Goal: Task Accomplishment & Management: Manage account settings

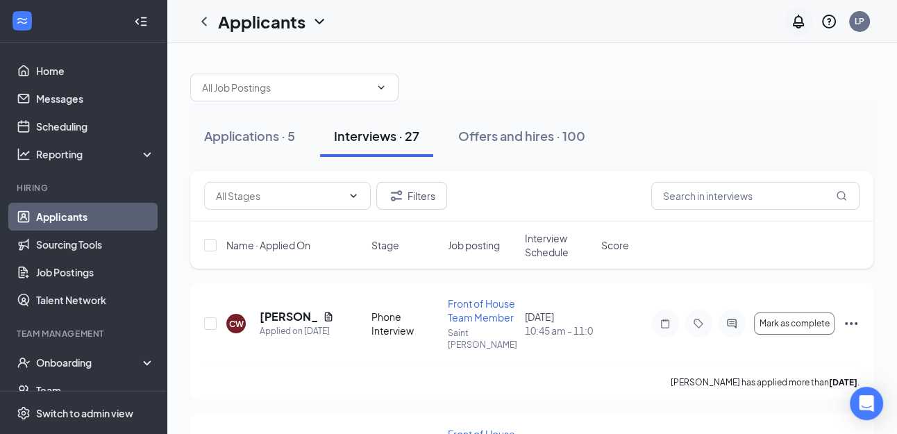
click at [795, 15] on icon "Notifications" at bounding box center [798, 21] width 17 height 17
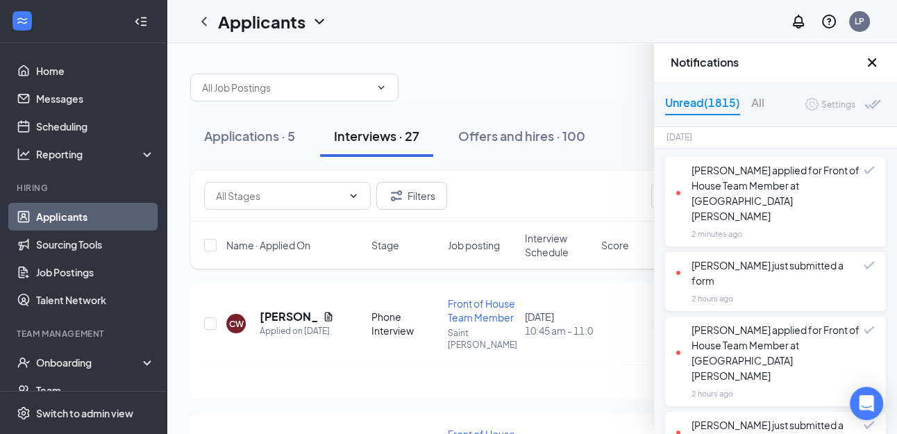
click at [654, 60] on div "Notifications" at bounding box center [775, 63] width 243 height 40
click at [875, 65] on icon "Cross" at bounding box center [871, 62] width 17 height 17
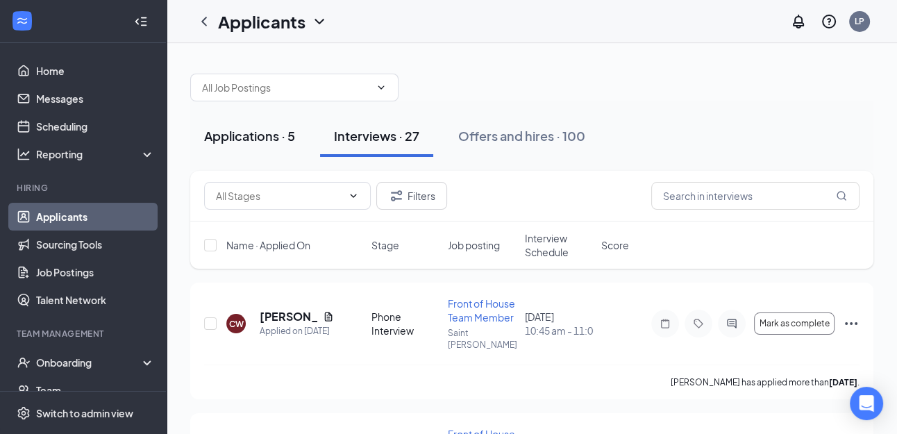
click at [231, 146] on button "Applications · 5" at bounding box center [249, 136] width 119 height 42
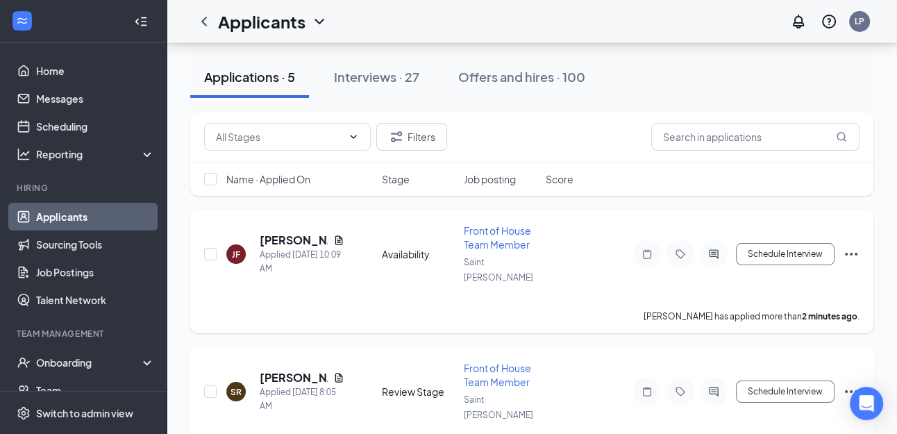
scroll to position [57, 0]
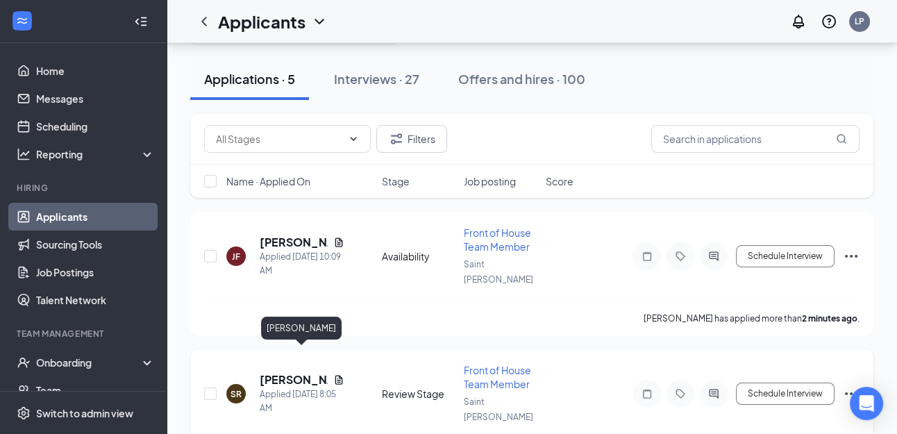
click at [287, 372] on h5 "[PERSON_NAME]" at bounding box center [294, 379] width 68 height 15
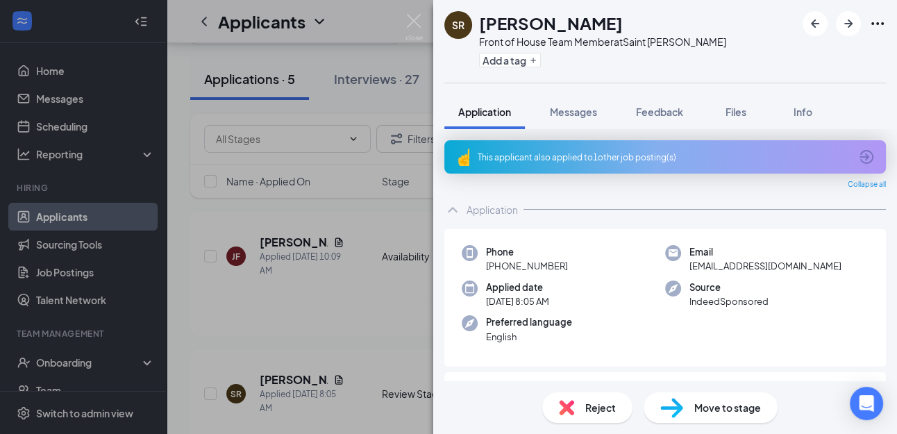
click at [869, 155] on icon "ArrowCircle" at bounding box center [866, 157] width 17 height 17
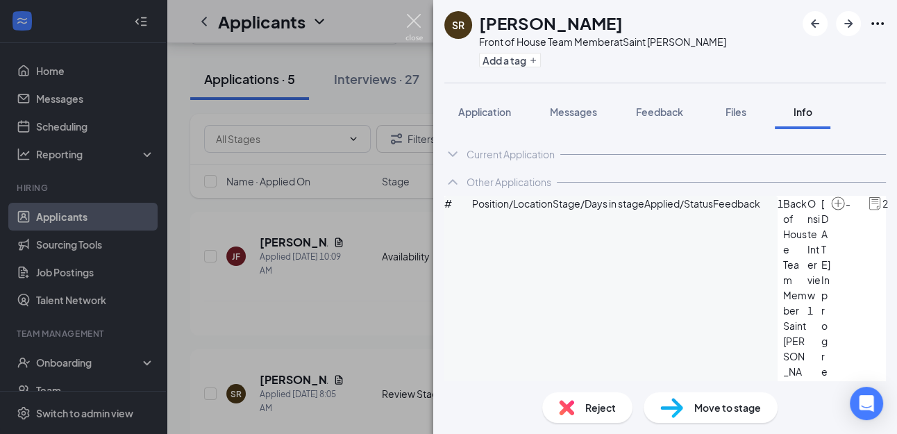
click at [414, 22] on img at bounding box center [413, 27] width 17 height 27
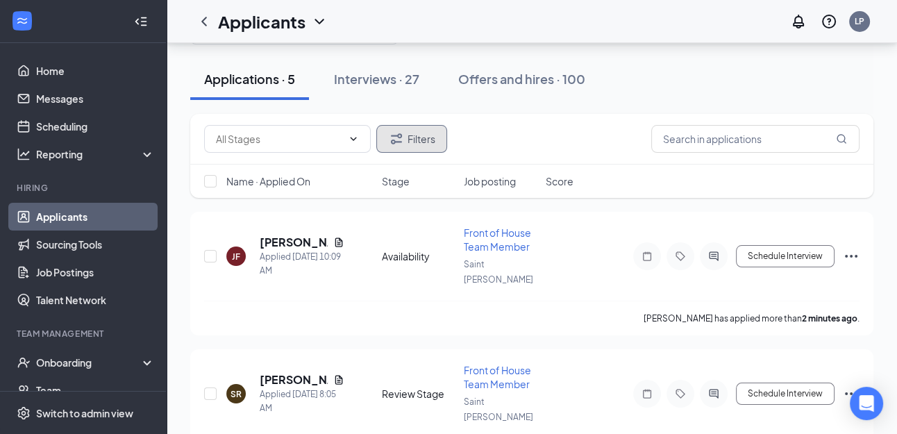
click at [423, 141] on button "Filters" at bounding box center [411, 139] width 71 height 28
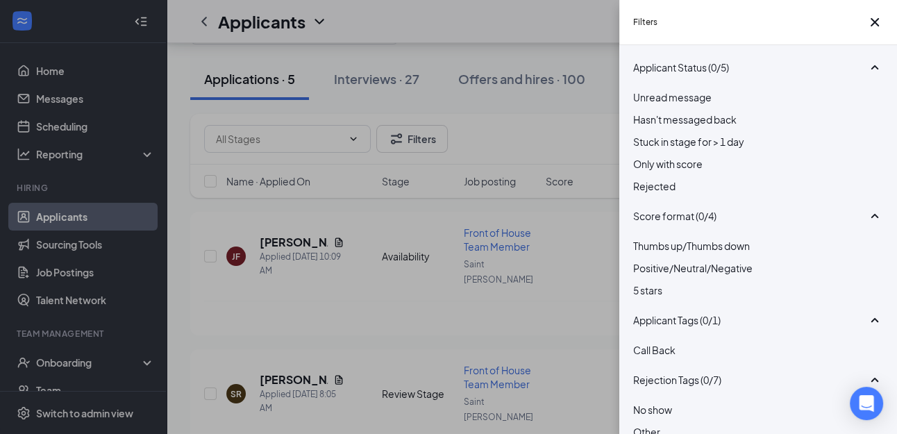
click at [641, 178] on div at bounding box center [758, 178] width 250 height 0
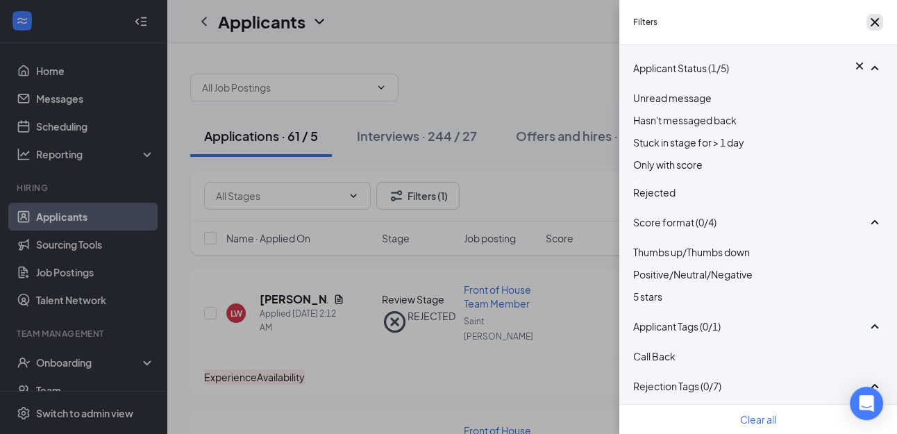
click at [870, 26] on icon "Cross" at bounding box center [874, 22] width 8 height 8
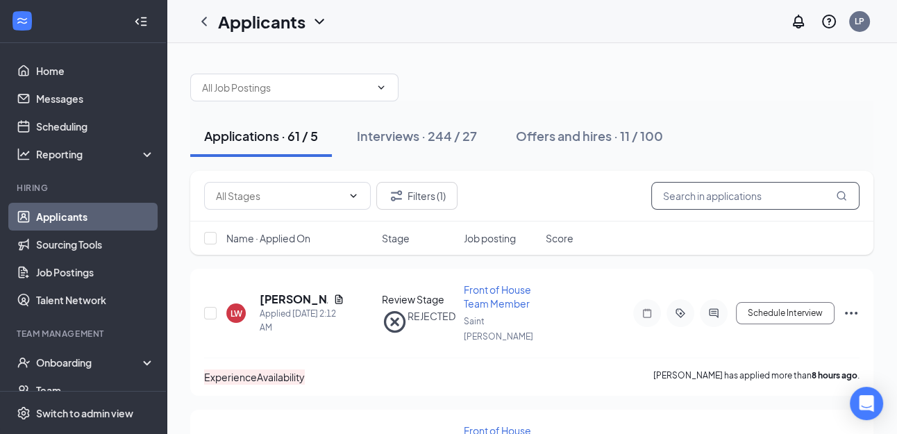
click at [721, 199] on input "text" at bounding box center [755, 196] width 208 height 28
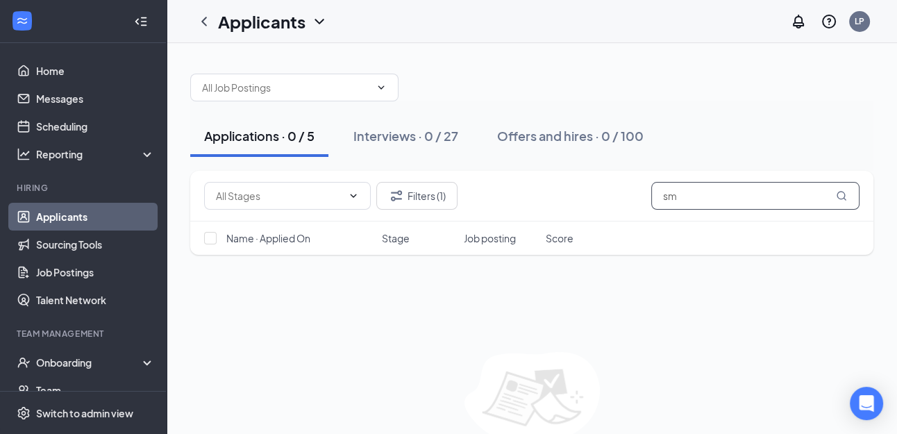
type input "s"
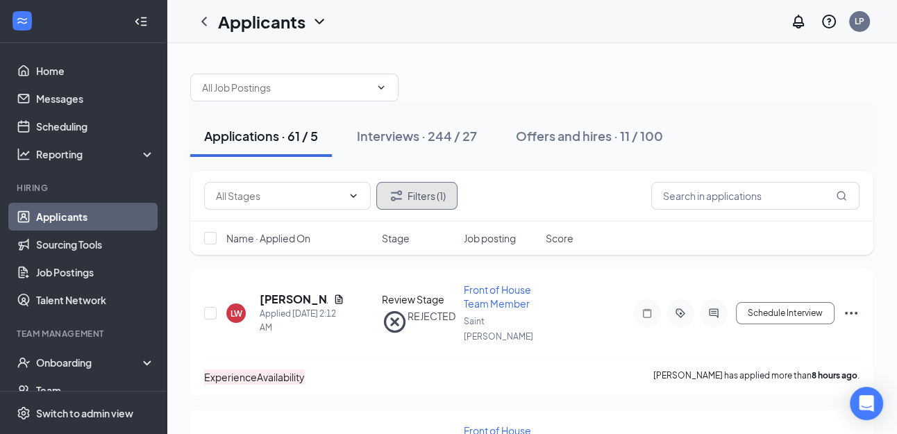
click at [414, 194] on button "Filters (1)" at bounding box center [416, 196] width 81 height 28
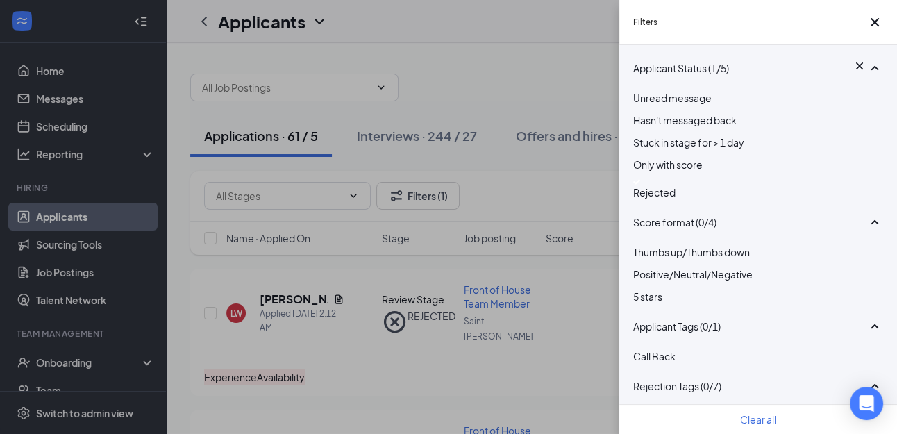
click at [640, 185] on img at bounding box center [636, 182] width 7 height 6
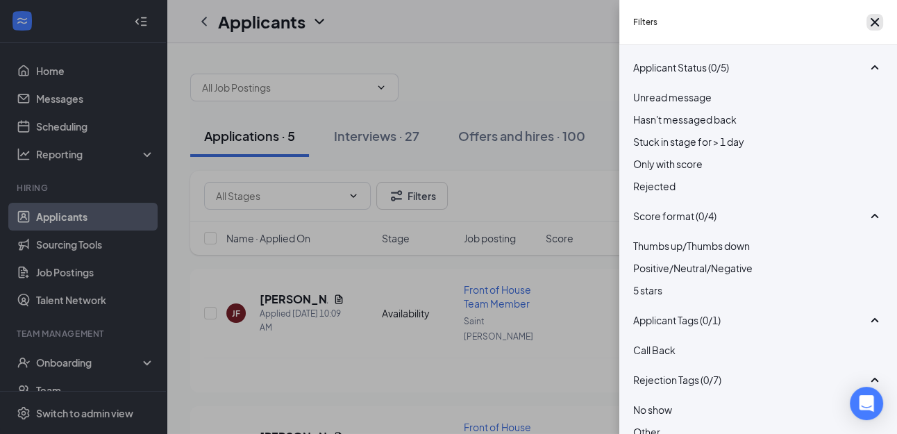
click at [870, 22] on icon "Cross" at bounding box center [874, 22] width 17 height 17
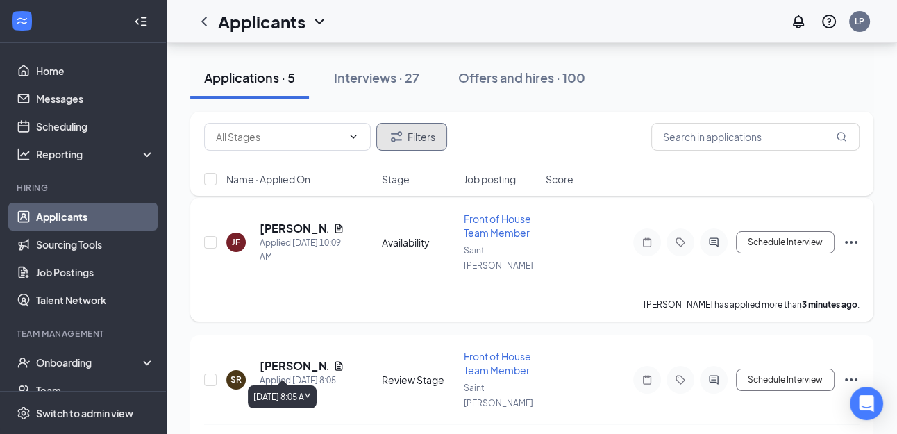
scroll to position [80, 0]
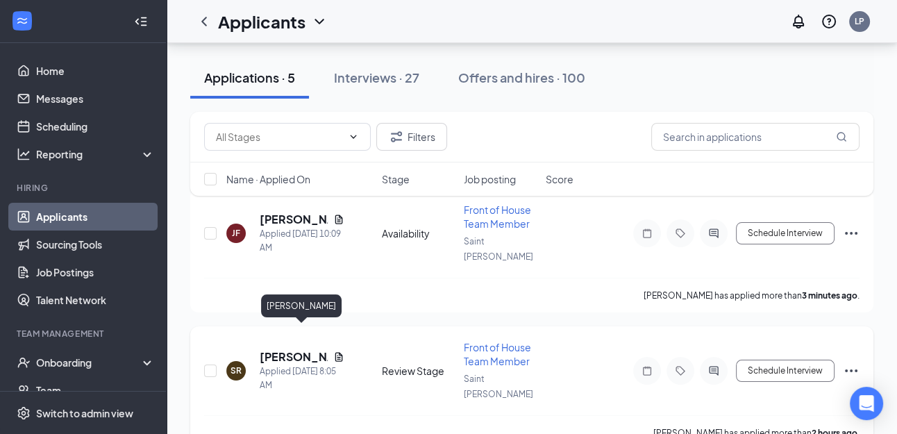
click at [277, 349] on h5 "[PERSON_NAME]" at bounding box center [294, 356] width 68 height 15
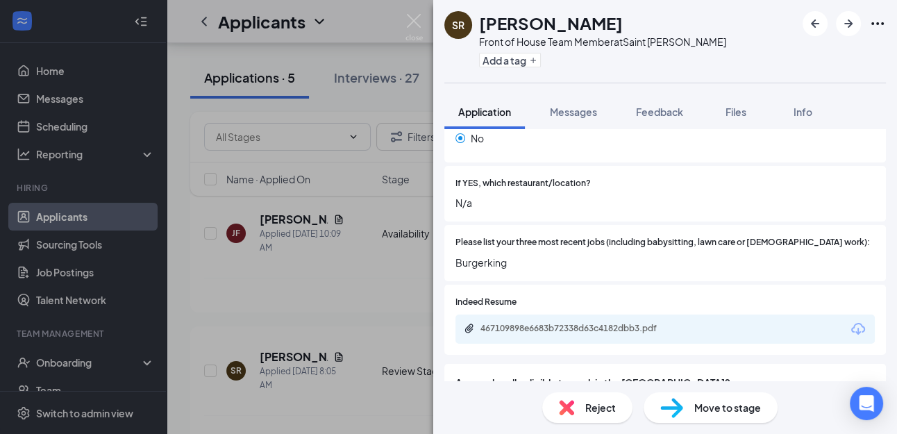
scroll to position [503, 0]
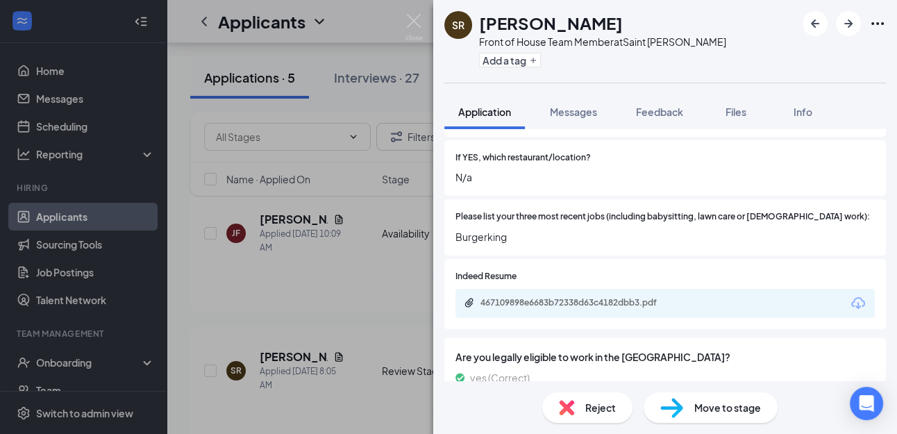
click at [646, 289] on div "467109898e6683b72338d63c4182dbb3.pdf" at bounding box center [664, 303] width 419 height 29
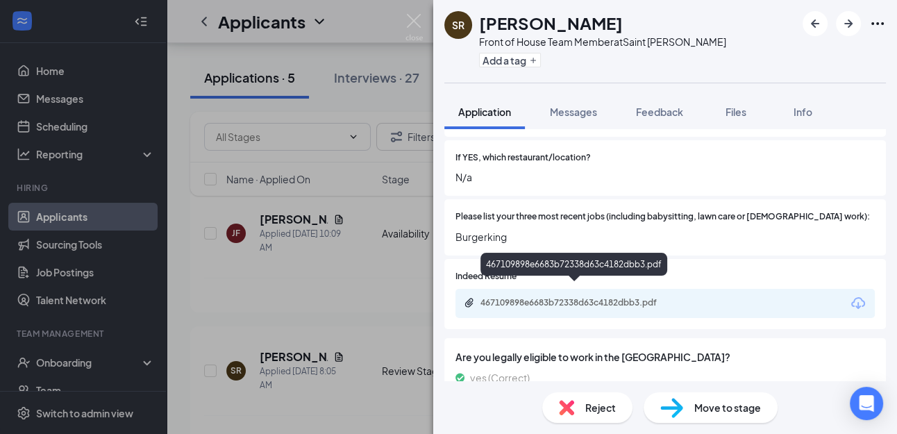
click at [611, 297] on div "467109898e6683b72338d63c4182dbb3.pdf" at bounding box center [577, 302] width 194 height 11
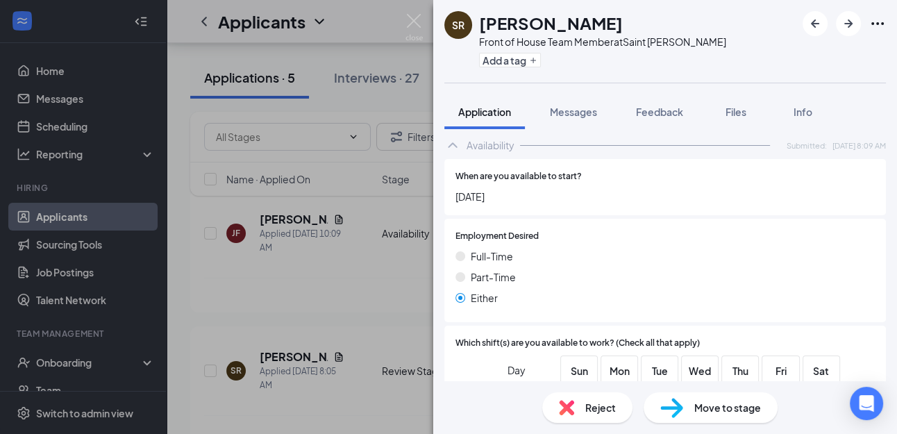
scroll to position [797, 0]
click at [602, 408] on span "Reject" at bounding box center [600, 407] width 31 height 15
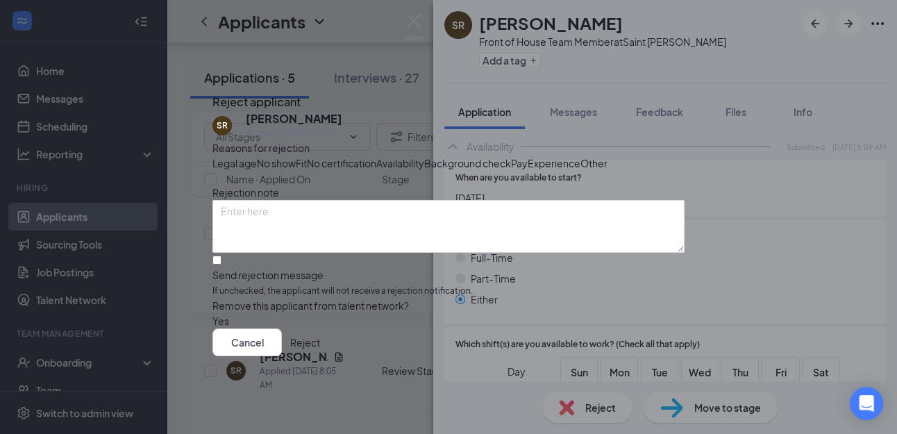
click at [424, 165] on span "Availability" at bounding box center [400, 162] width 48 height 15
click at [527, 171] on div "Experience" at bounding box center [553, 162] width 53 height 15
click at [320, 356] on button "Reject" at bounding box center [305, 342] width 30 height 28
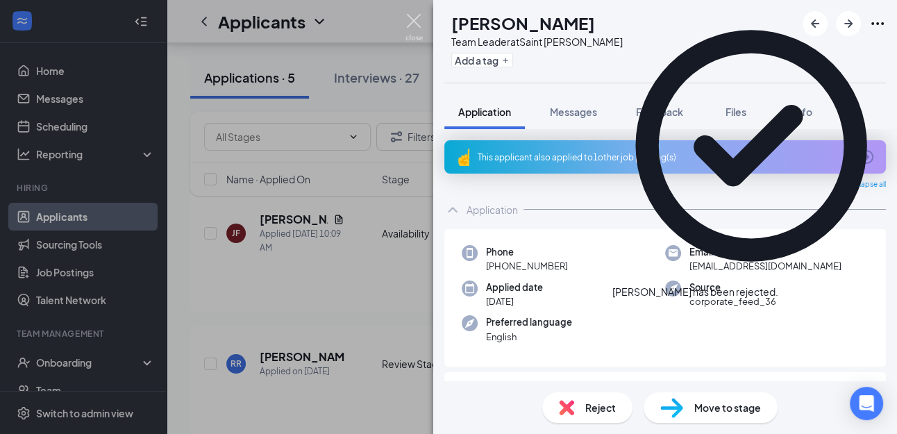
click at [412, 19] on img at bounding box center [413, 27] width 17 height 27
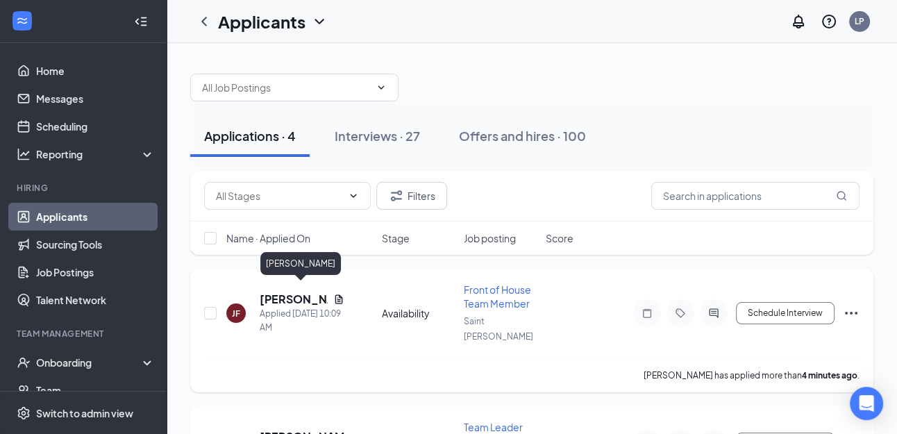
click at [278, 291] on h5 "[PERSON_NAME]" at bounding box center [294, 298] width 68 height 15
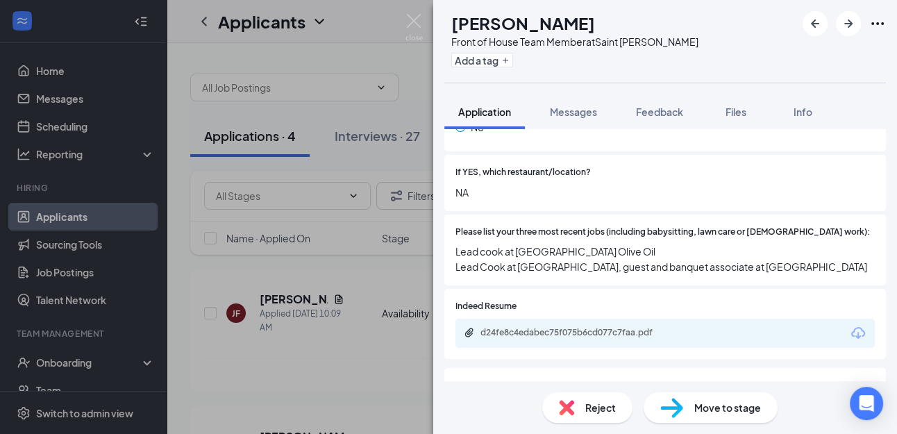
scroll to position [367, 0]
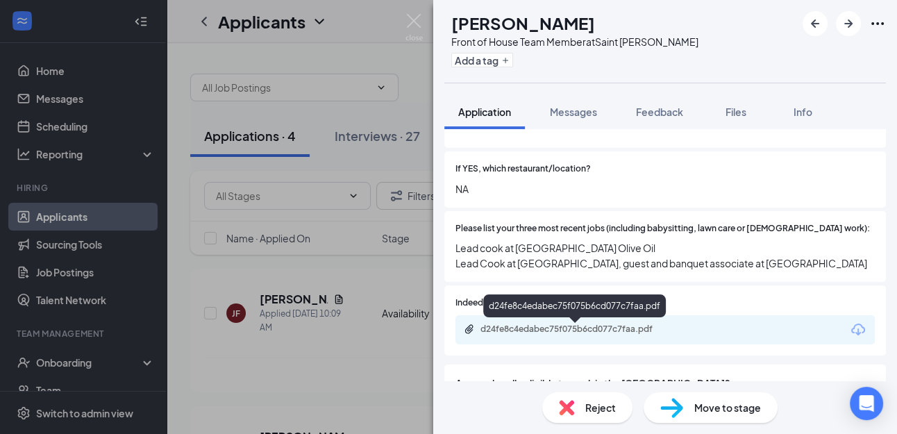
click at [539, 329] on div "d24fe8c4edabec75f075b6cd077c7faa.pdf" at bounding box center [577, 328] width 194 height 11
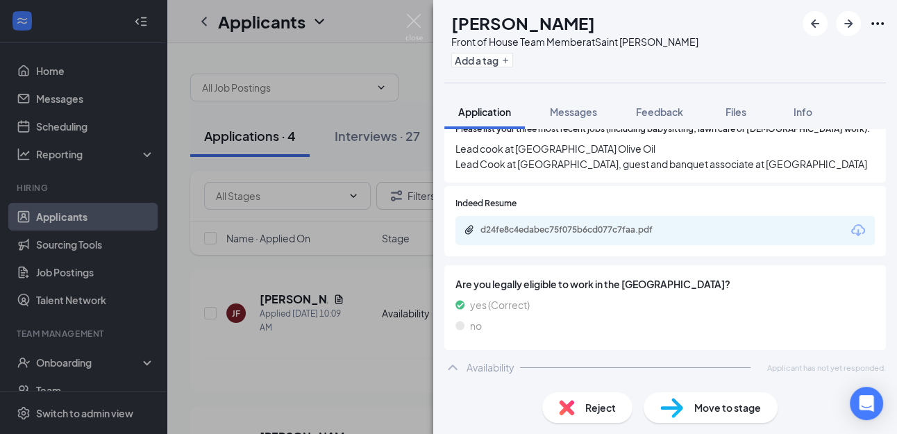
scroll to position [0, 0]
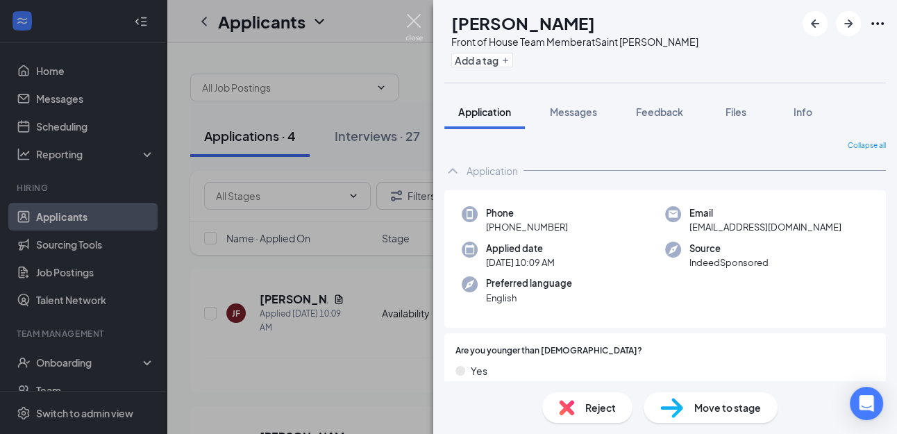
click at [414, 25] on img at bounding box center [413, 27] width 17 height 27
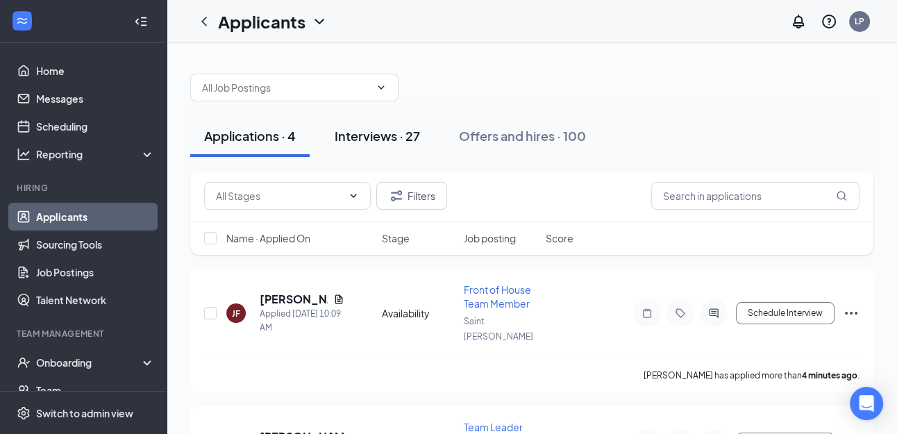
click at [371, 139] on div "Interviews · 27" at bounding box center [377, 135] width 85 height 17
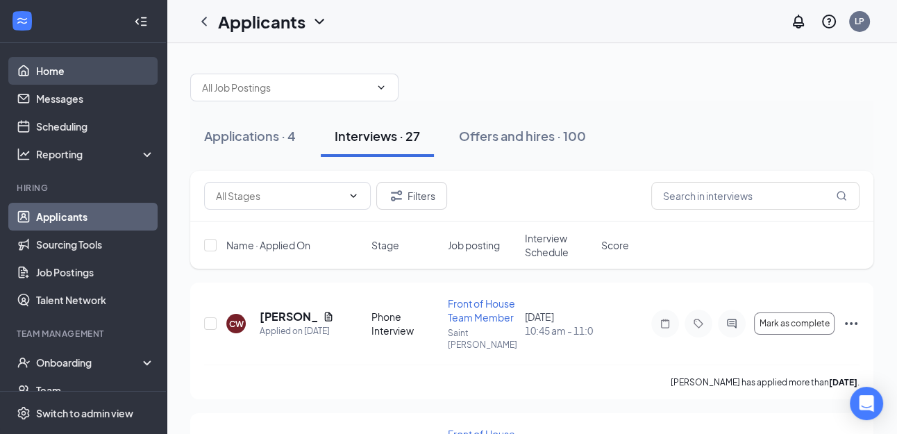
click at [85, 67] on link "Home" at bounding box center [95, 71] width 119 height 28
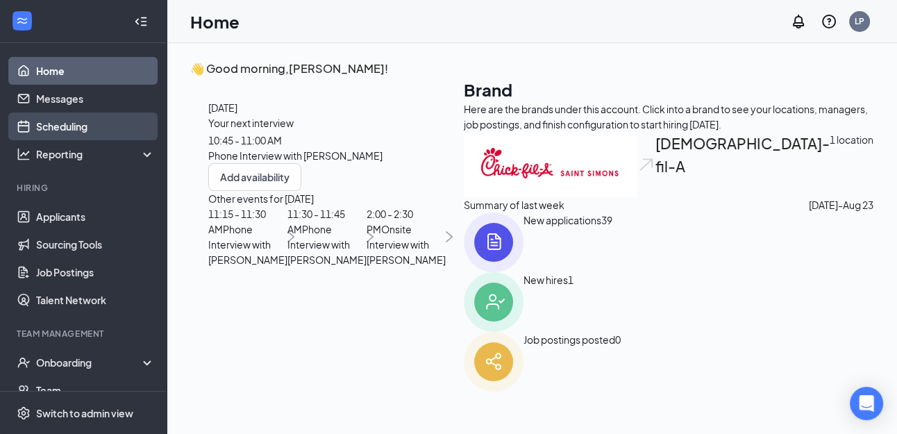
click at [70, 125] on link "Scheduling" at bounding box center [95, 126] width 119 height 28
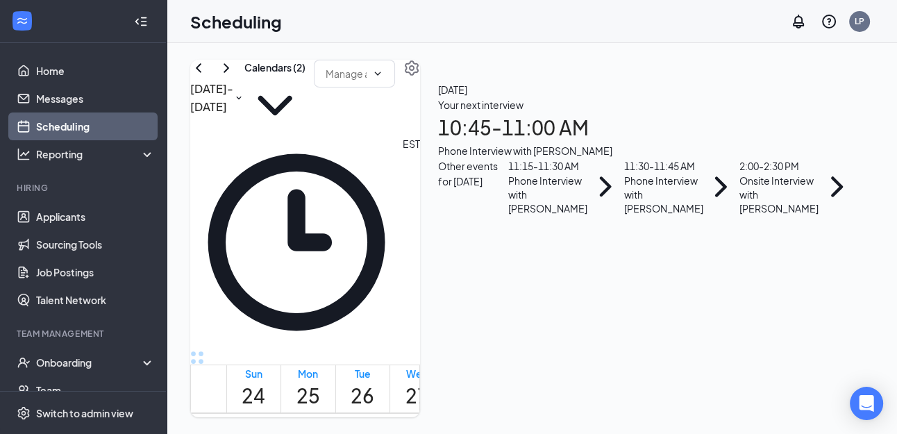
click at [741, 143] on h1 "10:45 - 11:00 AM" at bounding box center [646, 127] width 417 height 31
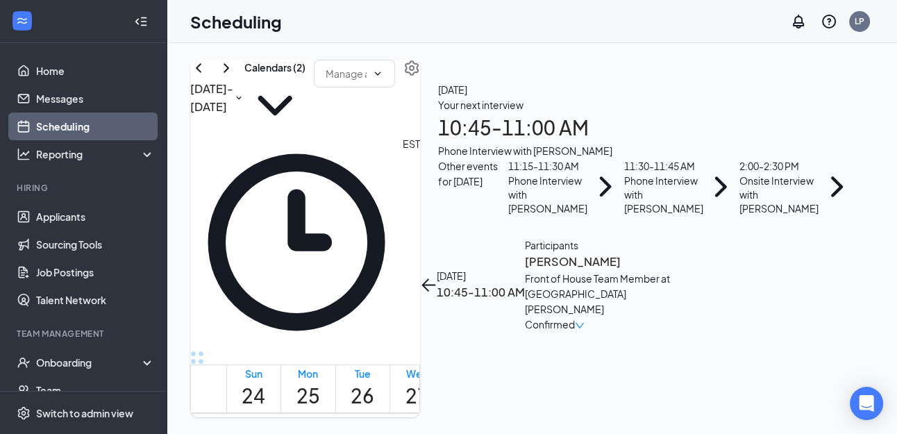
click at [670, 253] on h3 "[PERSON_NAME]" at bounding box center [598, 262] width 146 height 18
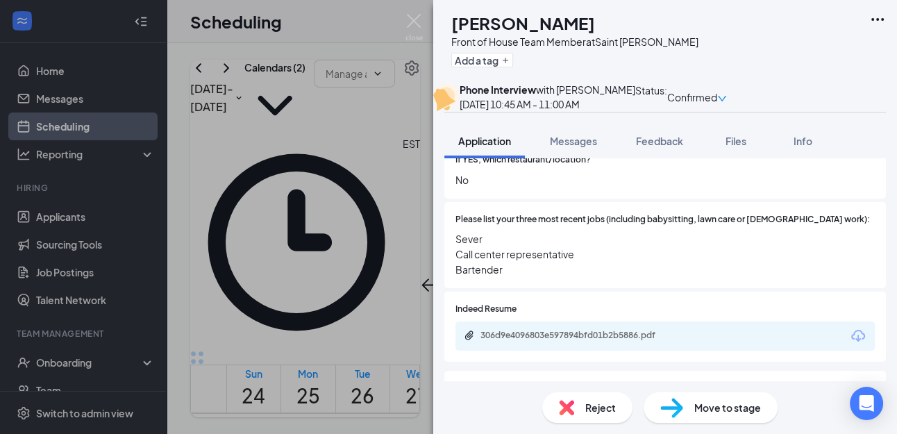
scroll to position [407, 0]
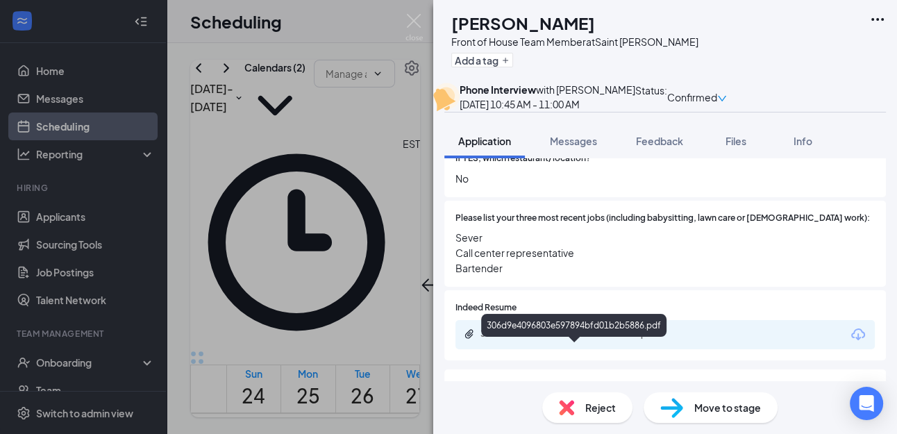
click at [568, 339] on div "306d9e4096803e597894bfd01b2b5886.pdf" at bounding box center [577, 333] width 194 height 11
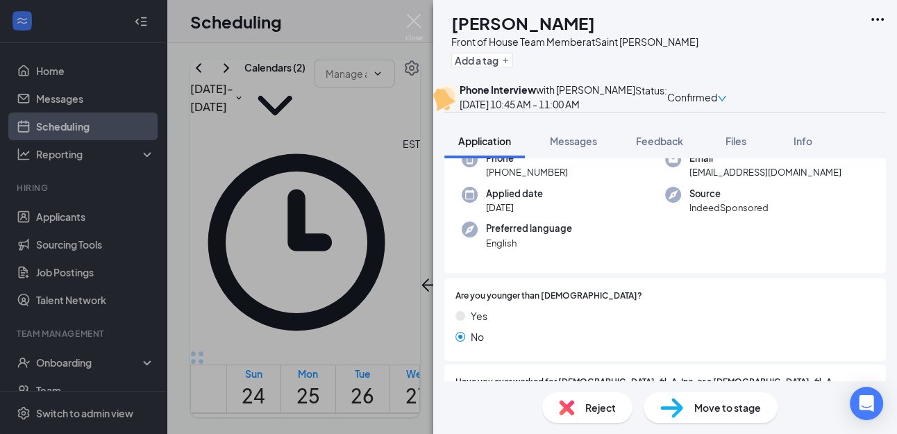
scroll to position [0, 0]
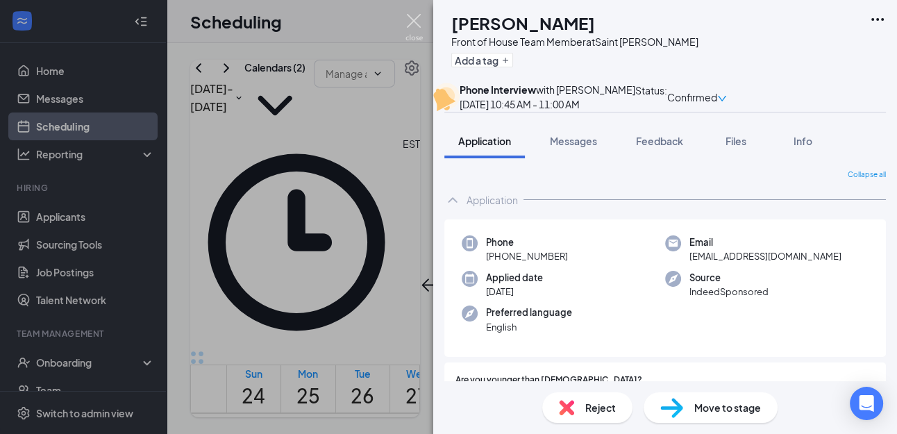
click at [419, 20] on img at bounding box center [413, 27] width 17 height 27
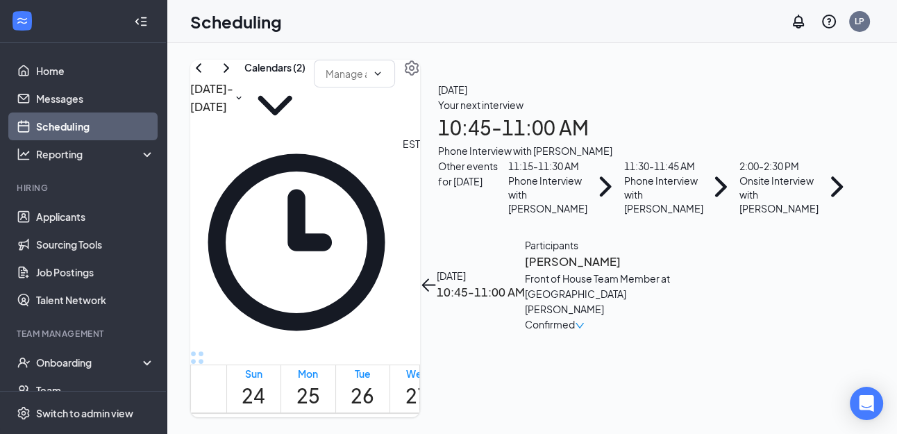
scroll to position [929, 0]
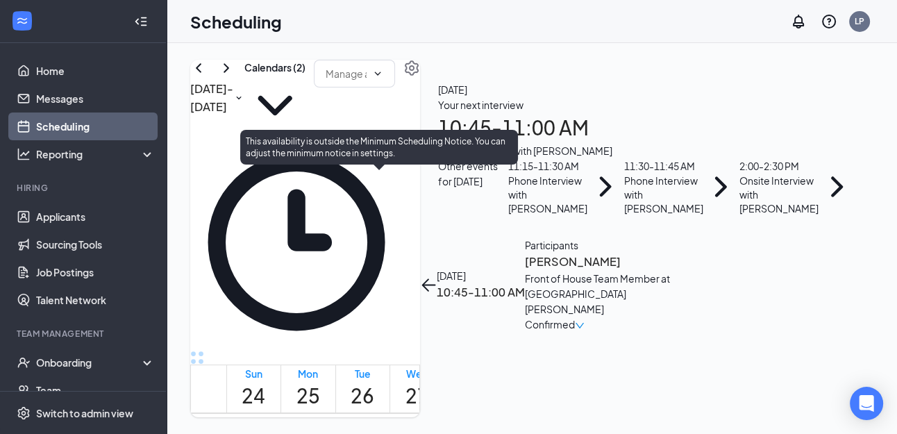
click at [389, 372] on span "11:15-11:30 AM" at bounding box center [403, 392] width 28 height 40
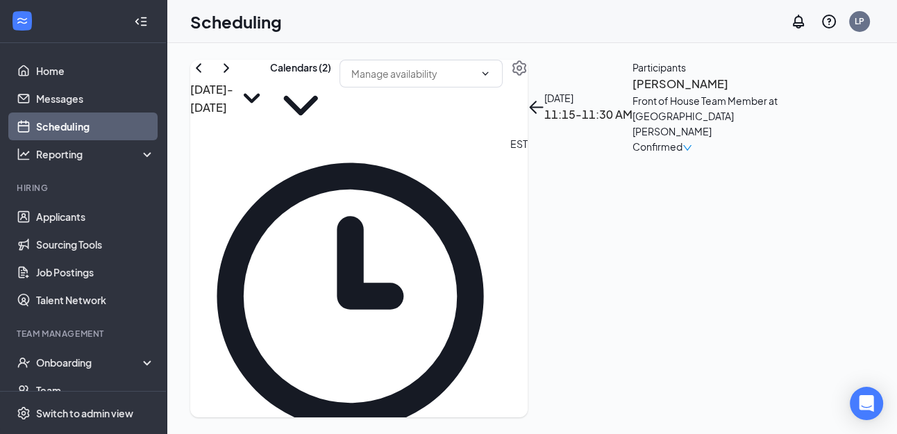
click at [719, 93] on h3 "[PERSON_NAME]" at bounding box center [705, 84] width 146 height 18
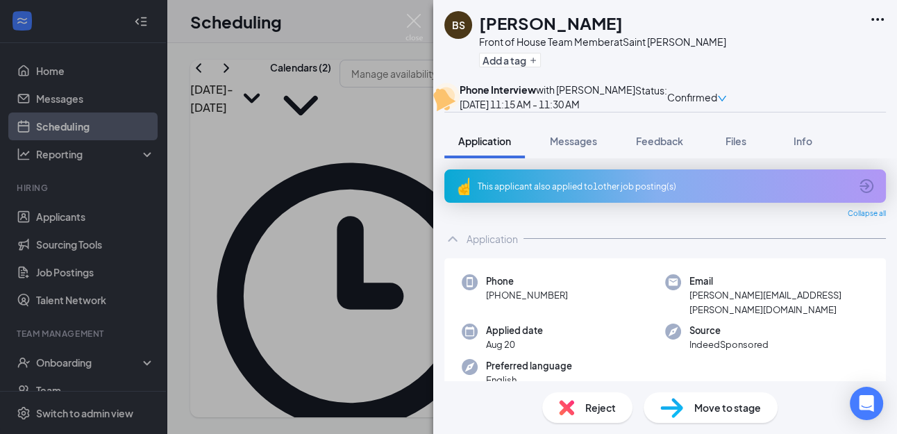
click at [865, 193] on icon "ArrowCircle" at bounding box center [866, 186] width 14 height 14
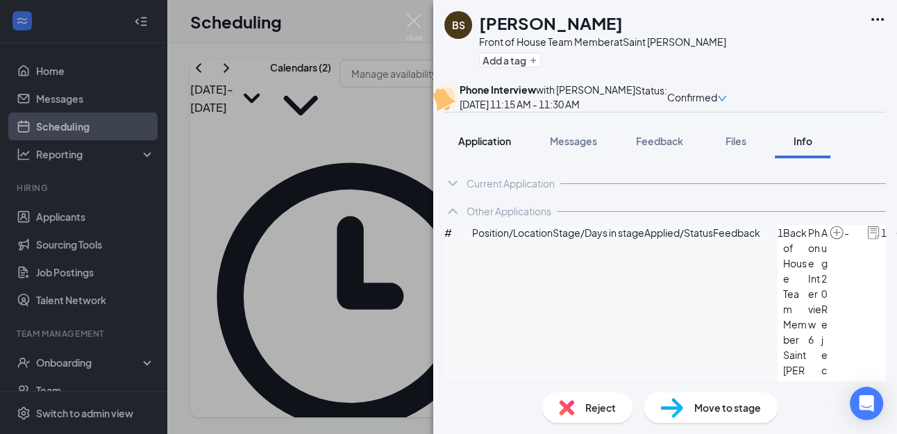
click at [459, 147] on span "Application" at bounding box center [484, 141] width 53 height 12
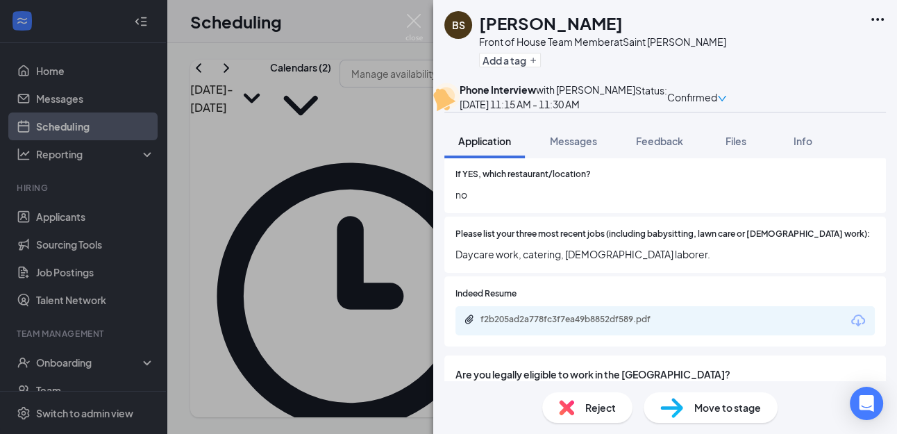
scroll to position [455, 0]
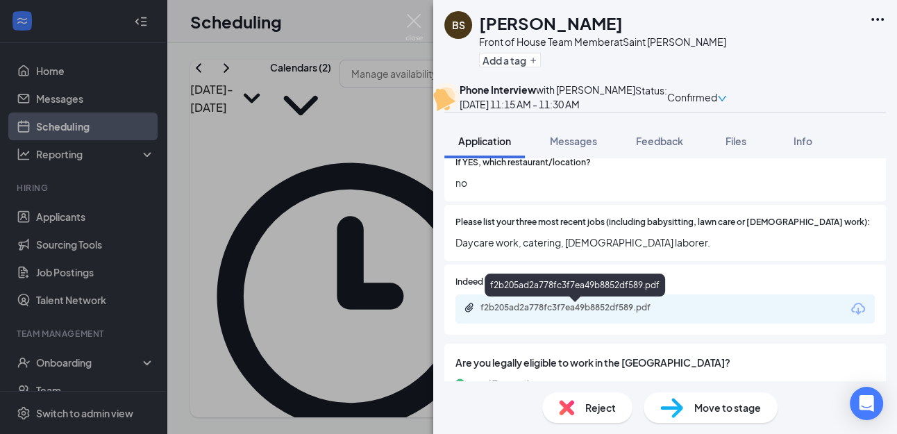
click at [535, 312] on div "f2b205ad2a778fc3f7ea49b8852df589.pdf" at bounding box center [577, 307] width 194 height 11
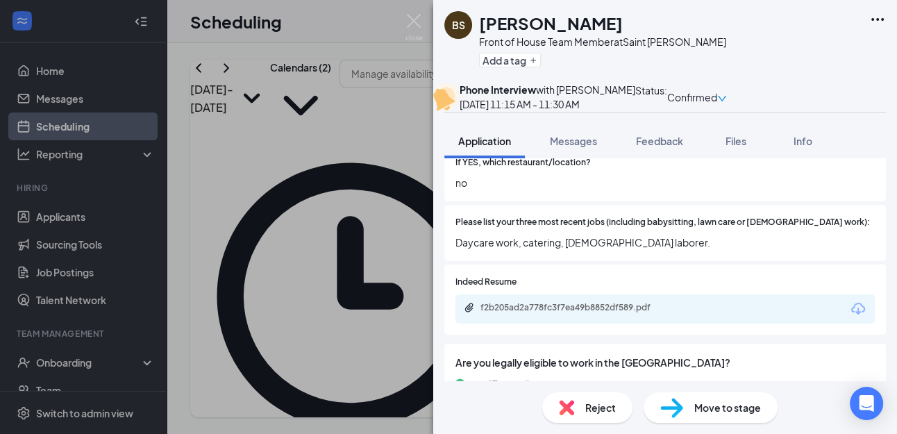
scroll to position [535, 0]
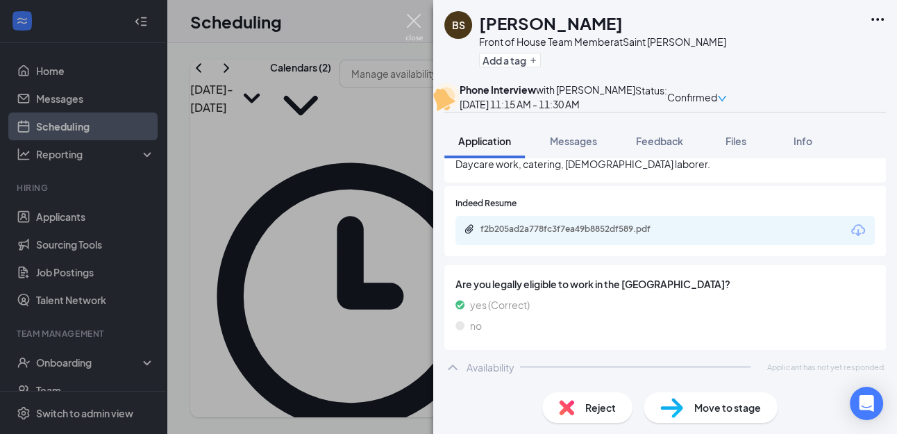
click at [412, 15] on img at bounding box center [413, 27] width 17 height 27
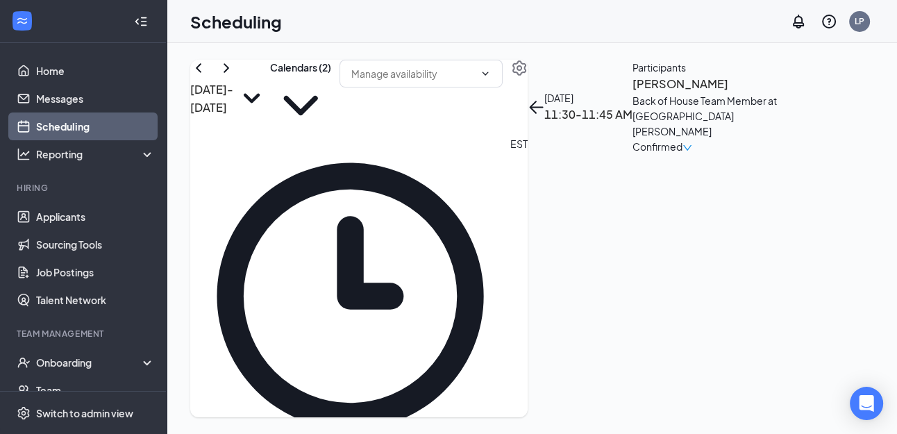
click at [712, 93] on h3 "[PERSON_NAME]" at bounding box center [705, 84] width 146 height 18
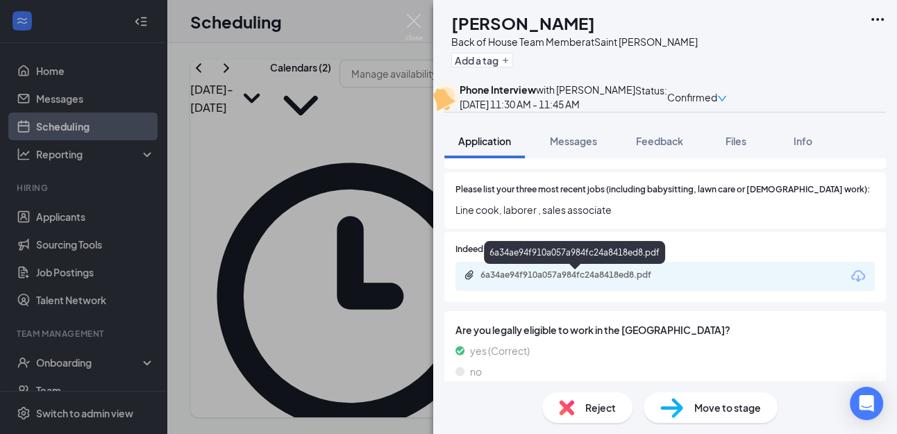
scroll to position [496, 0]
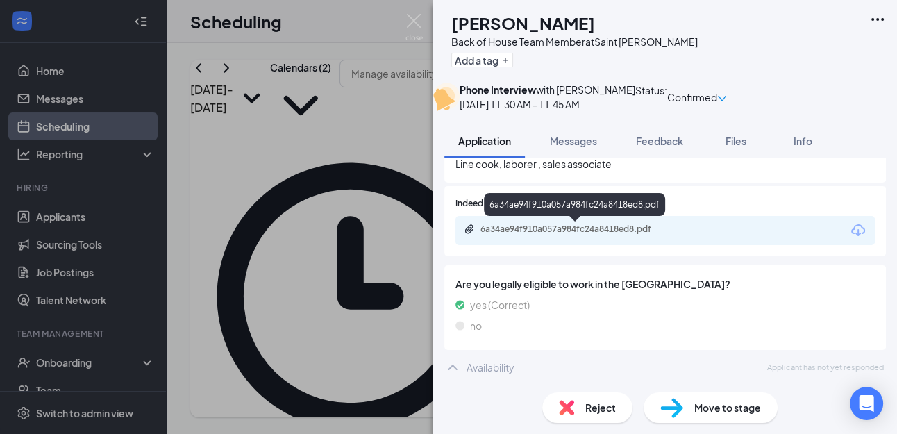
click at [556, 230] on div "6a34ae94f910a057a984fc24a8418ed8.pdf" at bounding box center [577, 228] width 194 height 11
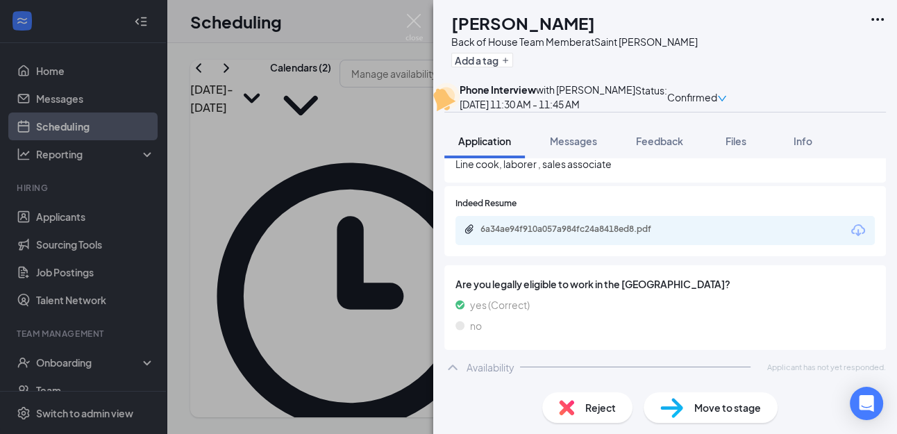
scroll to position [491, 0]
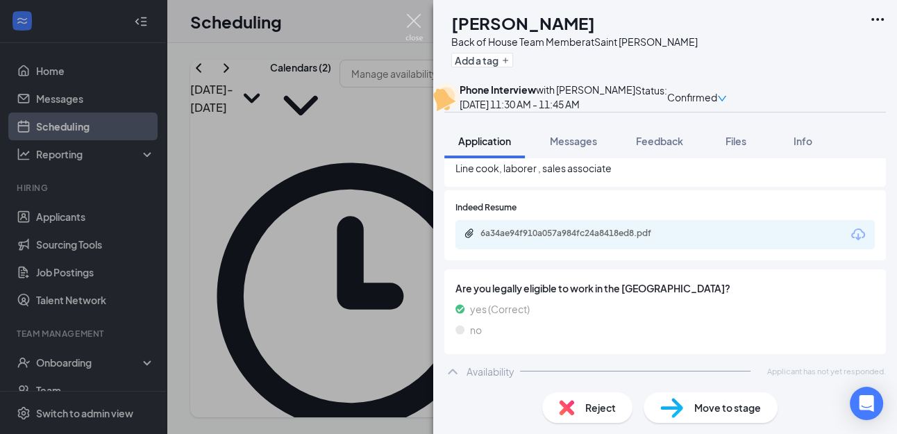
click at [416, 21] on img at bounding box center [413, 27] width 17 height 27
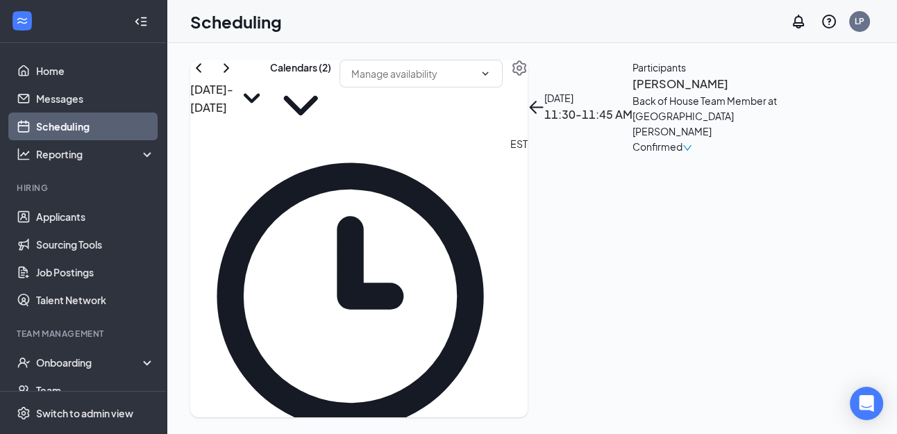
click at [544, 99] on icon "ArrowLeft" at bounding box center [535, 107] width 17 height 17
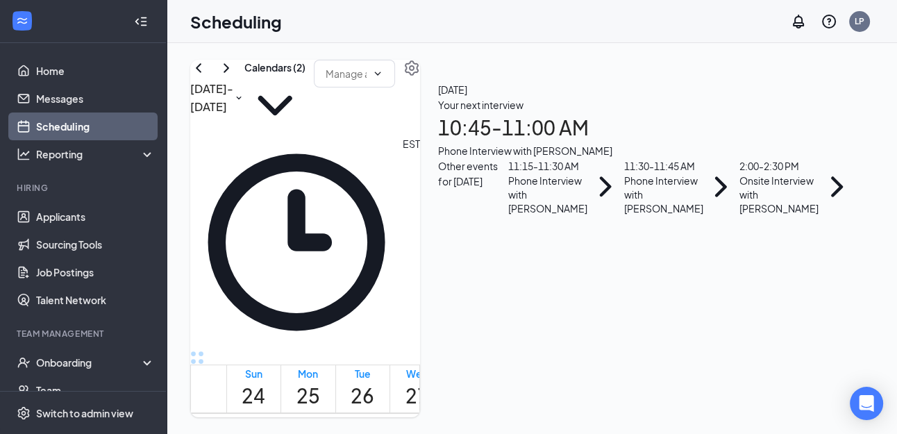
click at [720, 143] on h1 "10:45 - 11:00 AM" at bounding box center [646, 127] width 417 height 31
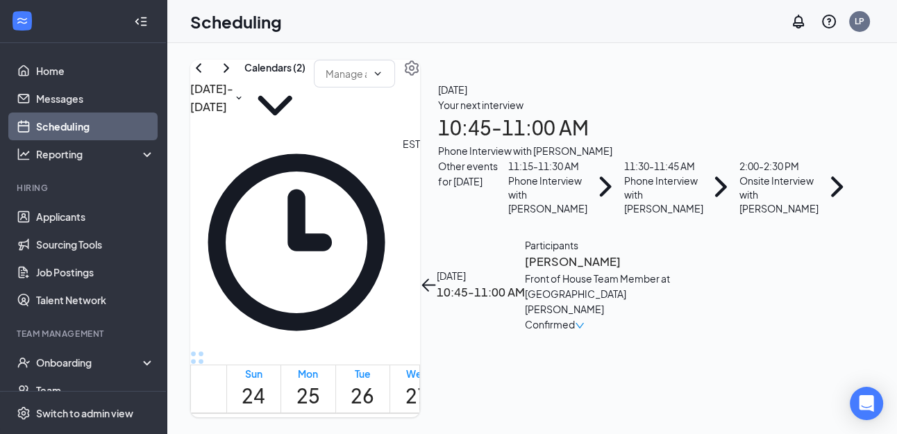
click at [670, 253] on h3 "[PERSON_NAME]" at bounding box center [598, 262] width 146 height 18
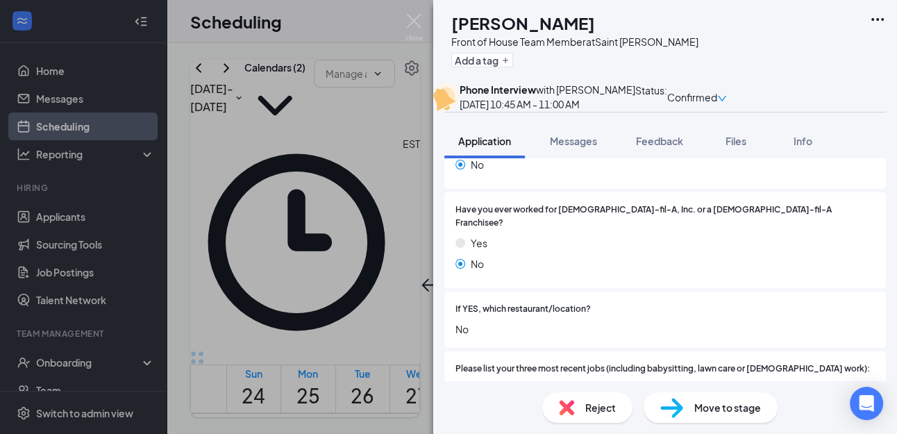
scroll to position [257, 0]
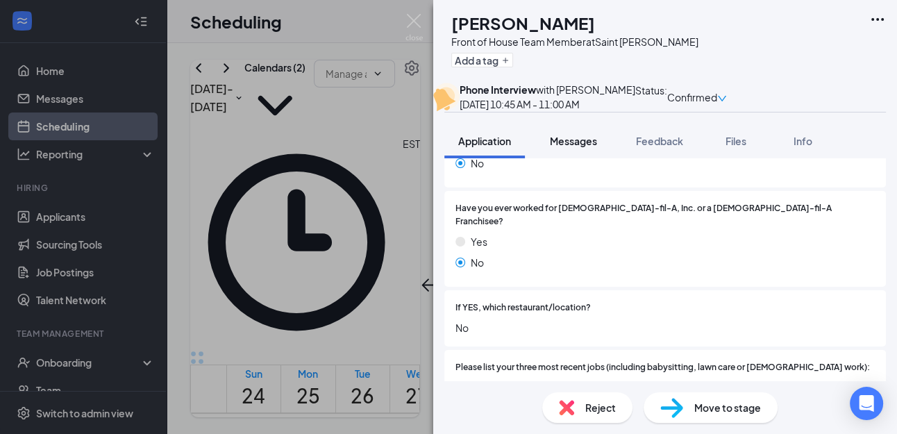
click at [574, 147] on span "Messages" at bounding box center [573, 141] width 47 height 12
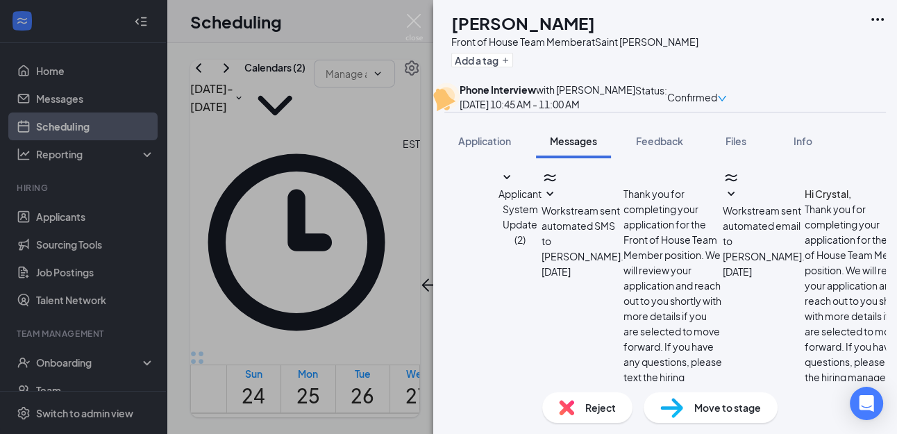
scroll to position [516, 0]
drag, startPoint x: 478, startPoint y: 266, endPoint x: 611, endPoint y: 292, distance: 135.8
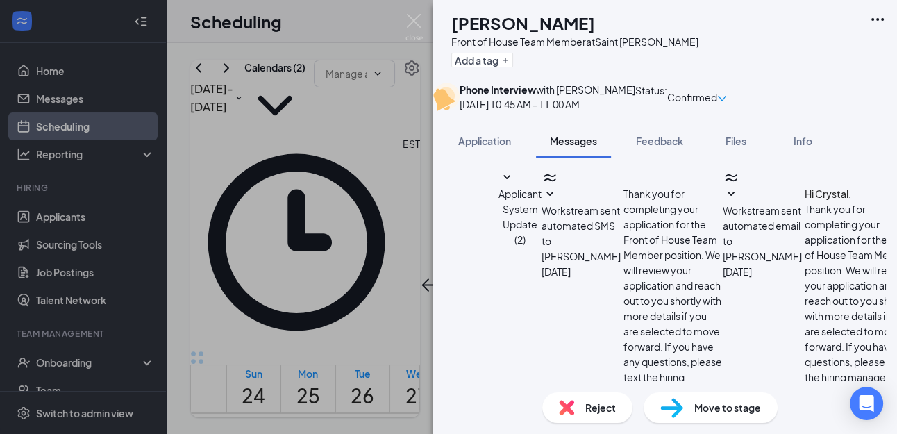
type textarea "This is a phone interview. I will call on the phone number on your application …"
click at [420, 19] on img at bounding box center [413, 27] width 17 height 27
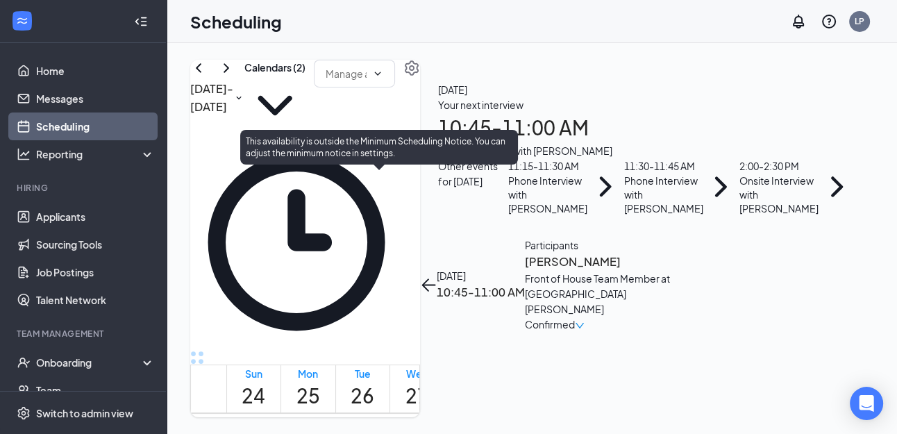
click at [389, 372] on span "11:15-11:30 AM" at bounding box center [403, 392] width 28 height 40
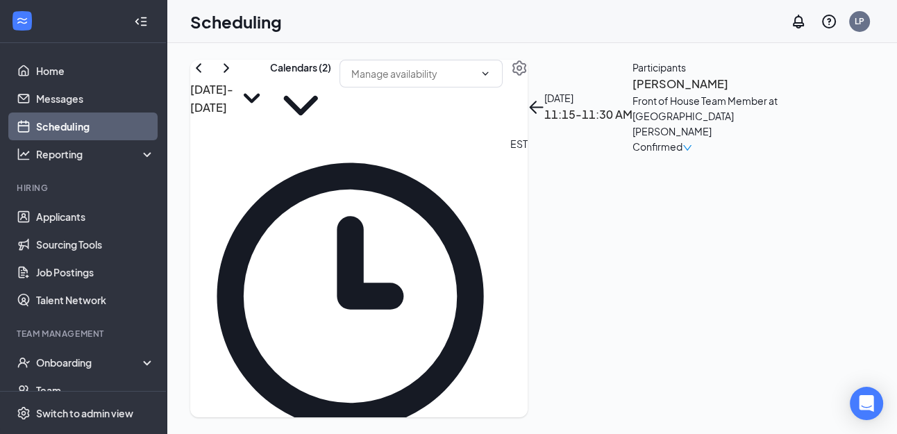
click at [689, 93] on h3 "[PERSON_NAME]" at bounding box center [705, 84] width 146 height 18
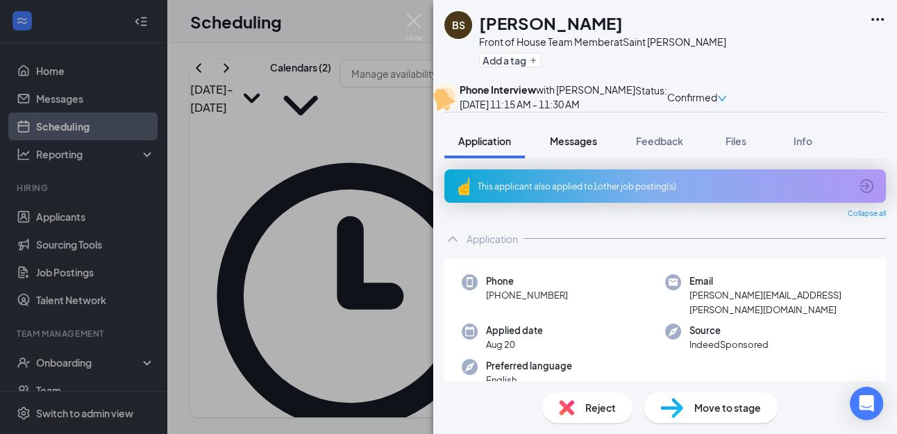
click at [575, 147] on span "Messages" at bounding box center [573, 141] width 47 height 12
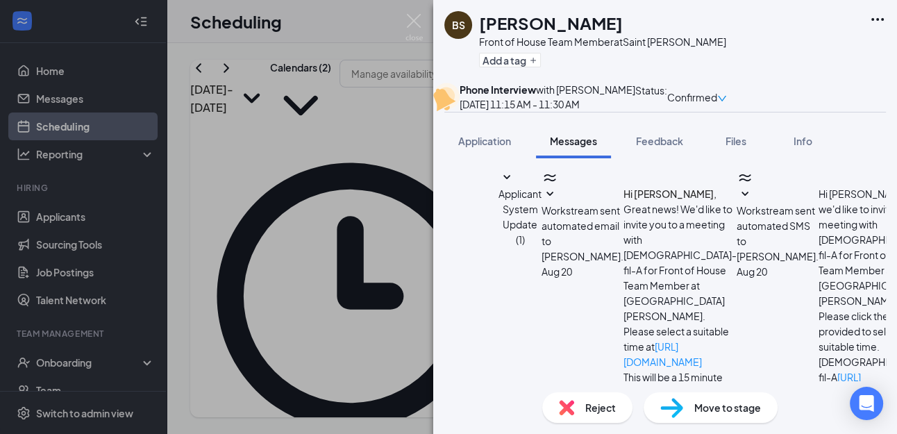
paste textarea "This is a phone interview. I will call on the phone number on your application …"
type textarea "This is a phone interview. I will call on the phone number on your application …"
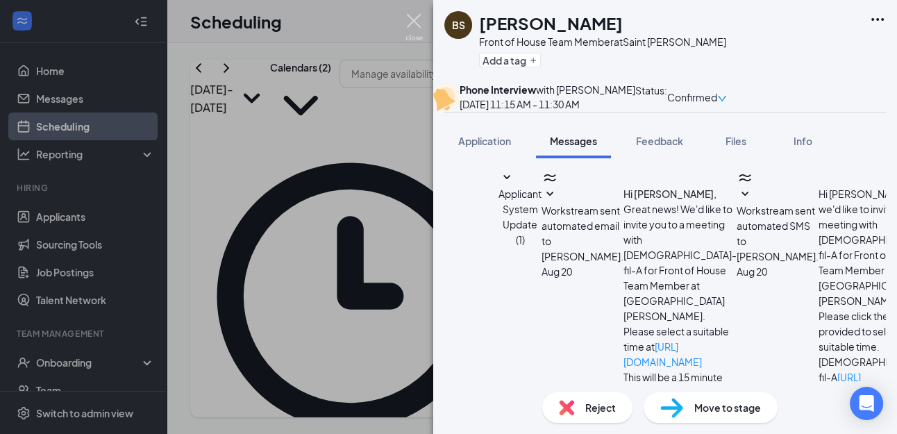
scroll to position [1082, 0]
click at [415, 20] on img at bounding box center [413, 27] width 17 height 27
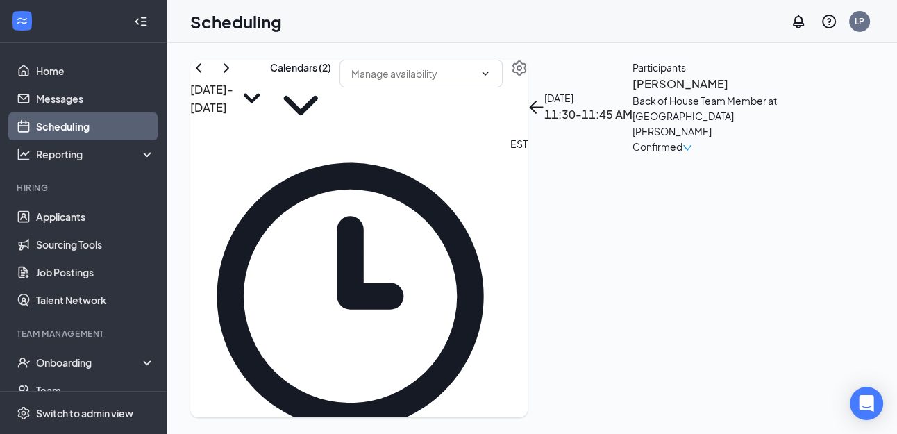
click at [686, 93] on h3 "[PERSON_NAME]" at bounding box center [705, 84] width 146 height 18
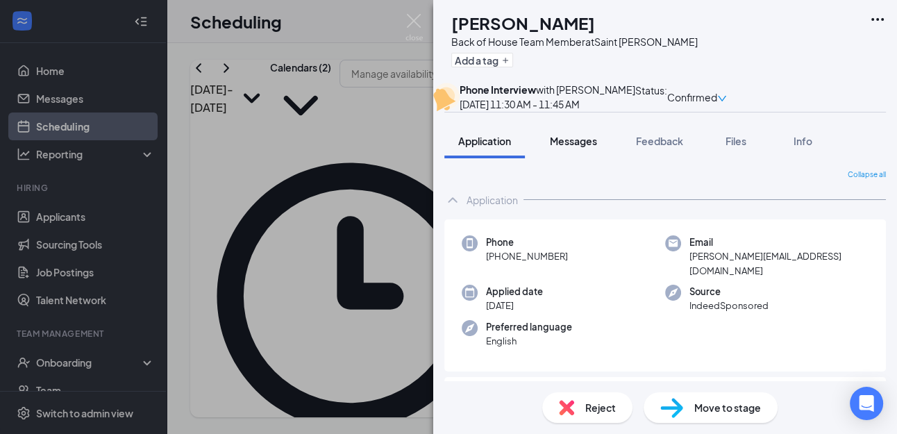
click at [589, 147] on span "Messages" at bounding box center [573, 141] width 47 height 12
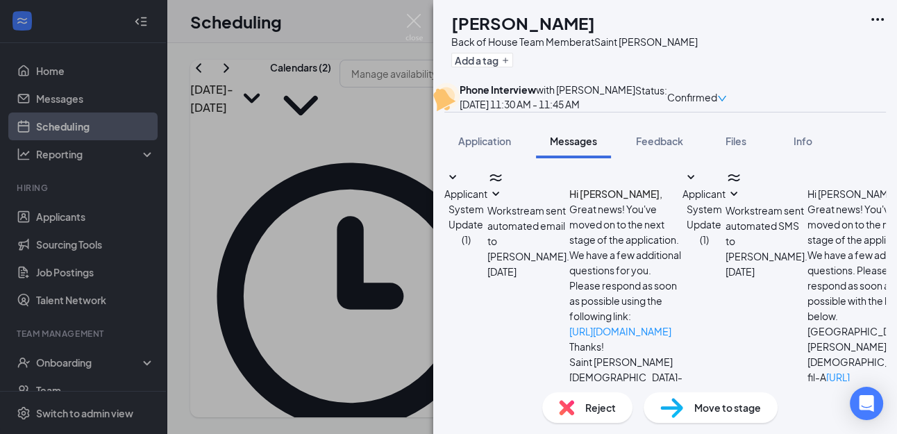
scroll to position [512, 0]
paste textarea "This is a phone interview. I will call on the phone number on your application …"
type textarea "This is a phone interview. I will call on the phone number on your application …"
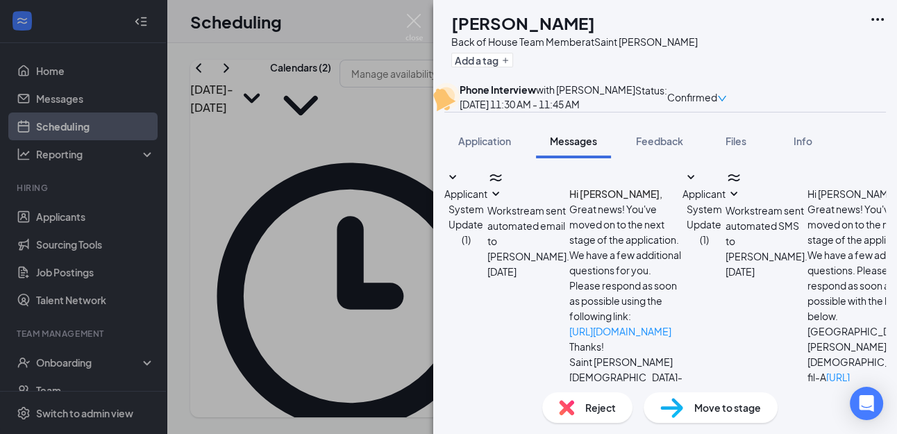
scroll to position [616, 0]
click at [412, 24] on img at bounding box center [413, 27] width 17 height 27
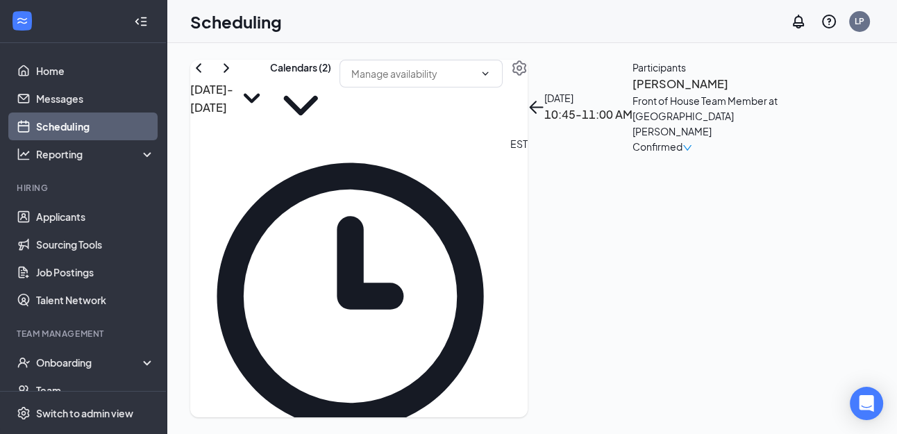
click at [701, 93] on h3 "[PERSON_NAME]" at bounding box center [705, 84] width 146 height 18
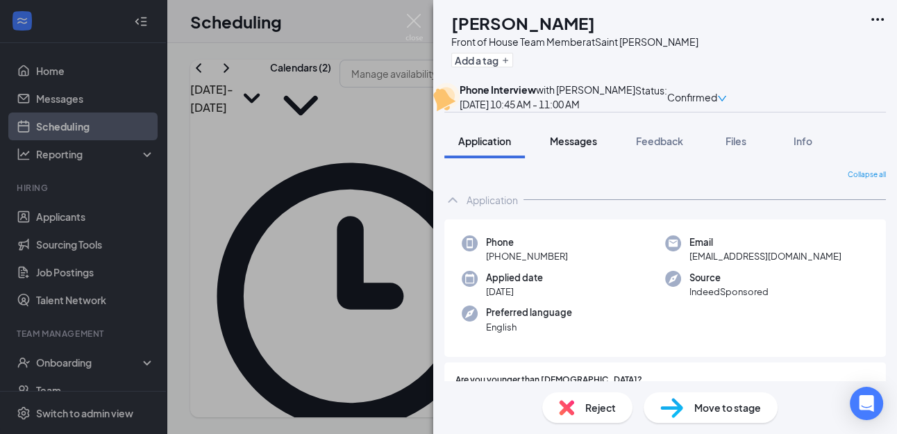
click at [566, 147] on span "Messages" at bounding box center [573, 141] width 47 height 12
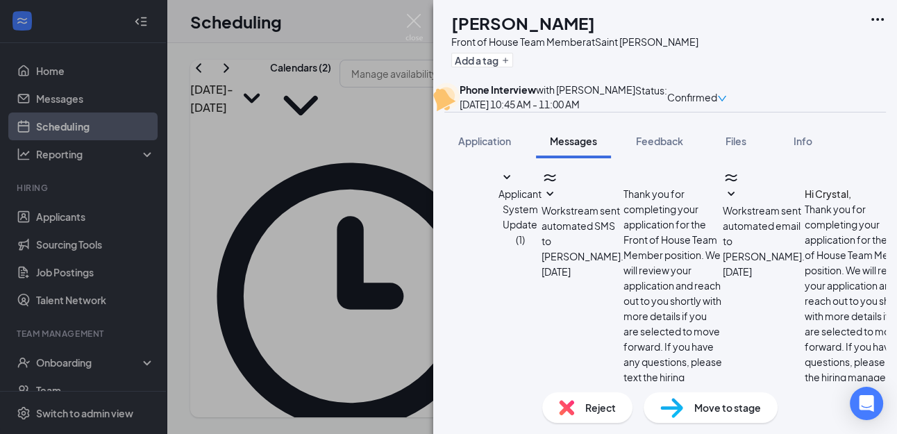
scroll to position [540, 0]
click at [494, 147] on span "Application" at bounding box center [484, 141] width 53 height 12
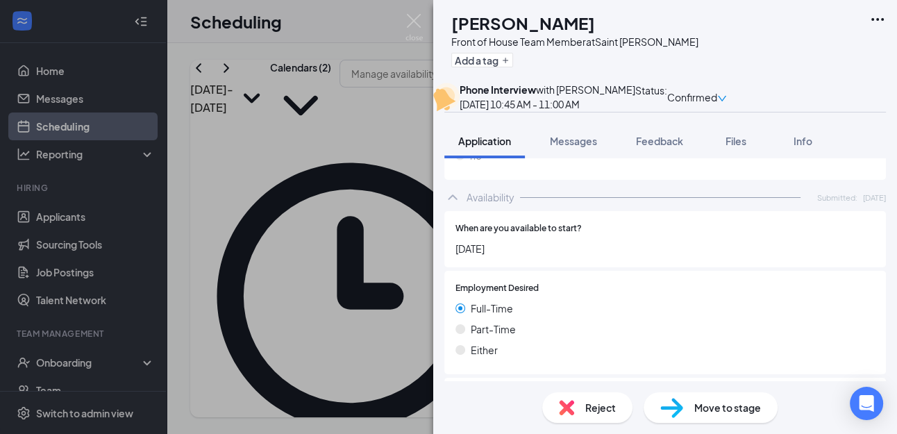
scroll to position [675, 0]
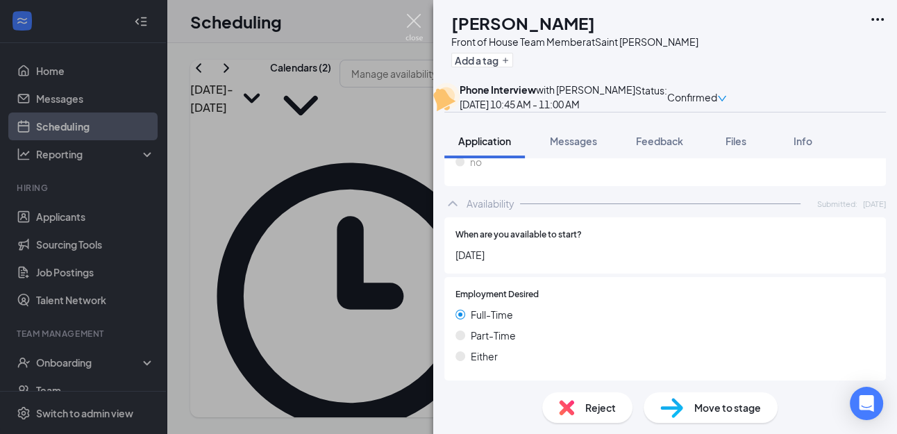
click at [418, 19] on img at bounding box center [413, 27] width 17 height 27
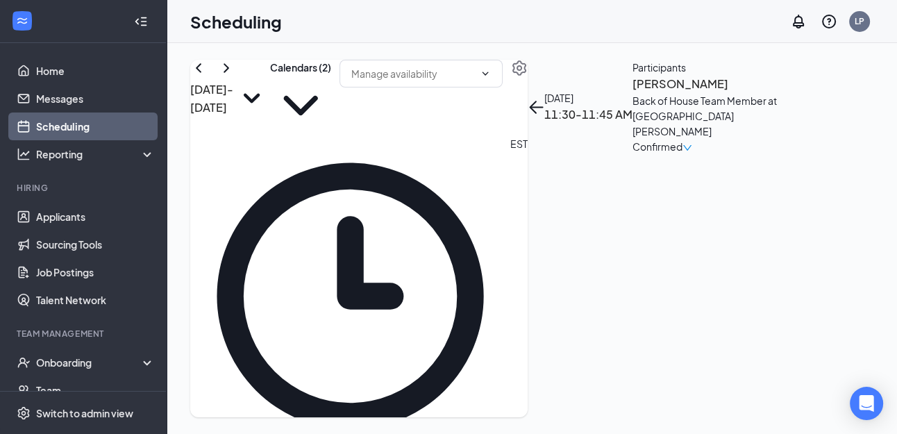
click at [723, 93] on h3 "[PERSON_NAME]" at bounding box center [705, 84] width 146 height 18
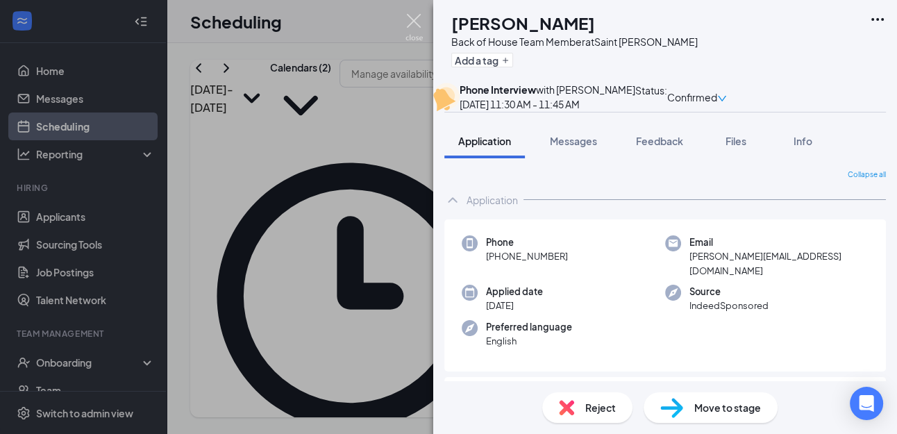
click at [409, 17] on img at bounding box center [413, 27] width 17 height 27
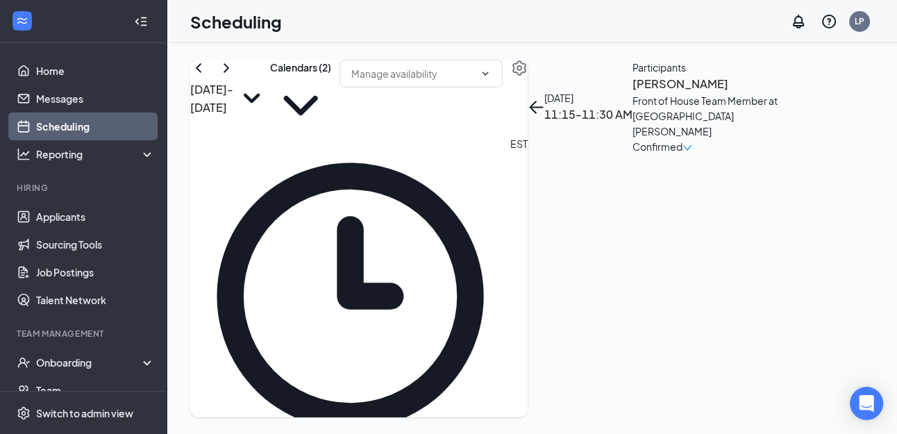
click at [720, 93] on h3 "[PERSON_NAME]" at bounding box center [705, 84] width 146 height 18
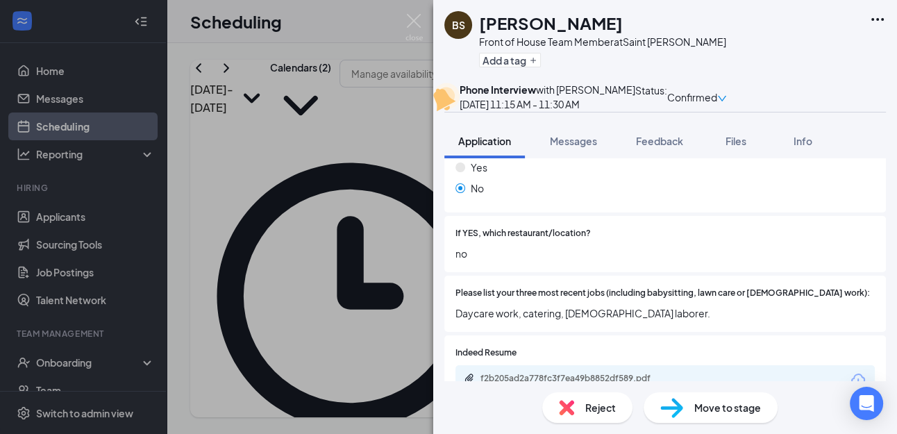
scroll to position [535, 0]
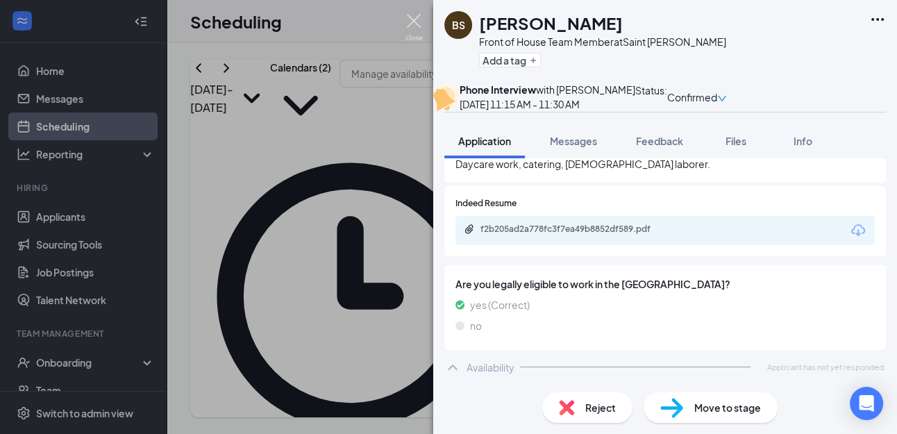
click at [405, 19] on img at bounding box center [413, 27] width 17 height 27
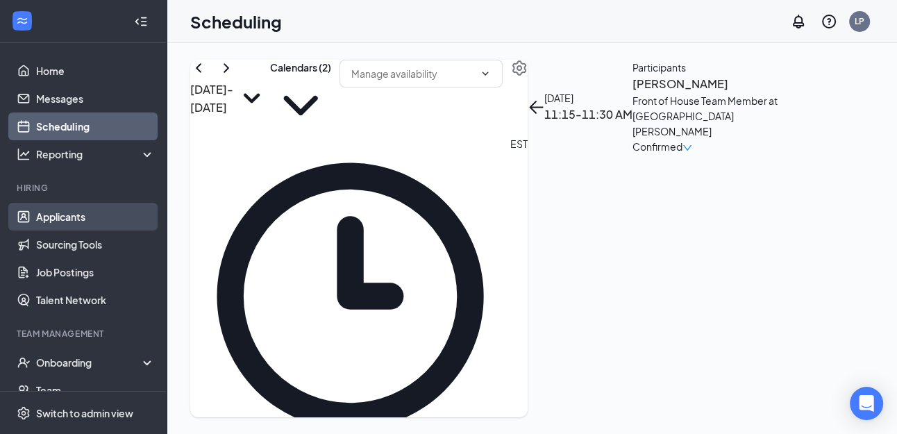
click at [83, 213] on link "Applicants" at bounding box center [95, 217] width 119 height 28
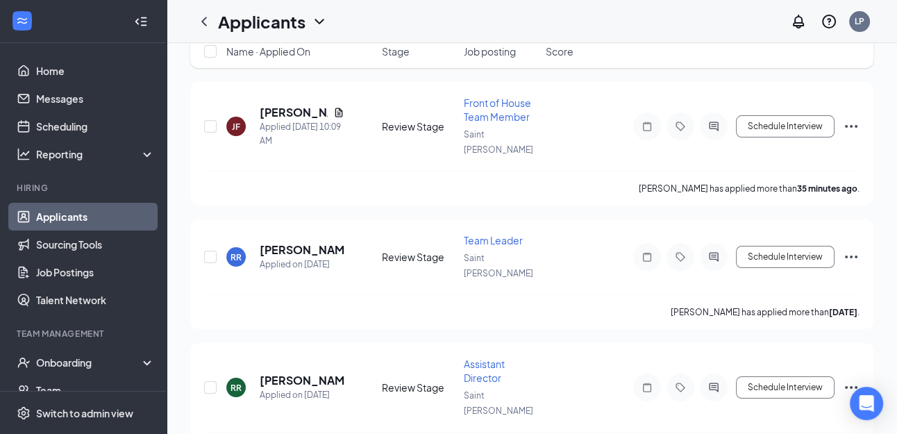
scroll to position [308, 0]
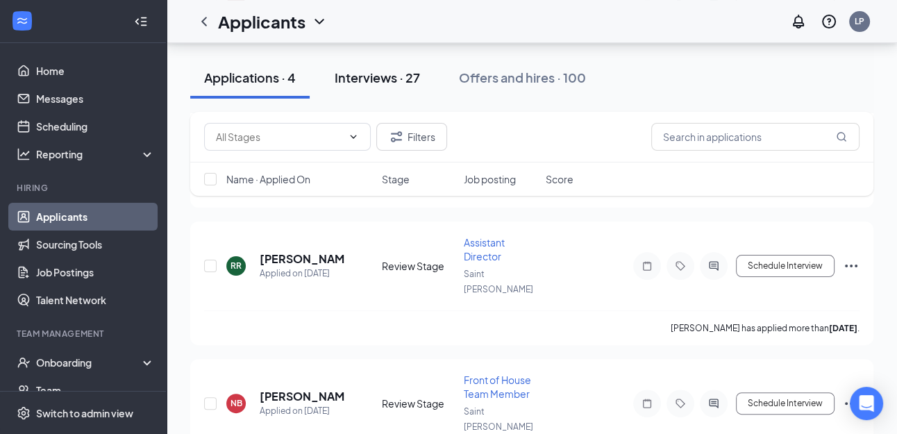
click at [377, 73] on div "Interviews · 27" at bounding box center [377, 77] width 85 height 17
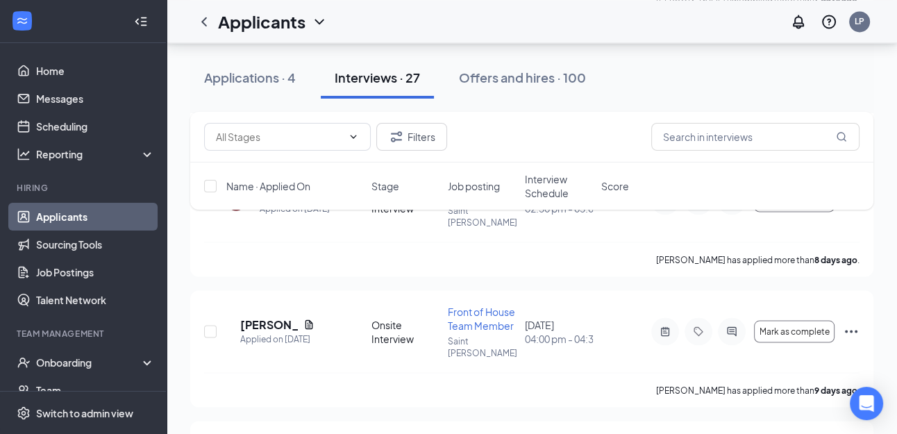
scroll to position [2340, 0]
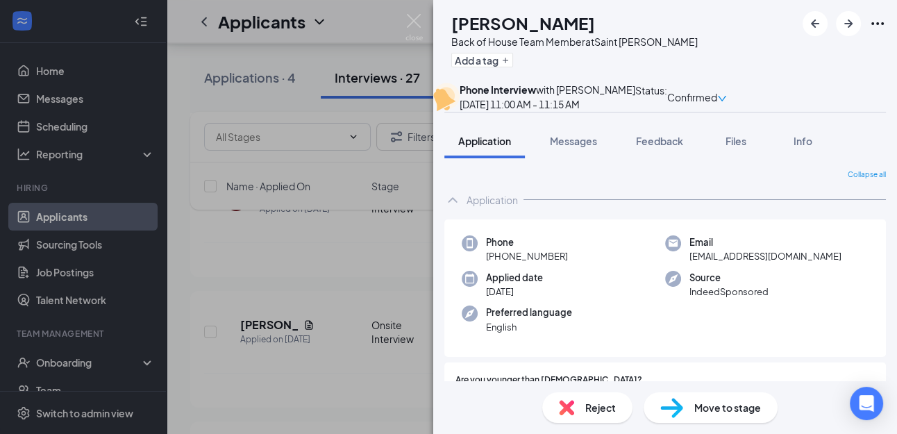
click at [605, 408] on span "Reject" at bounding box center [600, 407] width 31 height 15
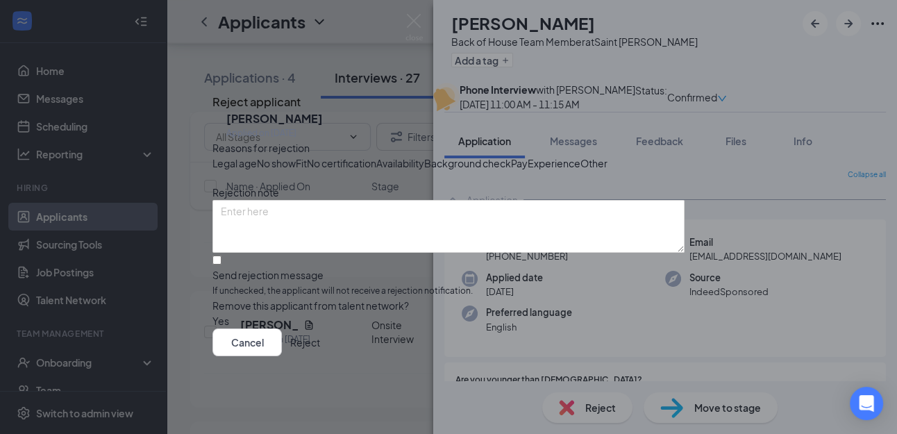
click at [307, 168] on span "Fit" at bounding box center [301, 162] width 11 height 15
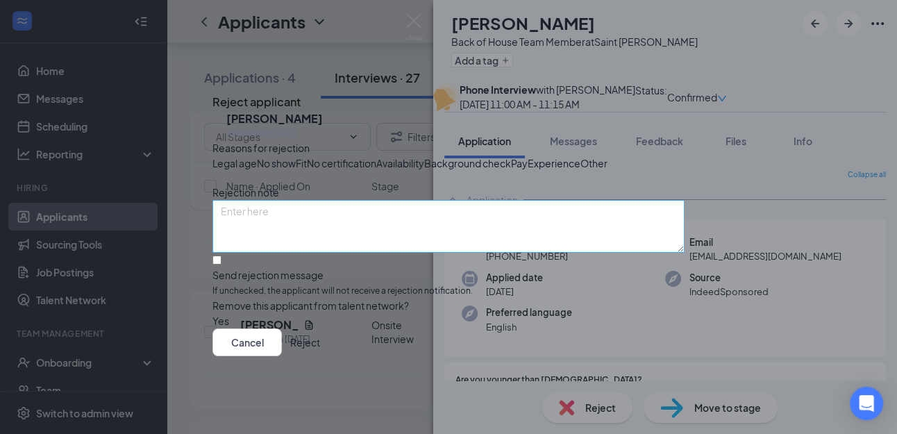
scroll to position [70, 0]
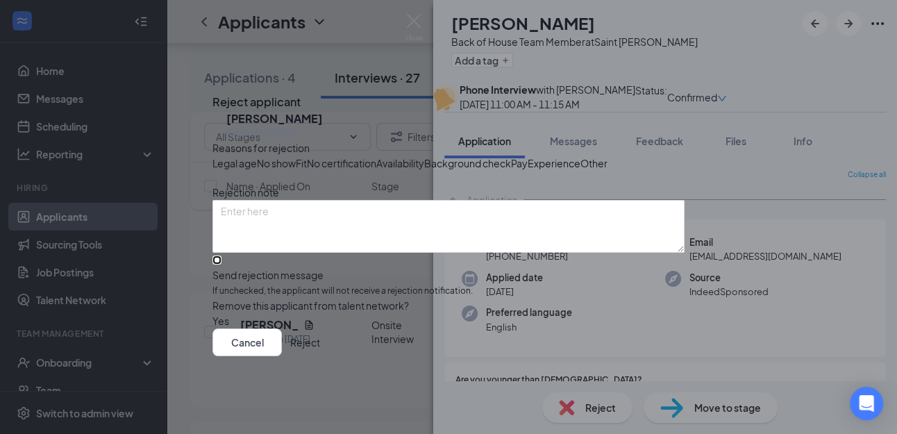
click at [221, 255] on input "Send rejection message If unchecked, the applicant will not receive a rejection…" at bounding box center [216, 259] width 9 height 9
checkbox input "true"
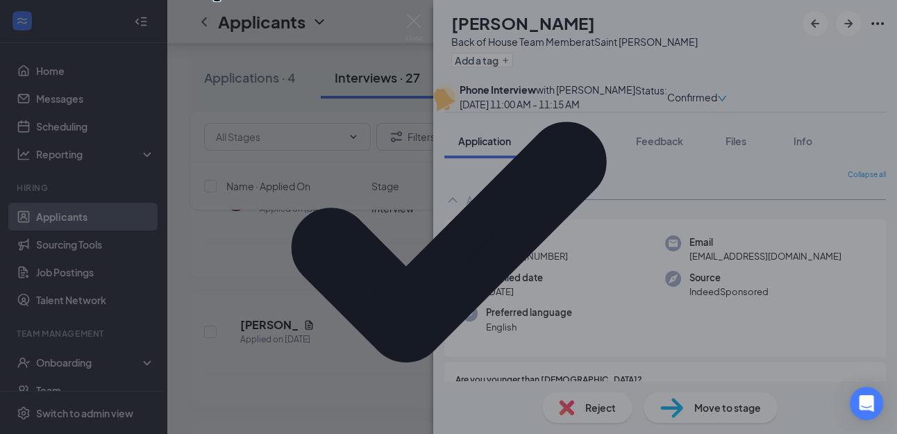
scroll to position [148, 0]
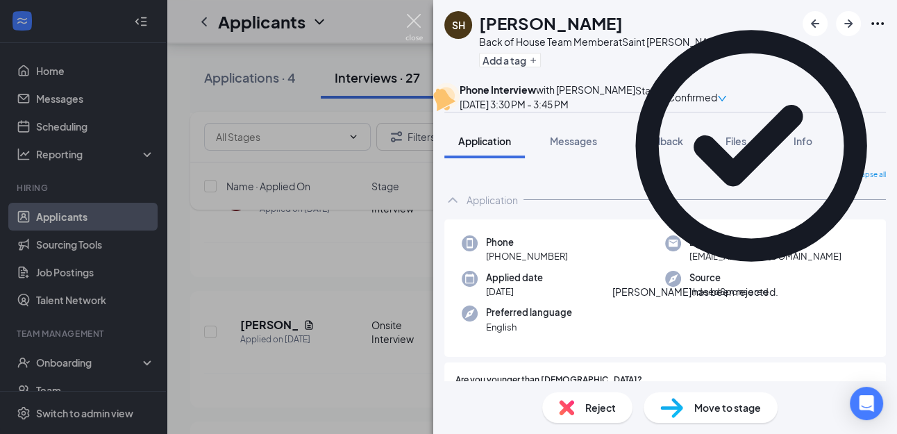
click at [411, 22] on img at bounding box center [413, 27] width 17 height 27
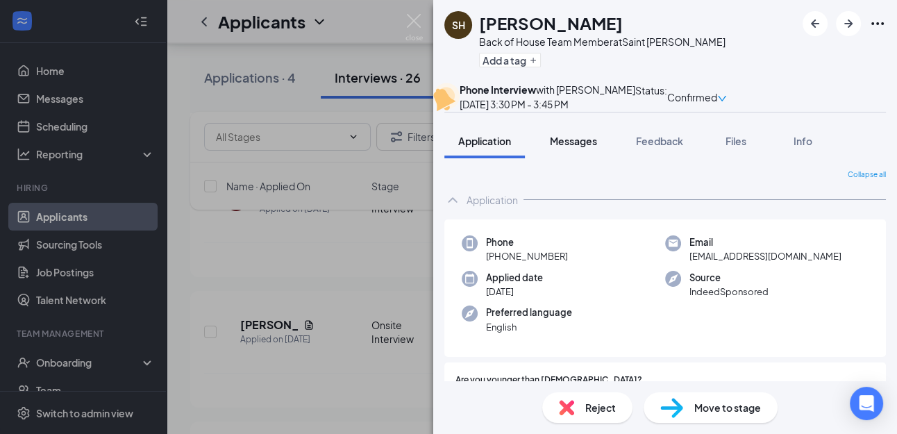
click at [579, 147] on span "Messages" at bounding box center [573, 141] width 47 height 12
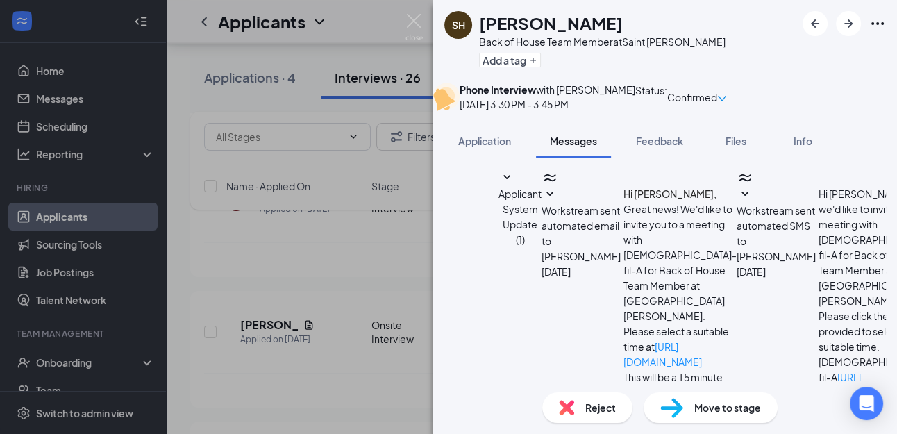
scroll to position [598, 0]
click at [415, 20] on img at bounding box center [413, 27] width 17 height 27
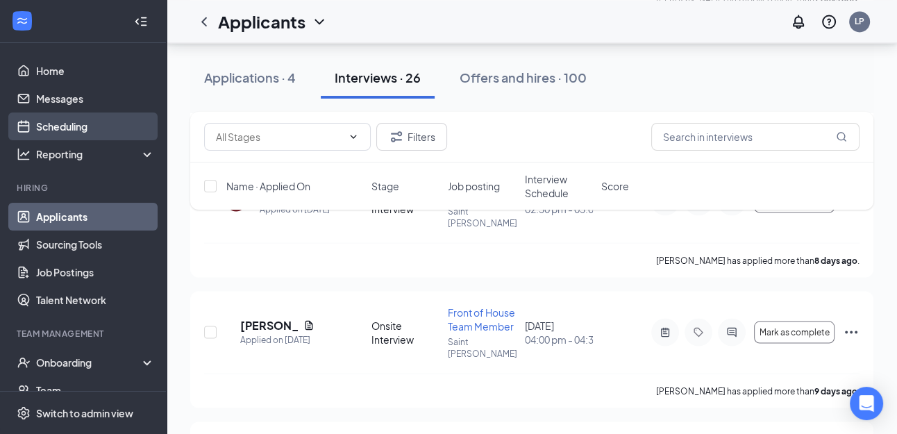
click at [96, 123] on link "Scheduling" at bounding box center [95, 126] width 119 height 28
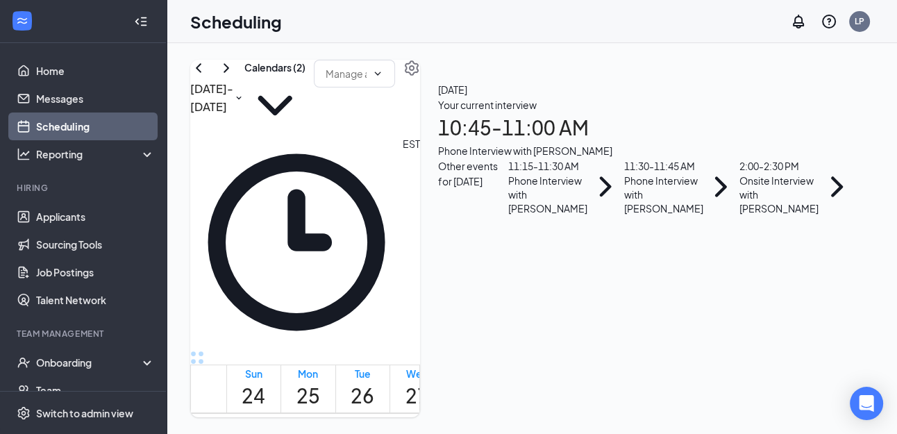
scroll to position [682, 0]
click at [725, 143] on h1 "10:45 - 11:00 AM" at bounding box center [646, 127] width 417 height 31
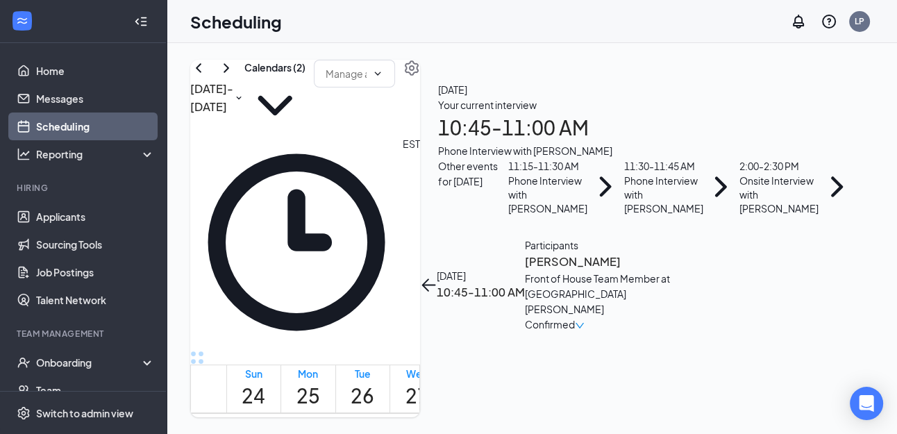
click at [670, 253] on h3 "[PERSON_NAME]" at bounding box center [598, 262] width 146 height 18
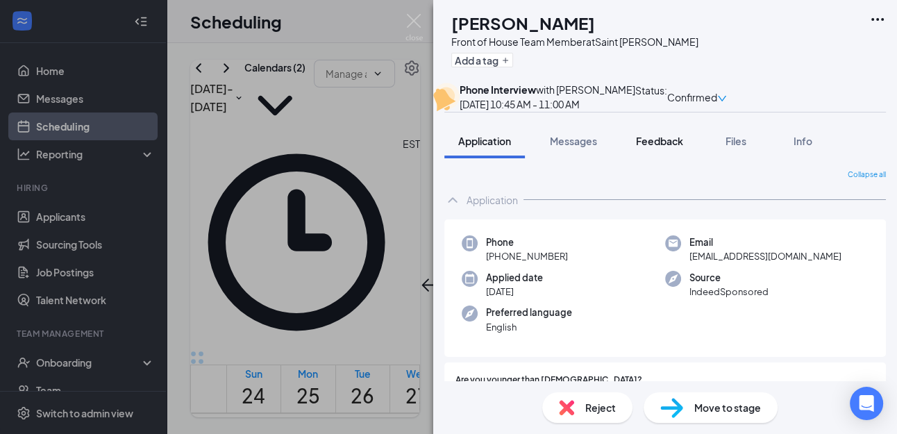
click at [656, 147] on span "Feedback" at bounding box center [659, 141] width 47 height 12
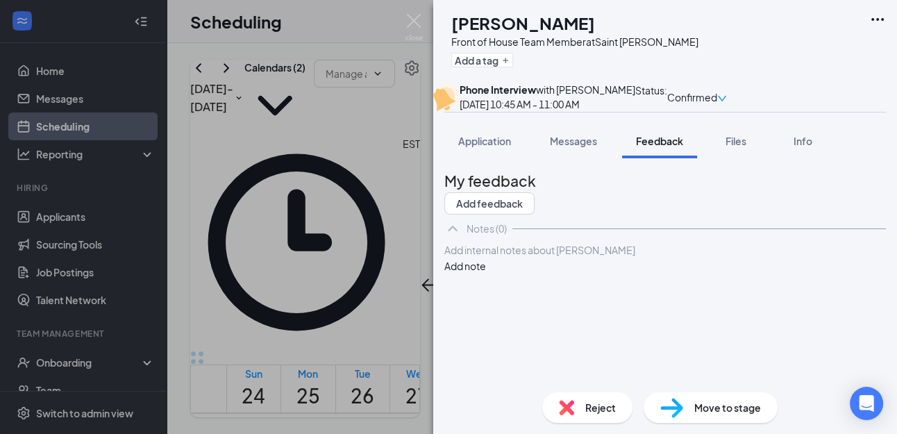
click at [523, 257] on div at bounding box center [665, 250] width 440 height 15
click at [486, 273] on button "Add note" at bounding box center [465, 265] width 42 height 15
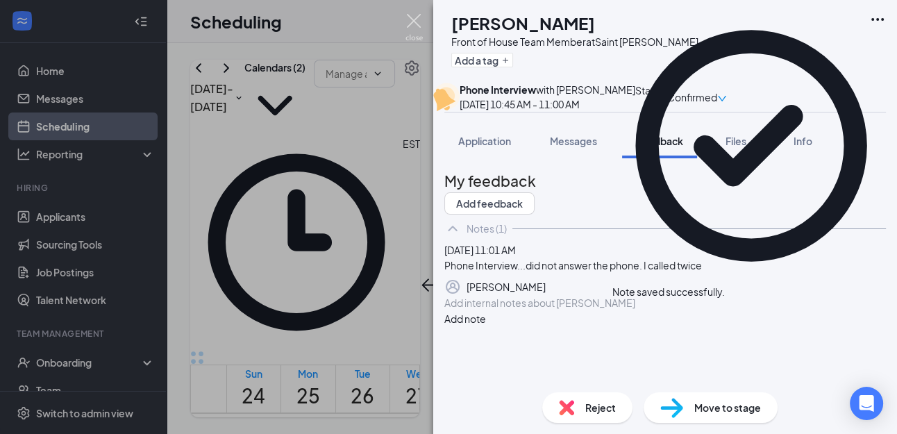
click at [415, 22] on img at bounding box center [413, 27] width 17 height 27
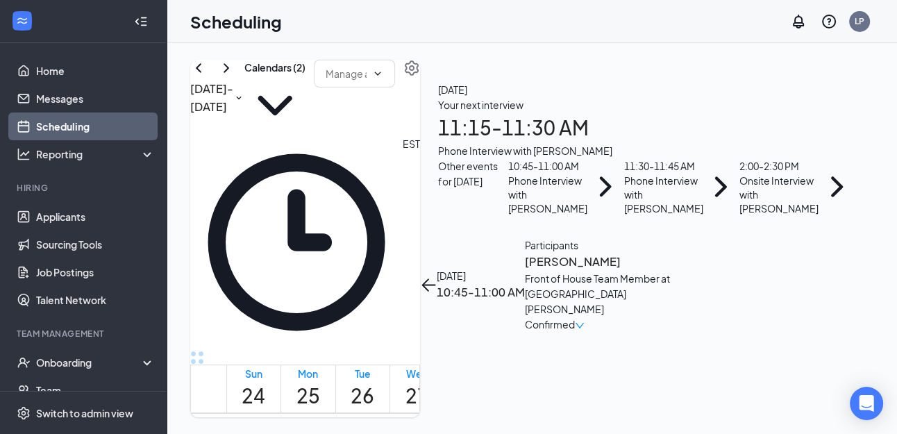
scroll to position [906, 0]
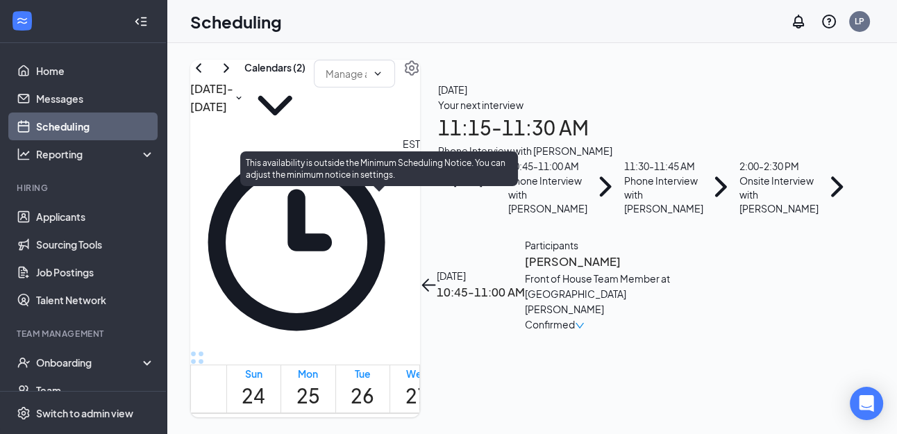
click at [389, 394] on span "11:15-11:30 AM" at bounding box center [403, 414] width 28 height 40
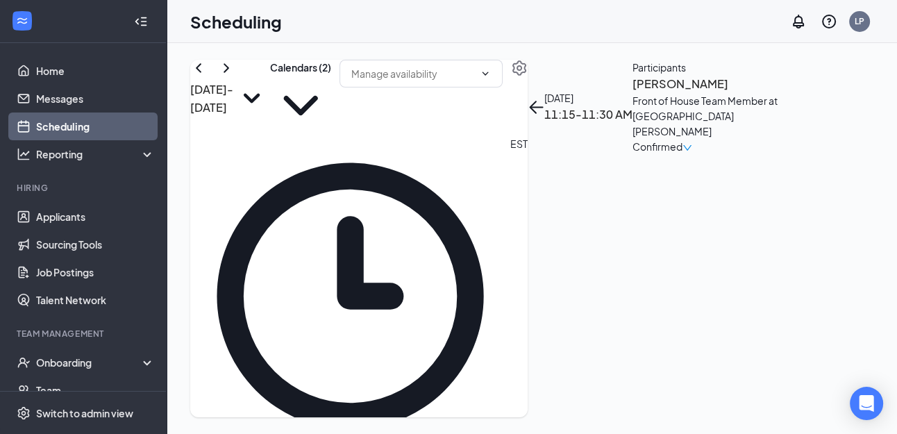
click at [699, 93] on h3 "[PERSON_NAME]" at bounding box center [705, 84] width 146 height 18
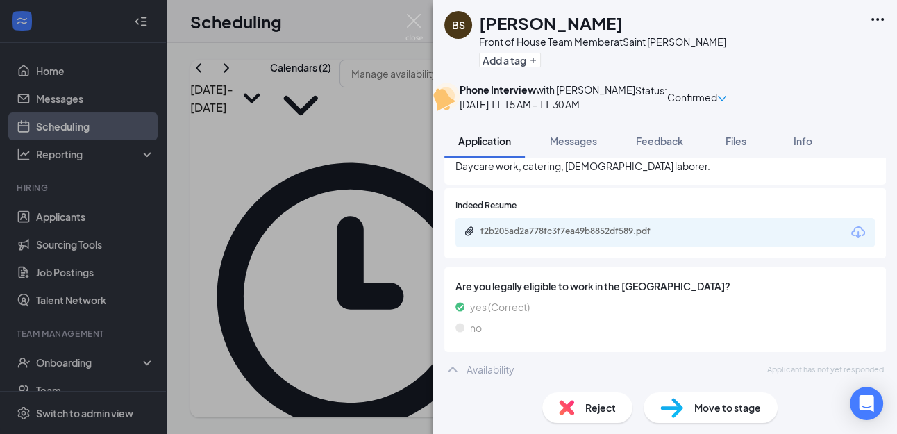
scroll to position [535, 0]
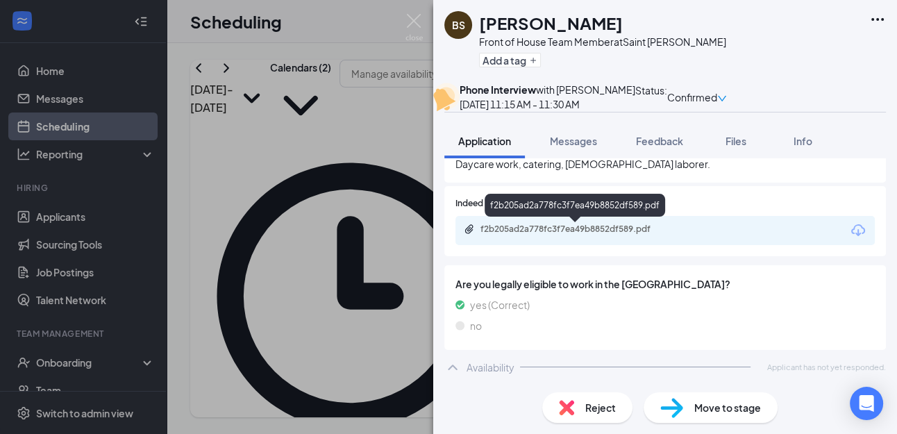
click at [542, 230] on div "f2b205ad2a778fc3f7ea49b8852df589.pdf" at bounding box center [577, 228] width 194 height 11
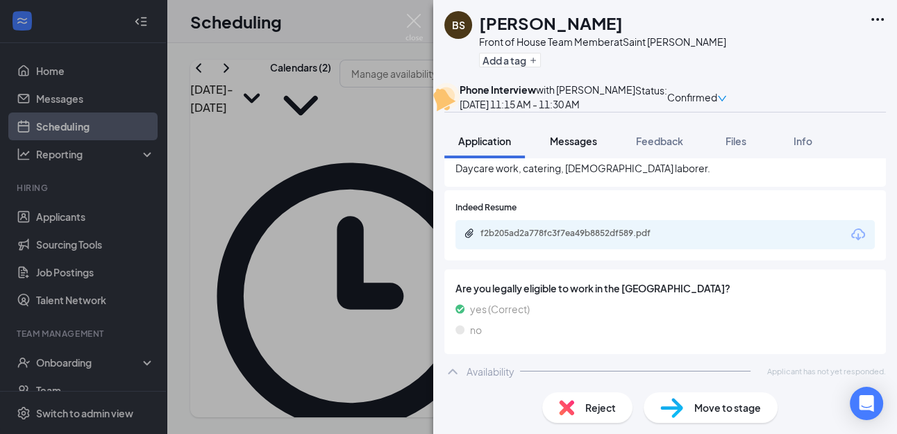
click at [573, 147] on span "Messages" at bounding box center [573, 141] width 47 height 12
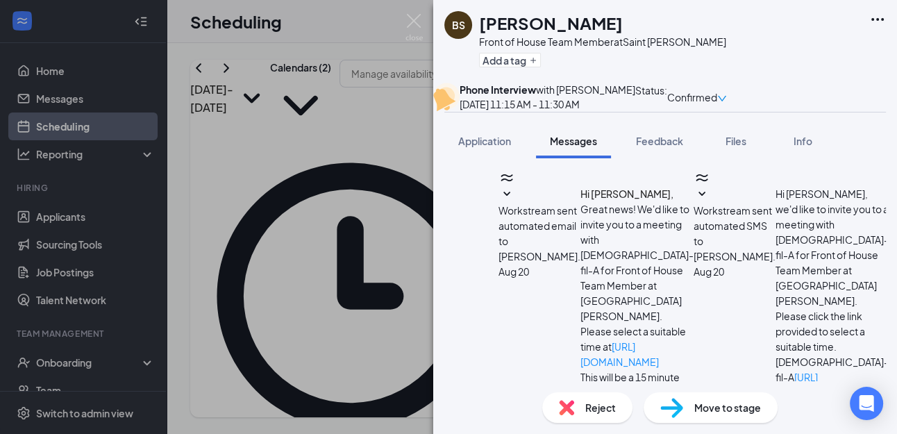
scroll to position [1029, 0]
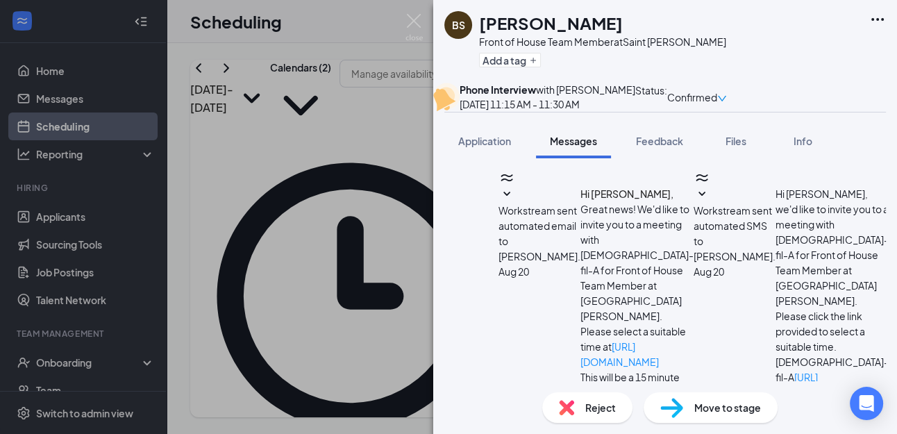
scroll to position [23, 0]
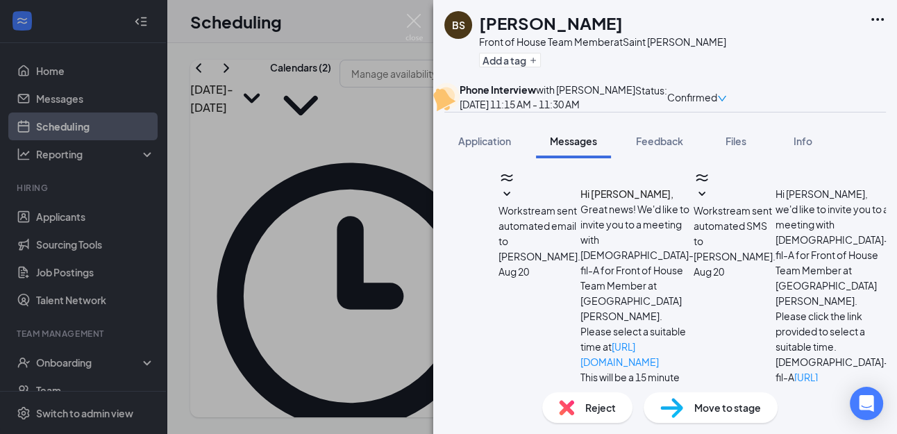
type textarea "Phone Interview.. Why CFA? always like CFA growing up. Mom took him to CFA. Gre…"
drag, startPoint x: 472, startPoint y: 263, endPoint x: 765, endPoint y: 331, distance: 300.7
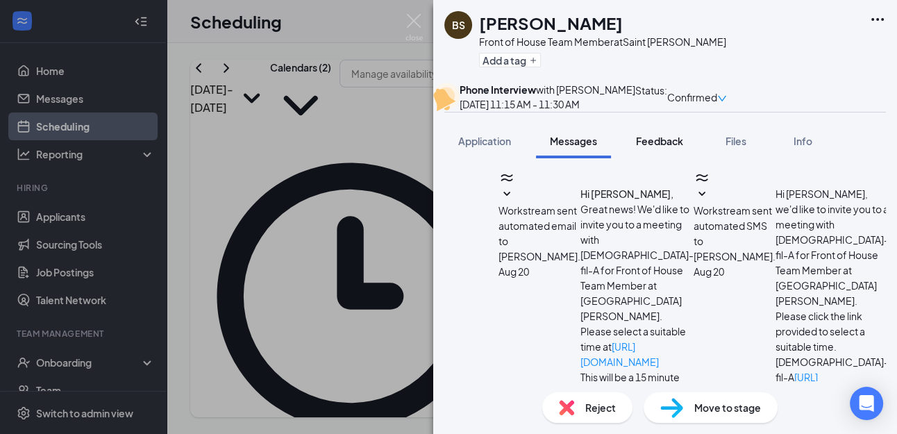
click at [652, 147] on span "Feedback" at bounding box center [659, 141] width 47 height 12
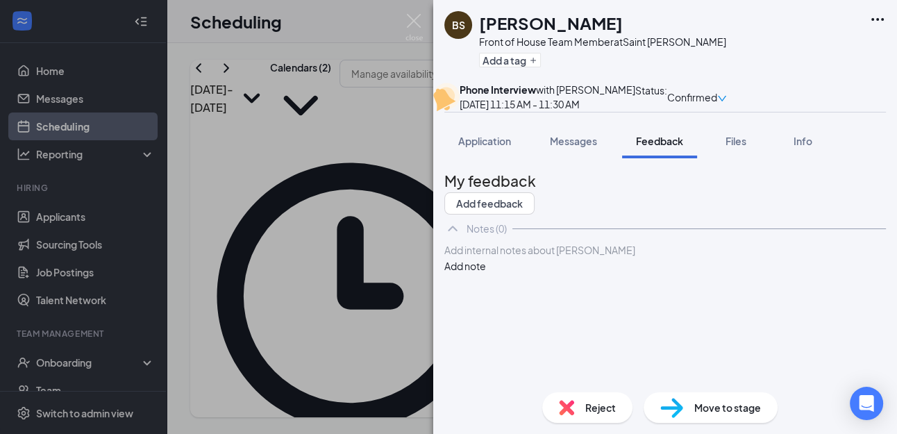
click at [482, 257] on div at bounding box center [665, 250] width 440 height 15
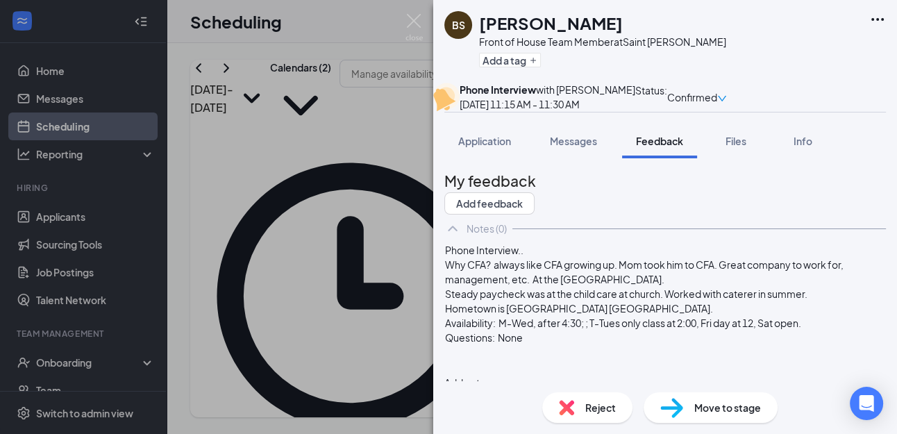
click at [486, 375] on button "Add note" at bounding box center [465, 382] width 42 height 15
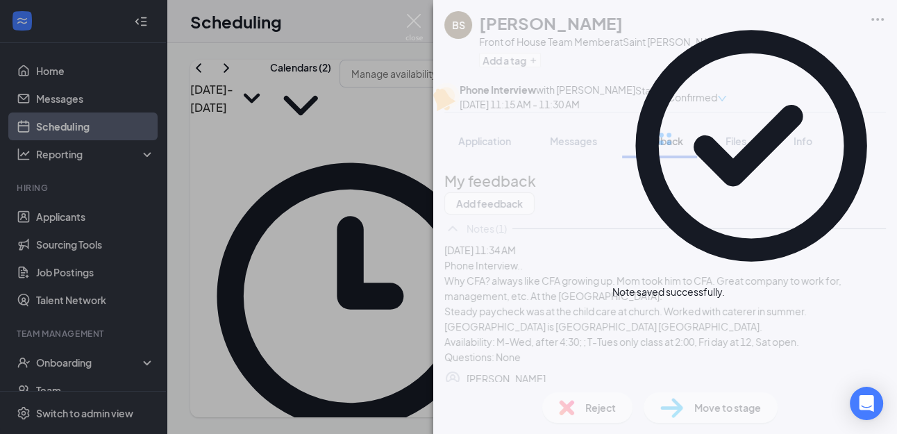
click at [574, 171] on div at bounding box center [665, 139] width 464 height 278
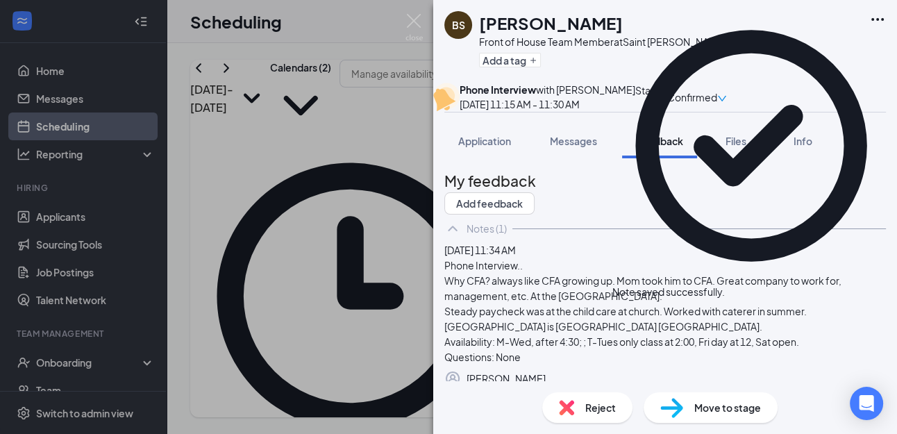
click at [574, 147] on span "Messages" at bounding box center [573, 141] width 47 height 12
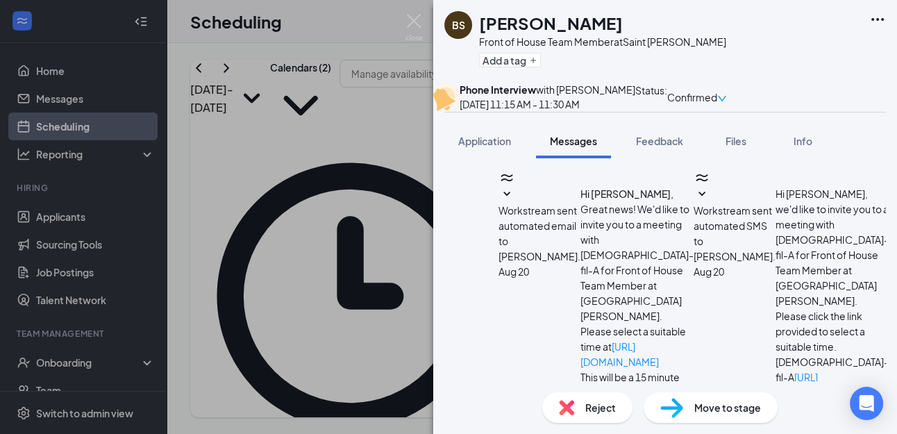
scroll to position [1042, 0]
click at [484, 158] on button "Application" at bounding box center [484, 141] width 81 height 35
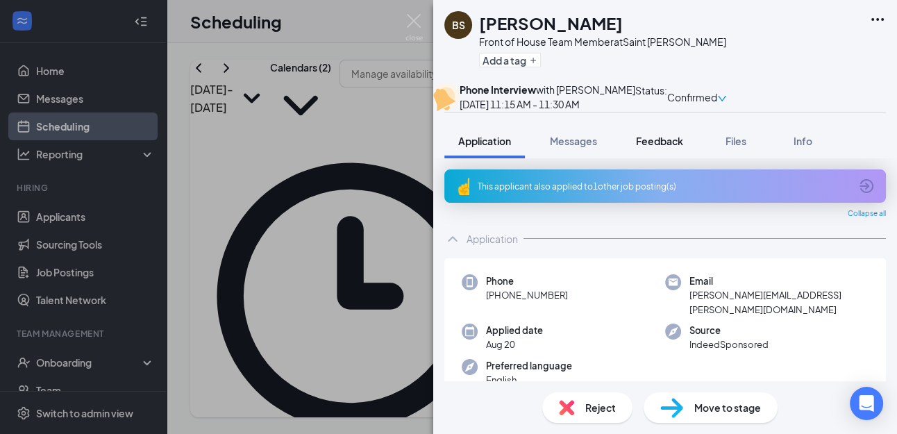
click at [663, 147] on span "Feedback" at bounding box center [659, 141] width 47 height 12
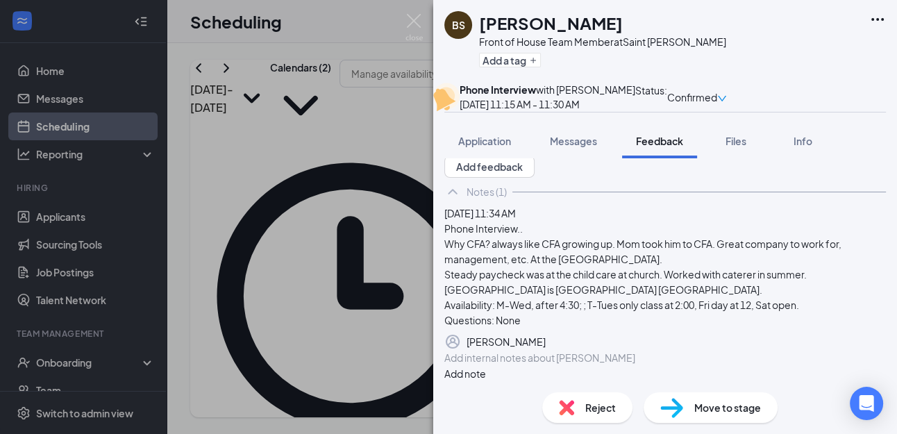
scroll to position [117, 0]
click at [546, 341] on icon "Pen" at bounding box center [546, 341] width 0 height 0
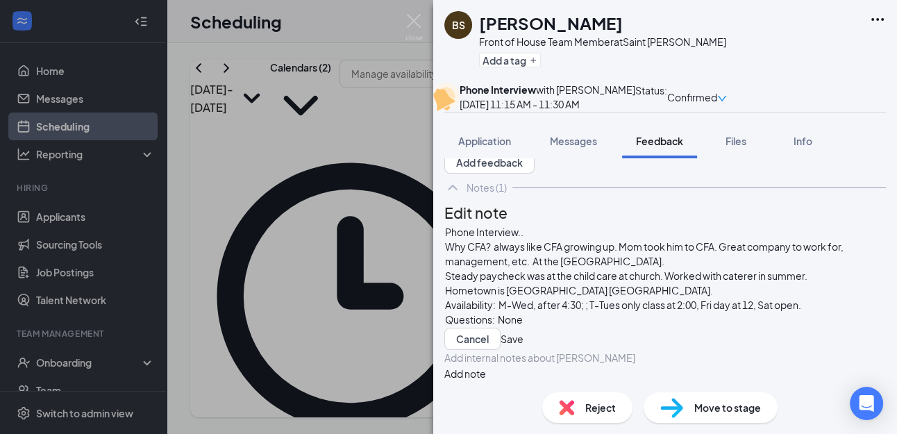
scroll to position [47, 0]
click at [569, 312] on div "Questions: None" at bounding box center [665, 319] width 440 height 15
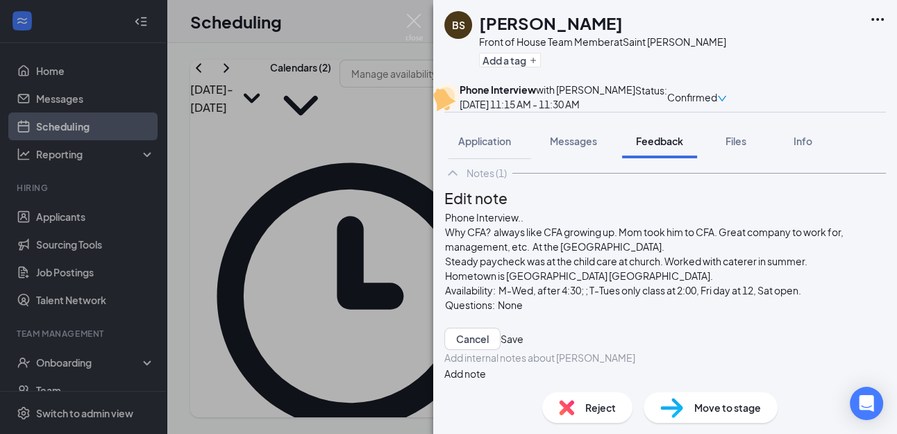
scroll to position [62, 0]
click at [523, 328] on button "Save" at bounding box center [511, 339] width 23 height 22
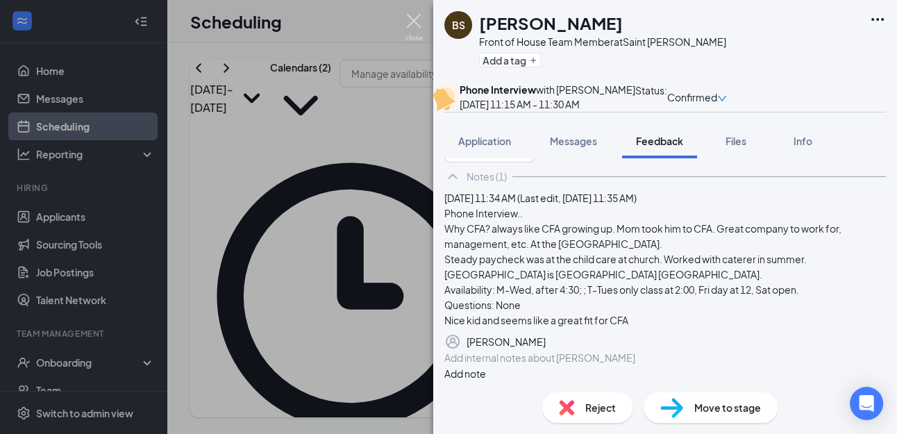
click at [411, 19] on img at bounding box center [413, 27] width 17 height 27
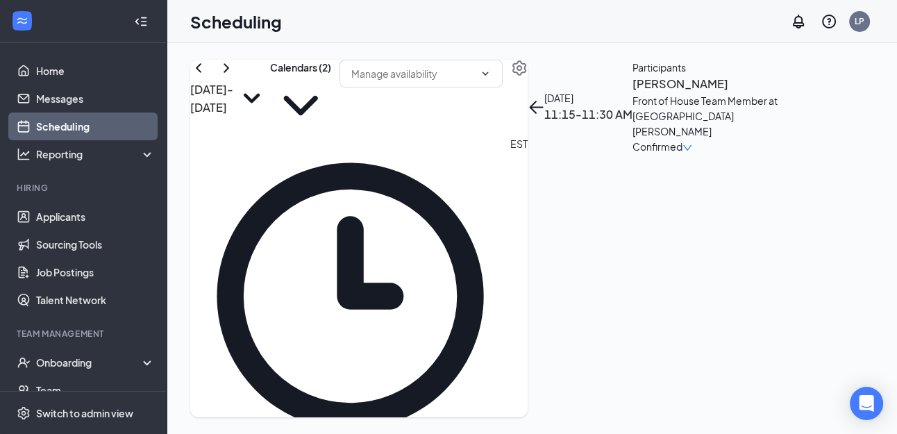
click at [536, 101] on icon "ArrowLeft" at bounding box center [533, 107] width 7 height 13
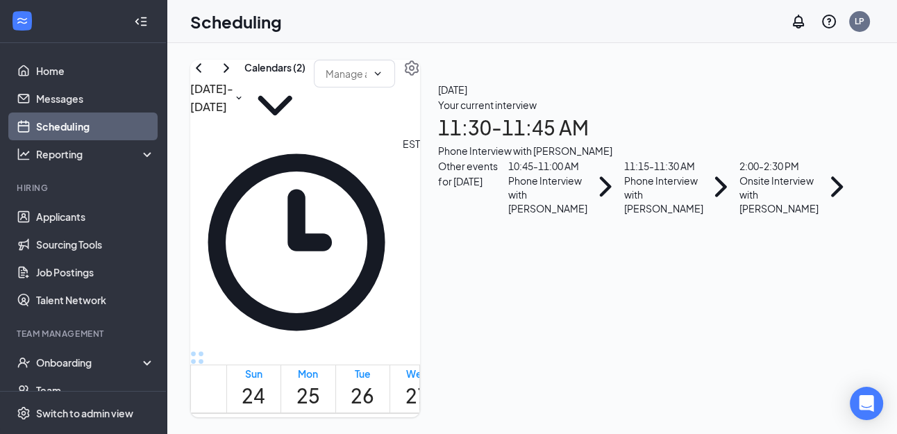
click at [735, 143] on h1 "11:30 - 11:45 AM" at bounding box center [646, 127] width 417 height 31
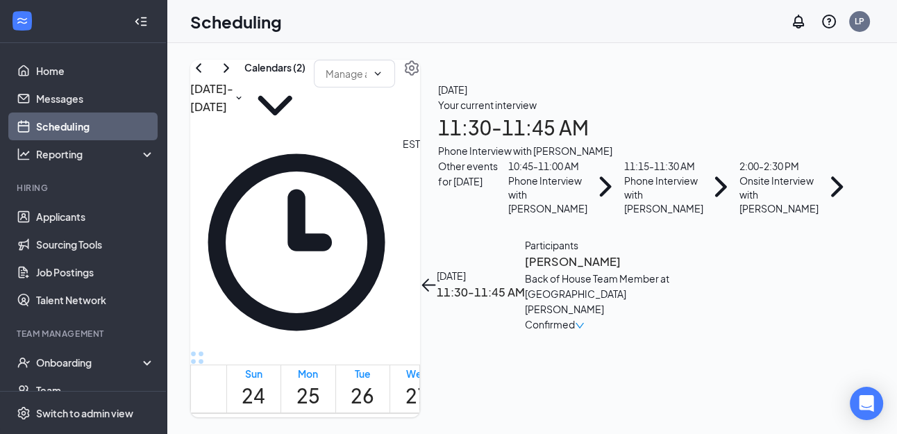
click at [670, 253] on h3 "[PERSON_NAME]" at bounding box center [598, 262] width 146 height 18
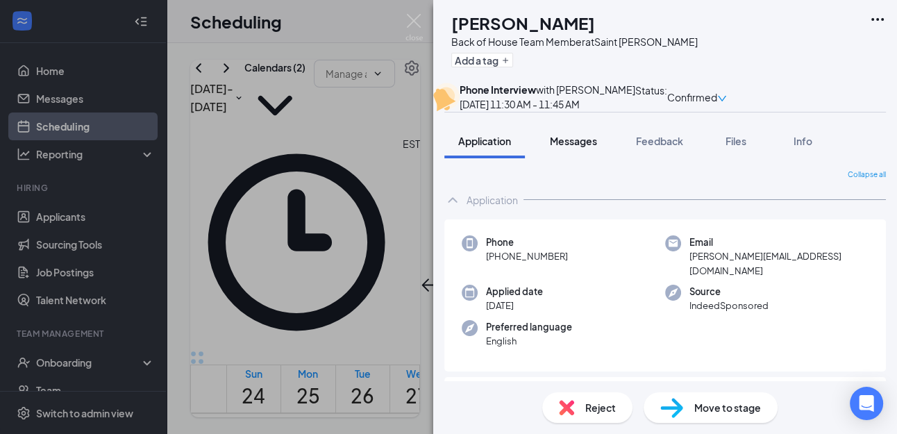
click at [578, 147] on span "Messages" at bounding box center [573, 141] width 47 height 12
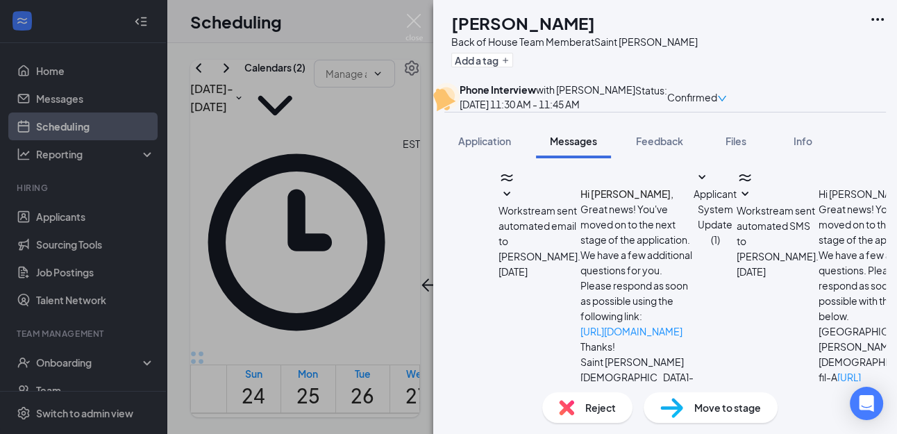
scroll to position [620, 0]
type textarea "I tried to call you and I was sent to voicemail. my number is [PHONE_NUMBER]"
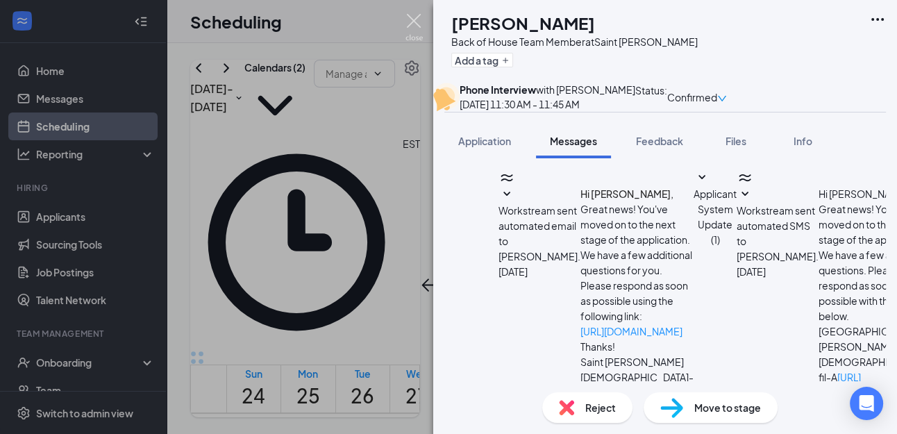
click at [412, 22] on img at bounding box center [413, 27] width 17 height 27
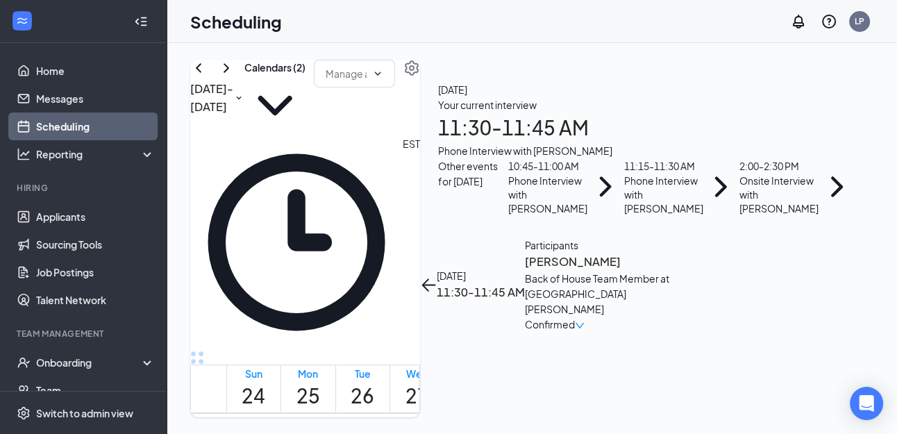
click at [436, 284] on icon "ArrowLeft" at bounding box center [429, 284] width 13 height 1
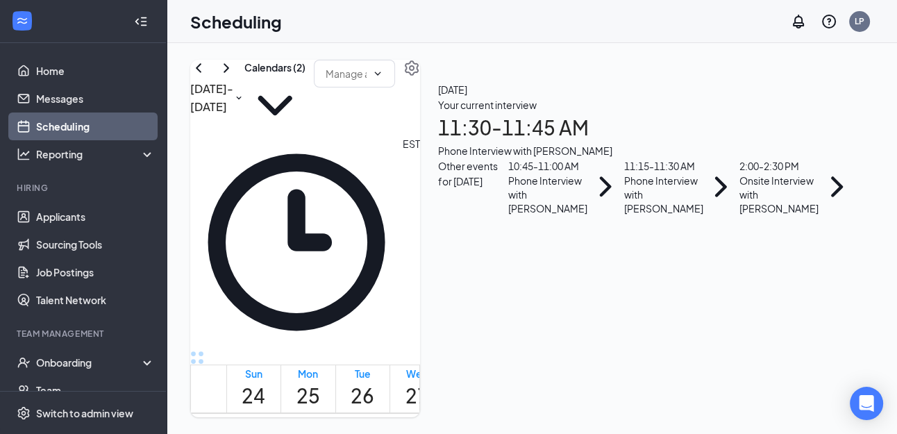
click at [587, 174] on div "10:45 - 11:00 AM" at bounding box center [547, 165] width 79 height 15
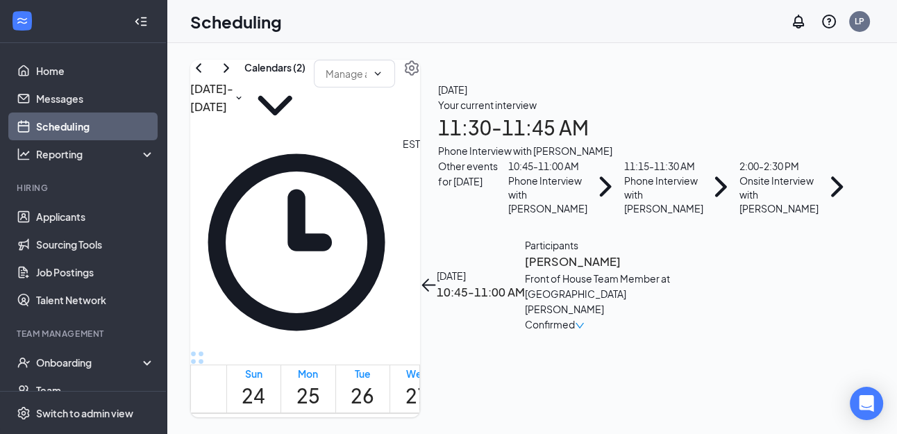
click at [670, 253] on h3 "[PERSON_NAME]" at bounding box center [598, 262] width 146 height 18
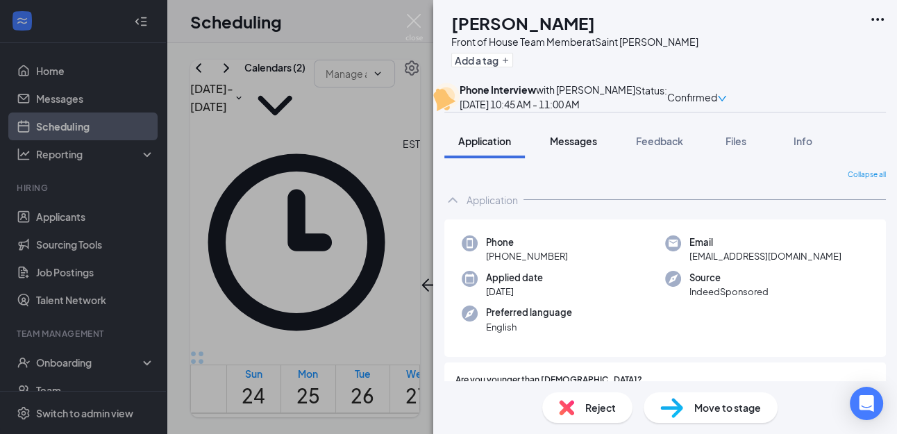
click at [582, 147] on span "Messages" at bounding box center [573, 141] width 47 height 12
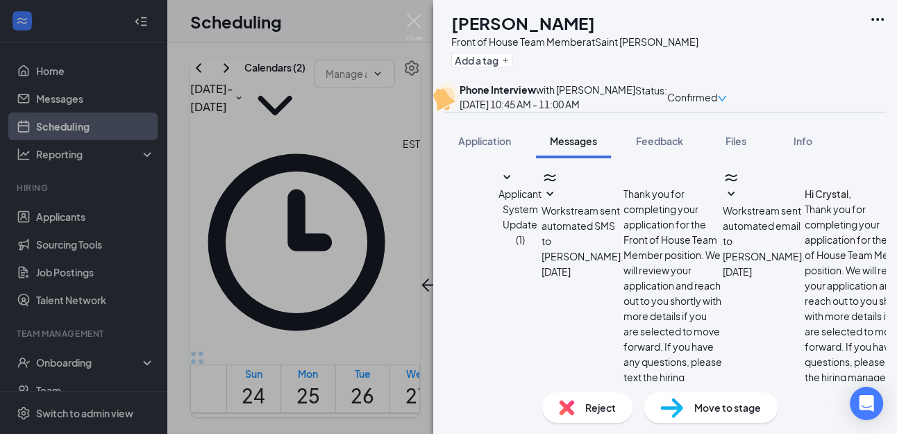
scroll to position [606, 0]
type textarea "I tried to call your number several times and no answer. Please call. me if you…"
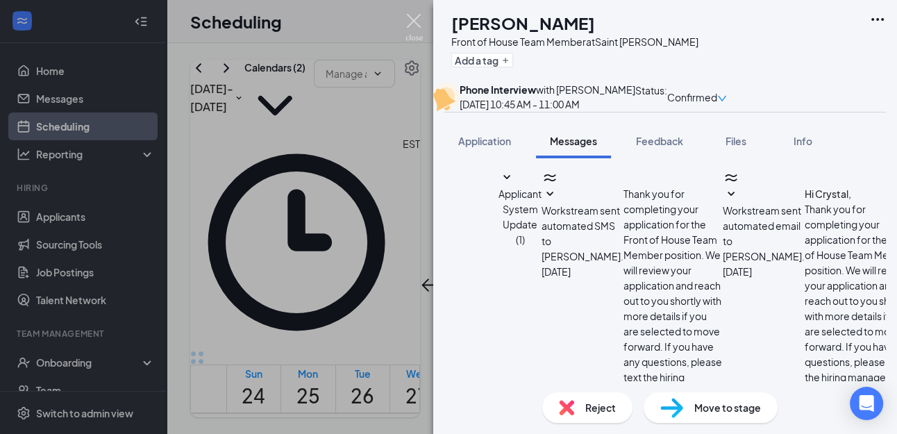
click at [415, 20] on img at bounding box center [413, 27] width 17 height 27
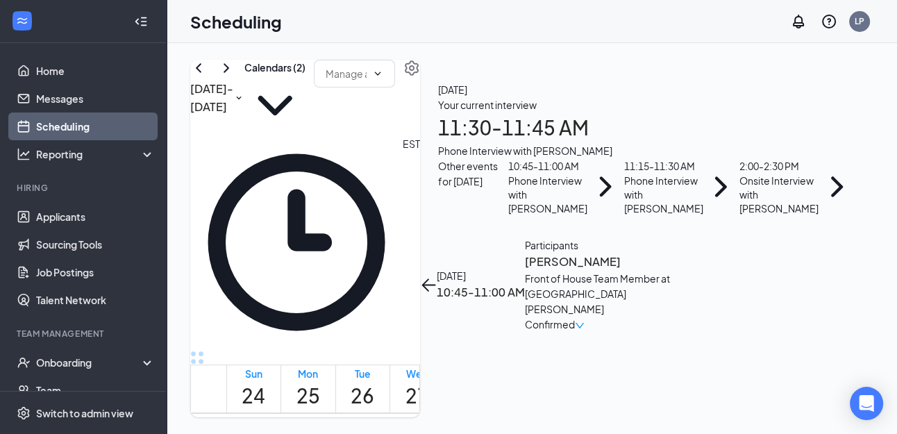
click at [437, 276] on icon "ArrowLeft" at bounding box center [428, 284] width 17 height 17
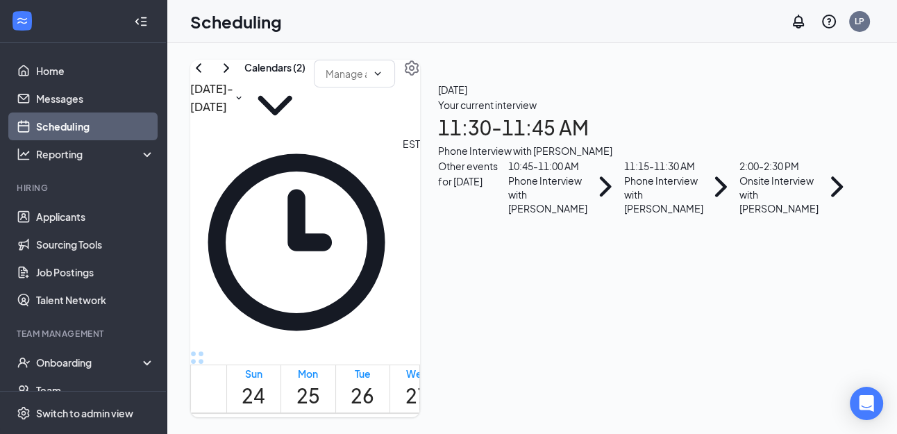
click at [722, 143] on h1 "11:30 - 11:45 AM" at bounding box center [646, 127] width 417 height 31
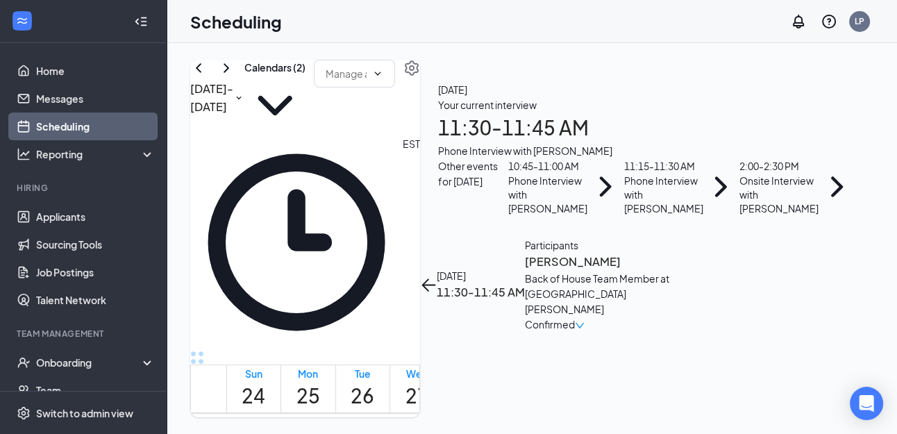
click at [670, 253] on h3 "[PERSON_NAME]" at bounding box center [598, 262] width 146 height 18
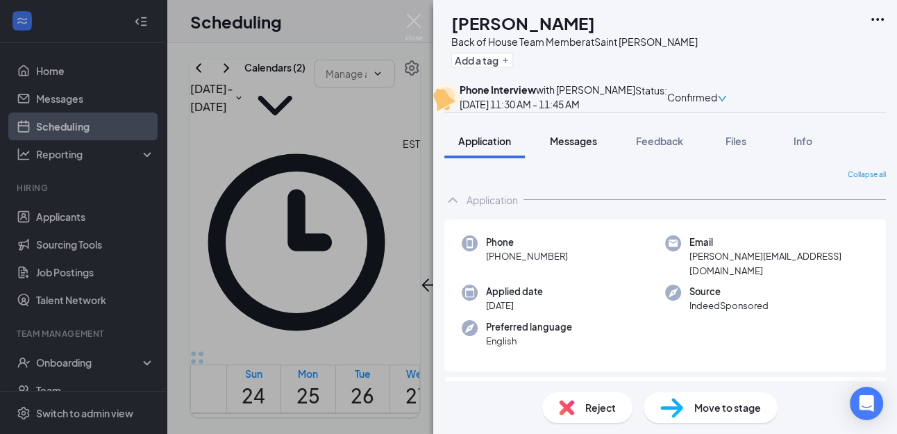
click at [570, 147] on span "Messages" at bounding box center [573, 141] width 47 height 12
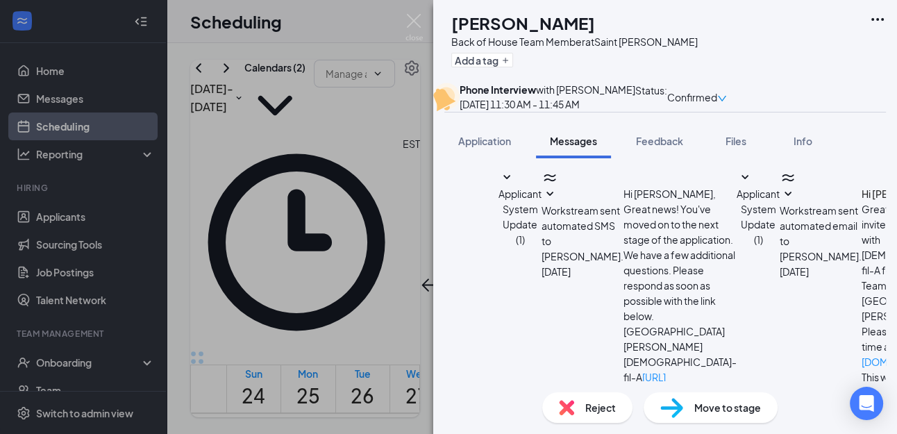
scroll to position [659, 0]
click at [418, 20] on img at bounding box center [413, 27] width 17 height 27
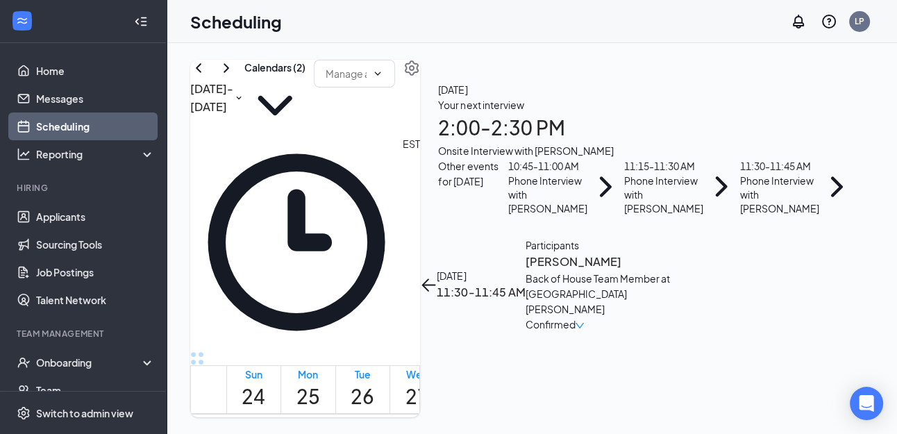
click at [437, 276] on button "back-button" at bounding box center [428, 284] width 17 height 17
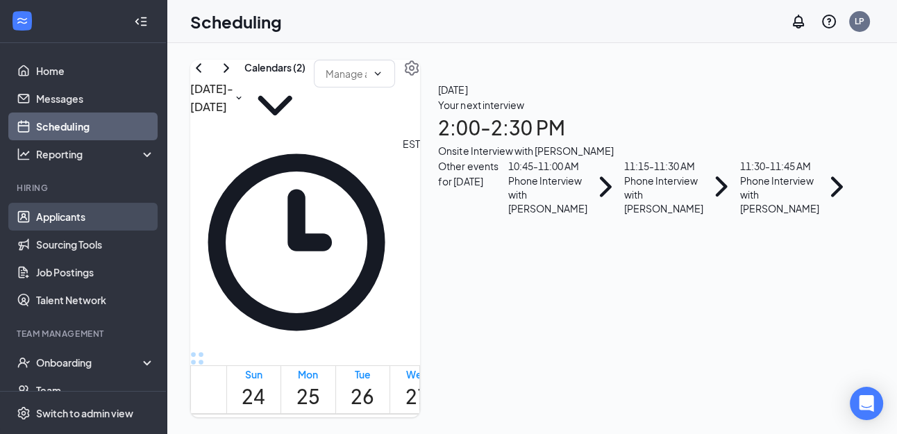
click at [74, 213] on link "Applicants" at bounding box center [95, 217] width 119 height 28
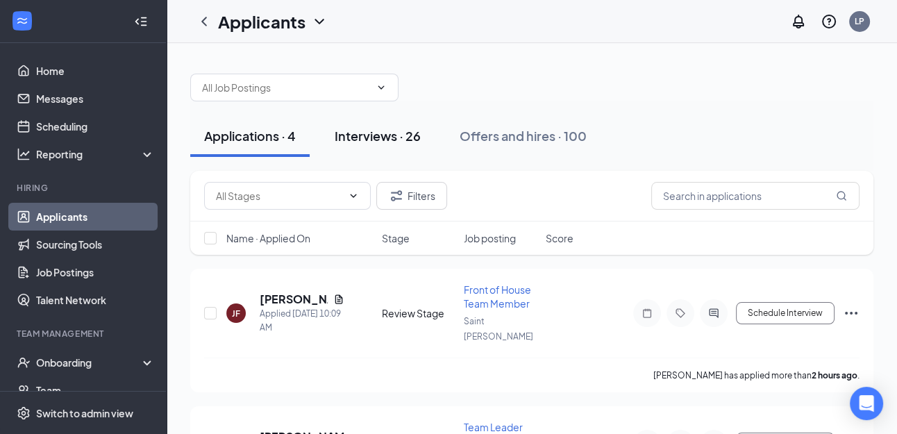
click at [369, 140] on div "Interviews · 26" at bounding box center [378, 135] width 86 height 17
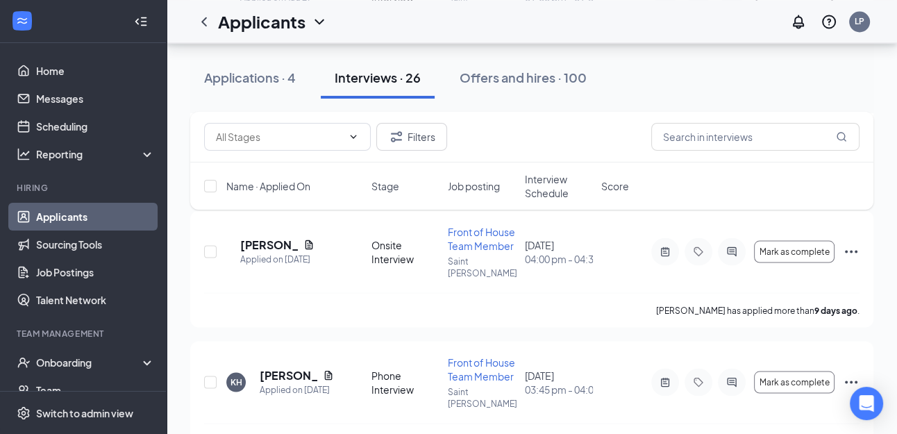
scroll to position [2424, 0]
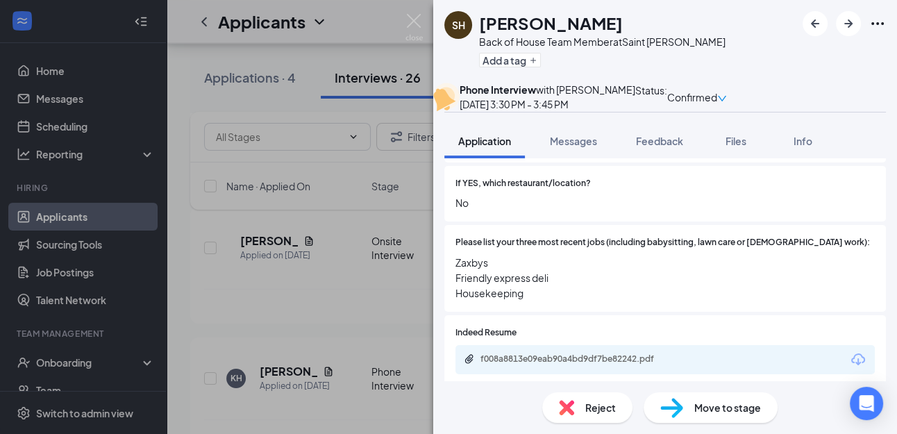
scroll to position [469, 0]
click at [661, 147] on span "Feedback" at bounding box center [659, 141] width 47 height 12
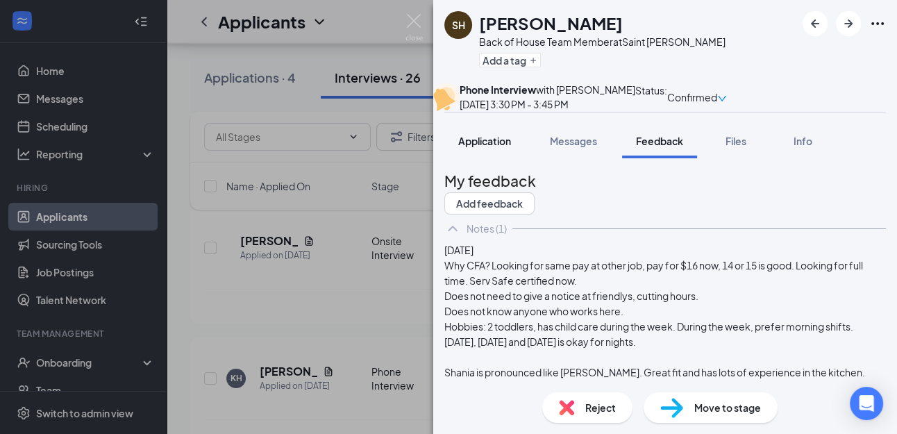
click at [479, 147] on span "Application" at bounding box center [484, 141] width 53 height 12
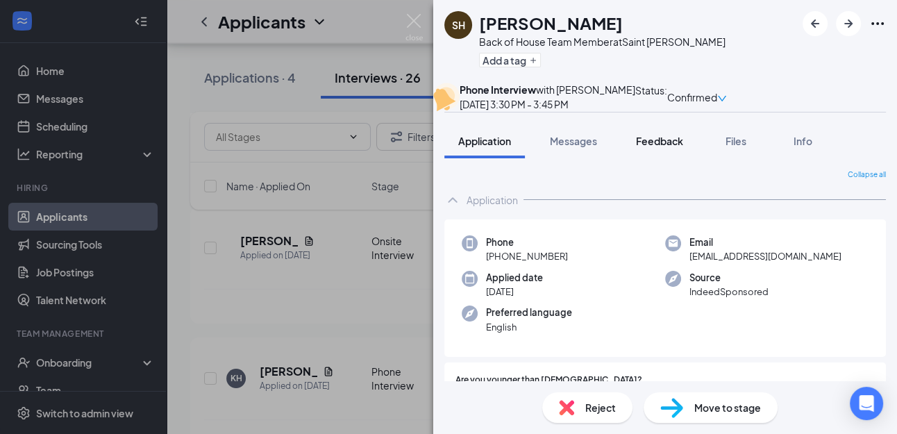
click at [653, 147] on span "Feedback" at bounding box center [659, 141] width 47 height 12
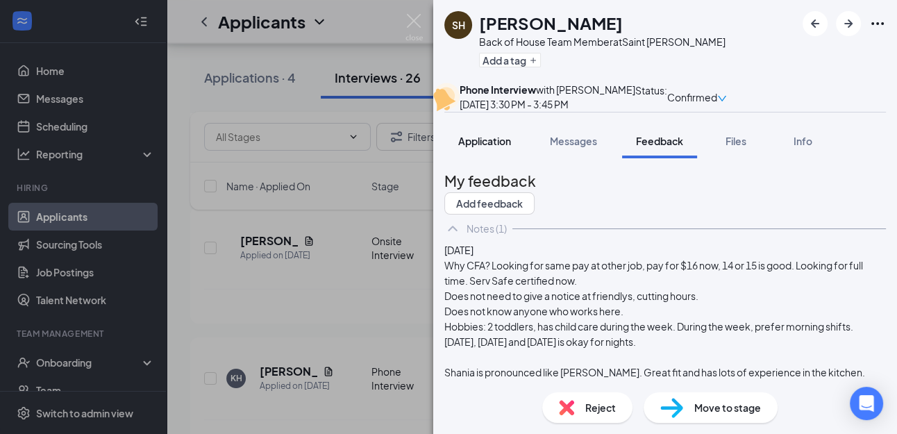
click at [495, 147] on span "Application" at bounding box center [484, 141] width 53 height 12
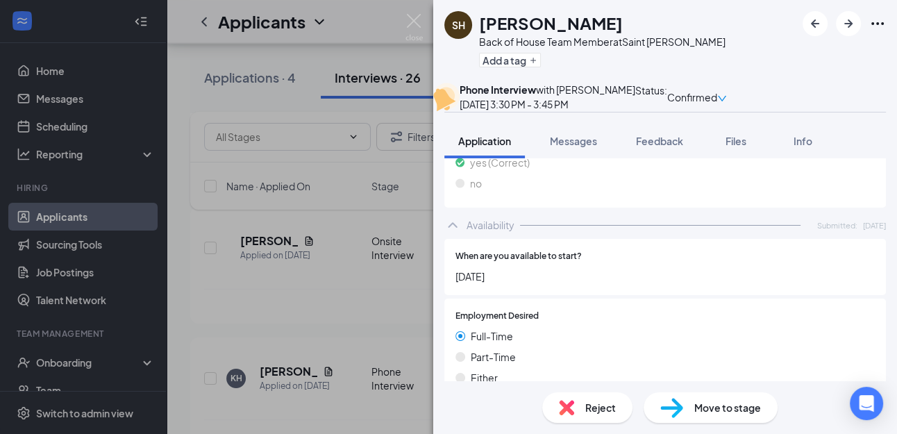
scroll to position [738, 0]
click at [416, 22] on img at bounding box center [413, 27] width 17 height 27
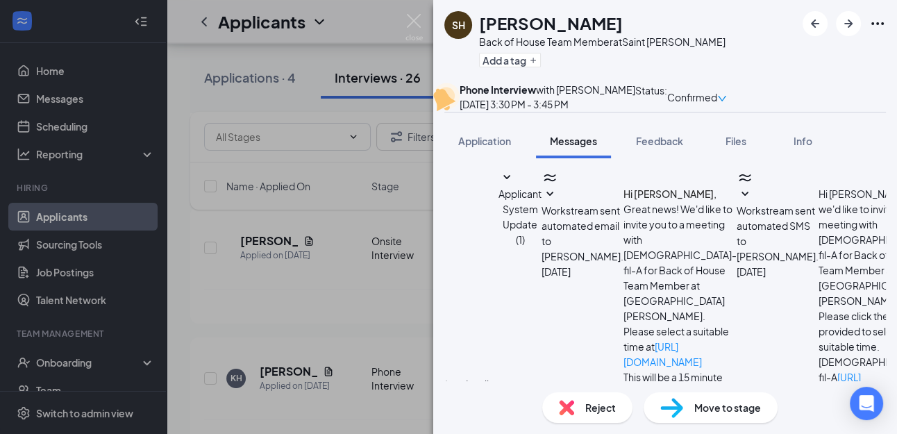
scroll to position [709, 0]
click at [589, 405] on span "Reject" at bounding box center [600, 407] width 31 height 15
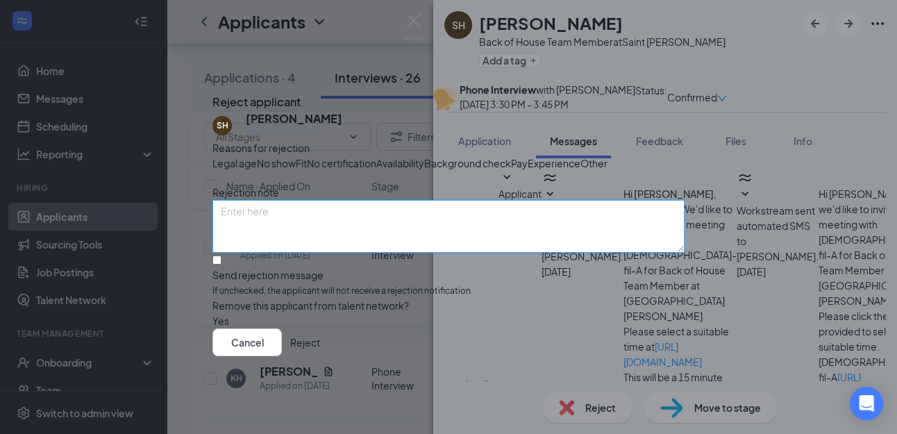
click at [275, 253] on textarea at bounding box center [448, 226] width 472 height 53
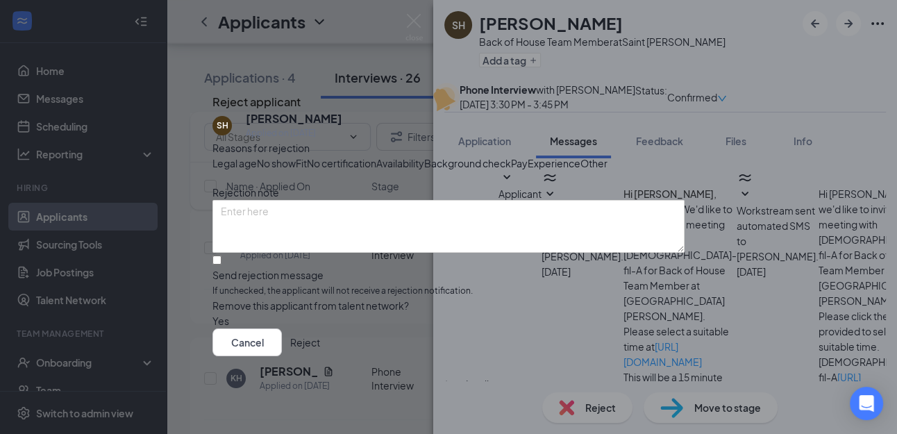
click at [580, 171] on span "Other" at bounding box center [593, 162] width 27 height 15
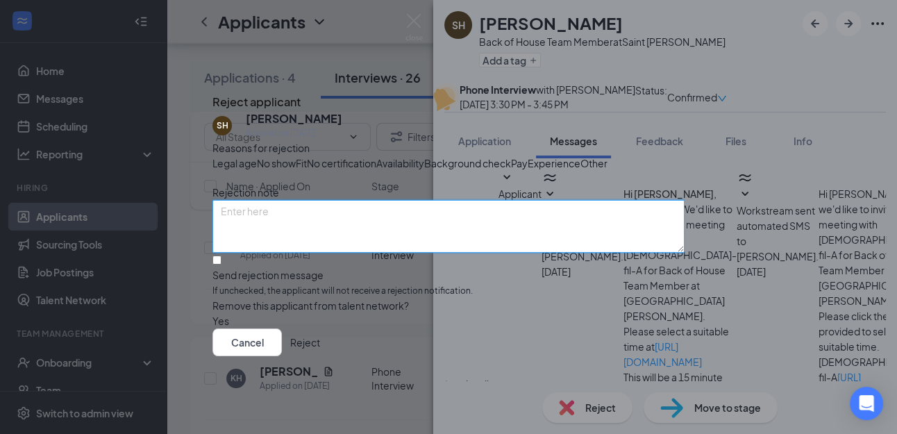
click at [314, 252] on textarea at bounding box center [448, 226] width 472 height 53
type textarea "Not taking my phone calls or answering my texts. Maybe found another job?"
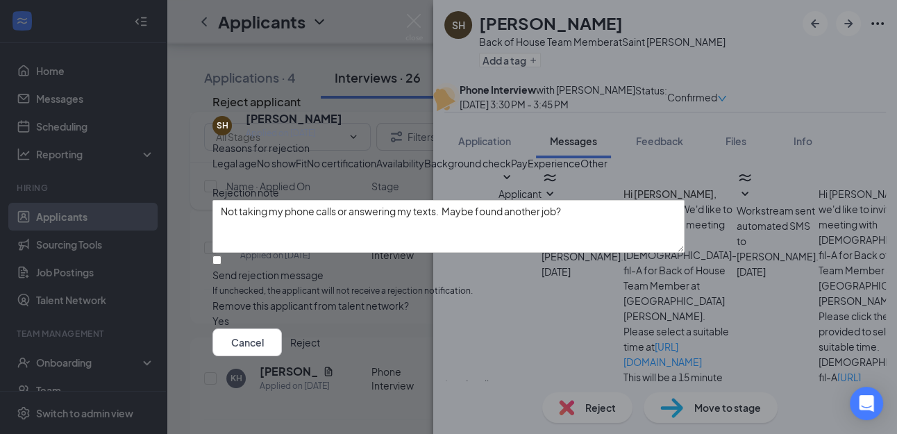
click at [320, 356] on button "Reject" at bounding box center [305, 342] width 30 height 28
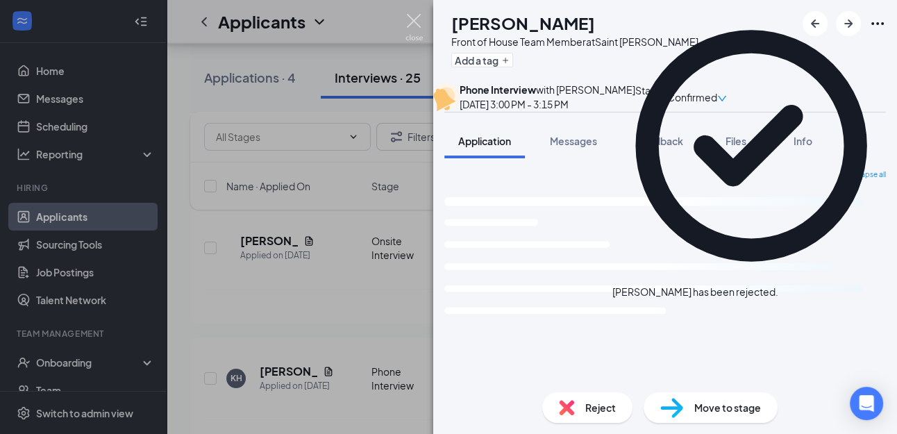
click at [412, 20] on img at bounding box center [413, 27] width 17 height 27
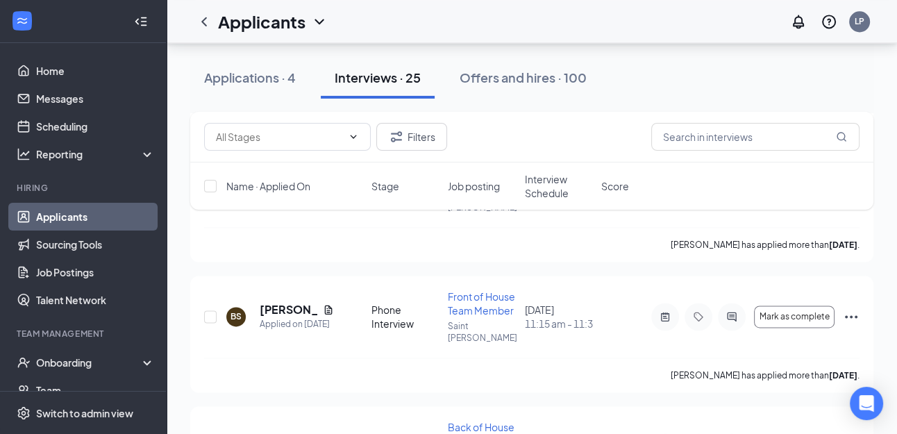
scroll to position [1831, 0]
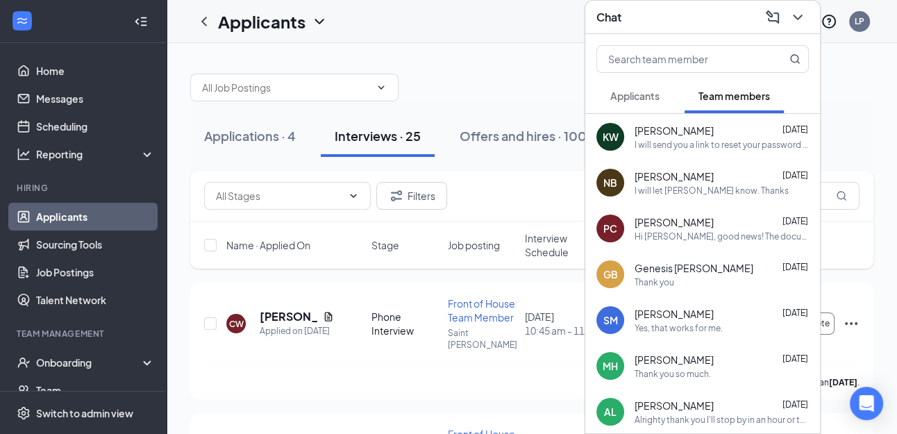
click at [640, 97] on span "Applicants" at bounding box center [634, 96] width 49 height 12
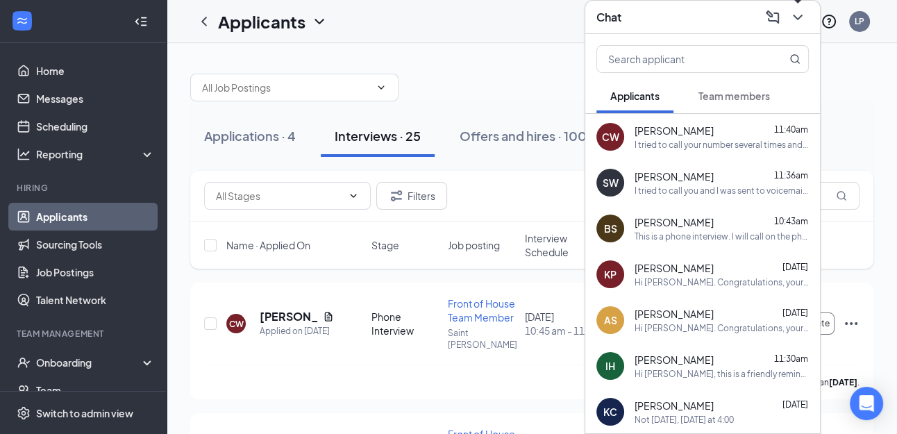
click at [797, 21] on icon "ChevronDown" at bounding box center [797, 17] width 17 height 17
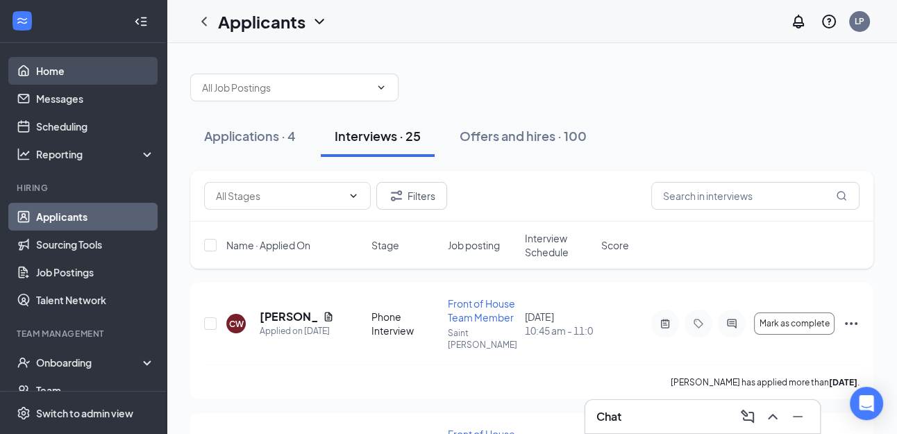
click at [55, 71] on link "Home" at bounding box center [95, 71] width 119 height 28
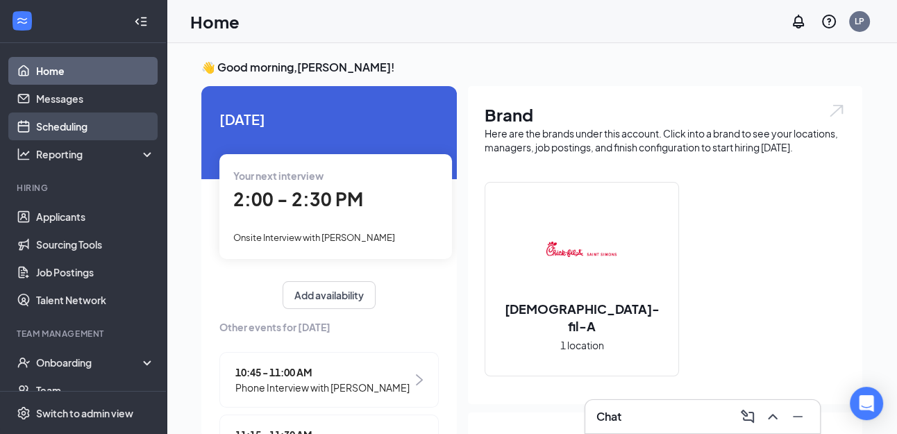
click at [62, 125] on link "Scheduling" at bounding box center [95, 126] width 119 height 28
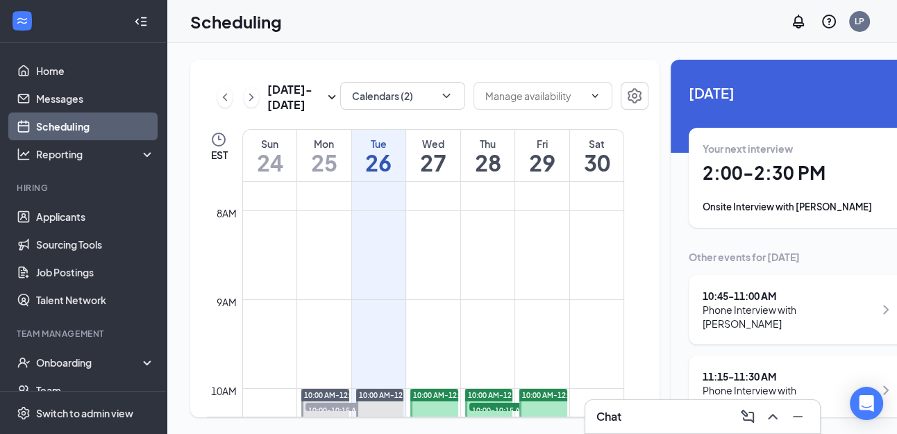
scroll to position [69, 0]
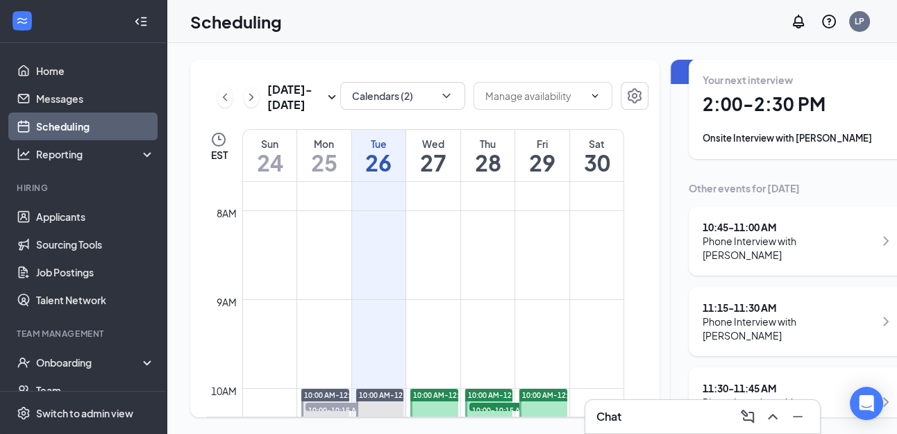
click at [723, 381] on div "11:30 - 11:45 AM" at bounding box center [787, 388] width 171 height 14
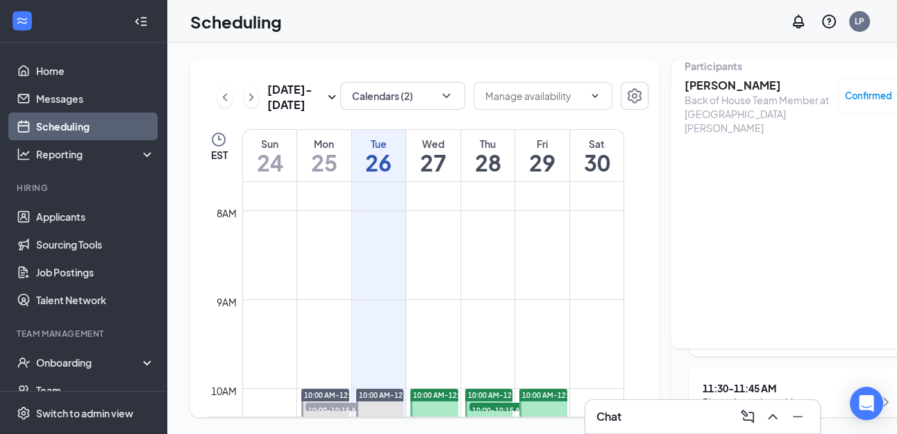
click at [728, 87] on h3 "[PERSON_NAME]" at bounding box center [757, 85] width 146 height 15
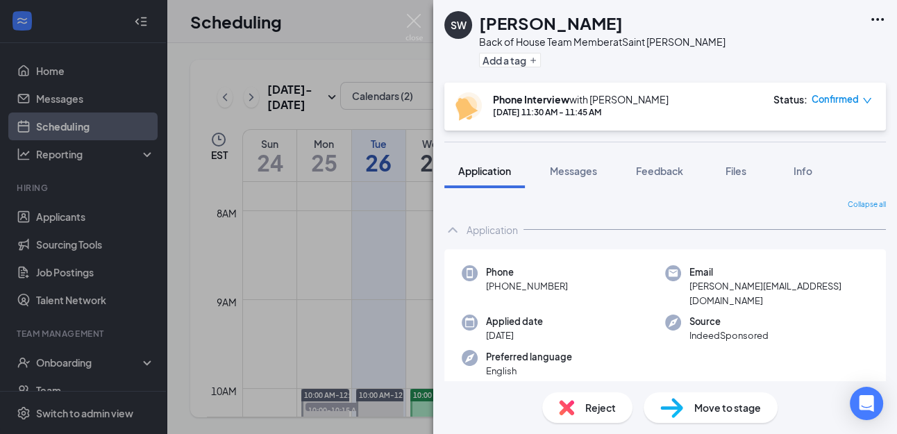
click at [585, 408] on span "Reject" at bounding box center [600, 407] width 31 height 15
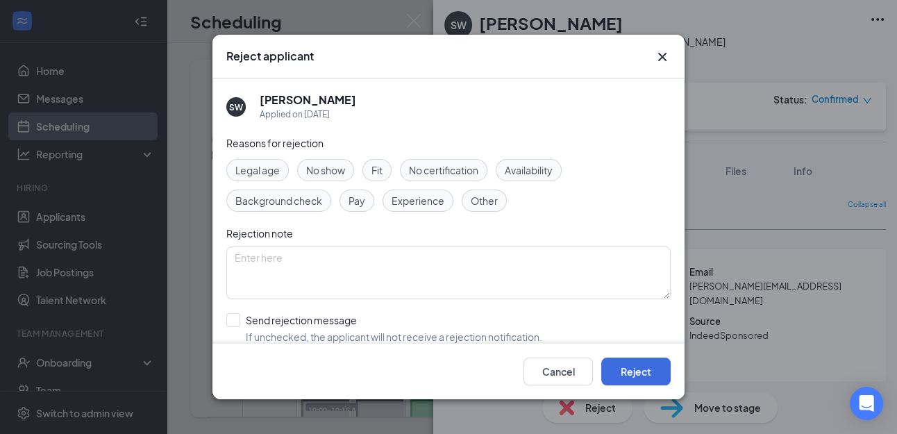
click at [477, 201] on span "Other" at bounding box center [484, 200] width 27 height 15
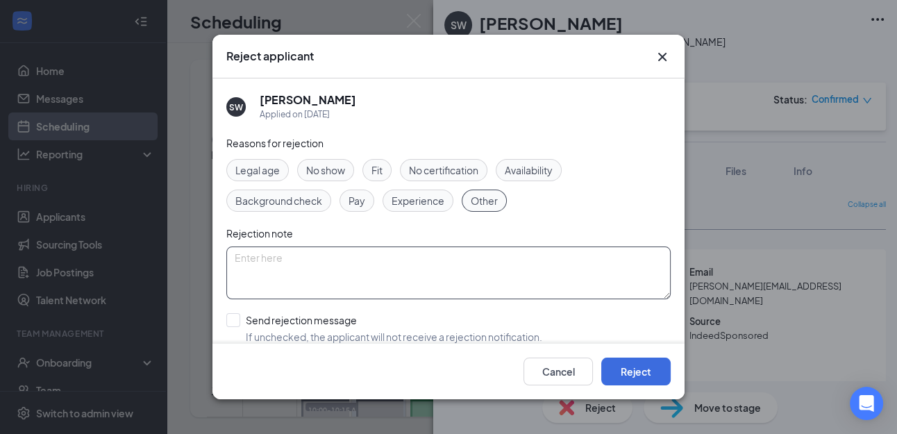
click at [410, 276] on textarea at bounding box center [448, 272] width 444 height 53
type textarea "Did not answer phone and did not call me back for the interview"
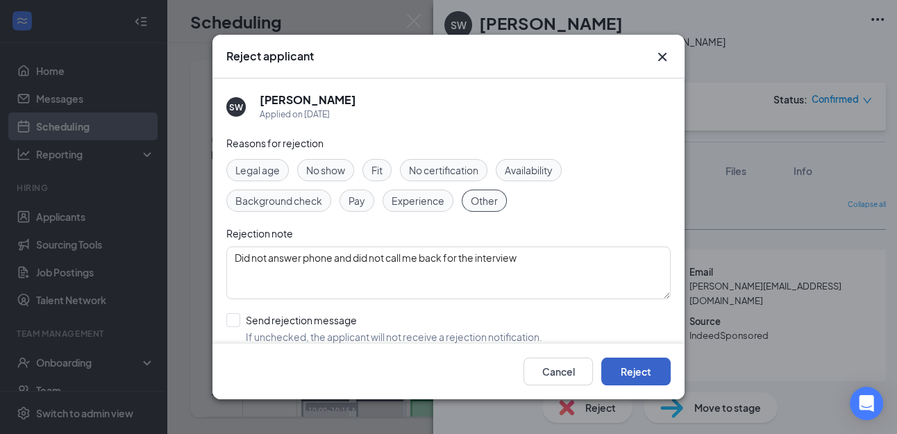
click at [631, 367] on button "Reject" at bounding box center [635, 371] width 69 height 28
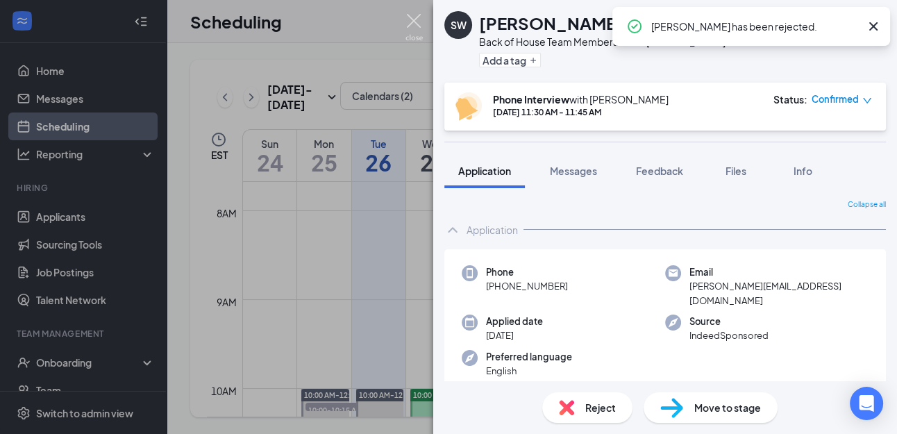
click at [409, 17] on img at bounding box center [413, 27] width 17 height 27
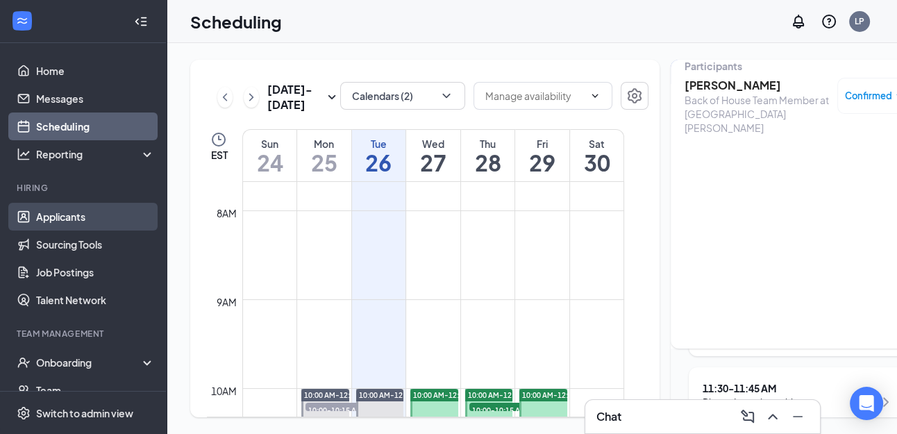
click at [75, 222] on link "Applicants" at bounding box center [95, 217] width 119 height 28
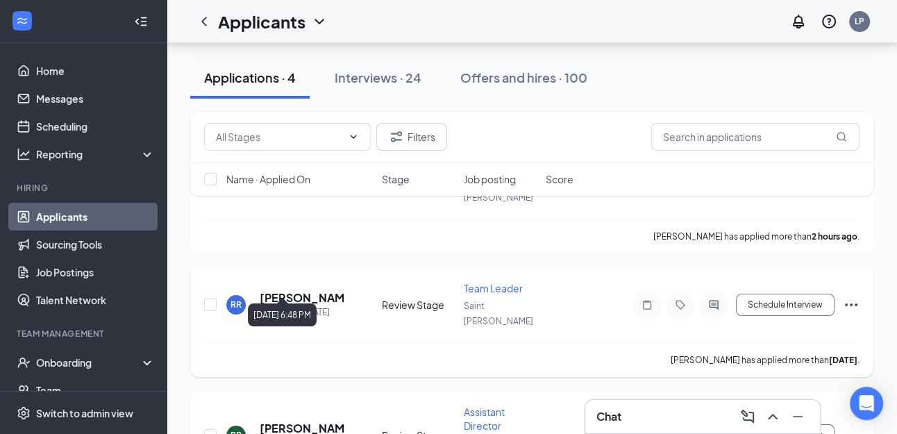
scroll to position [131, 0]
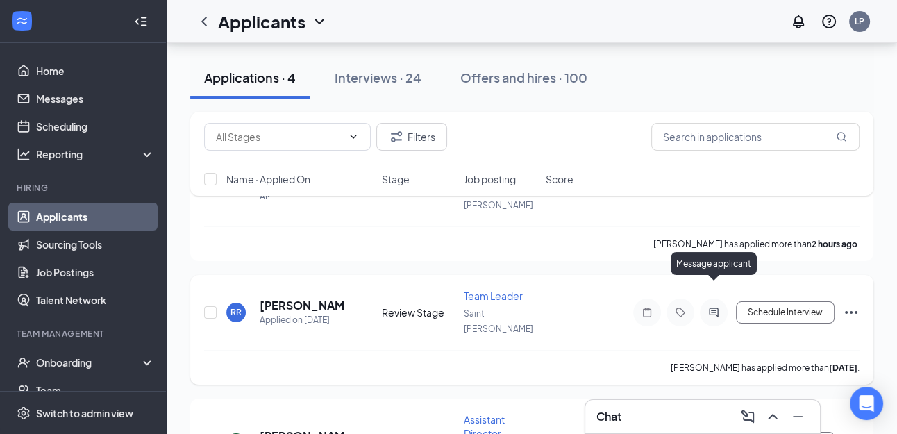
click at [712, 307] on icon "ActiveChat" at bounding box center [713, 311] width 9 height 9
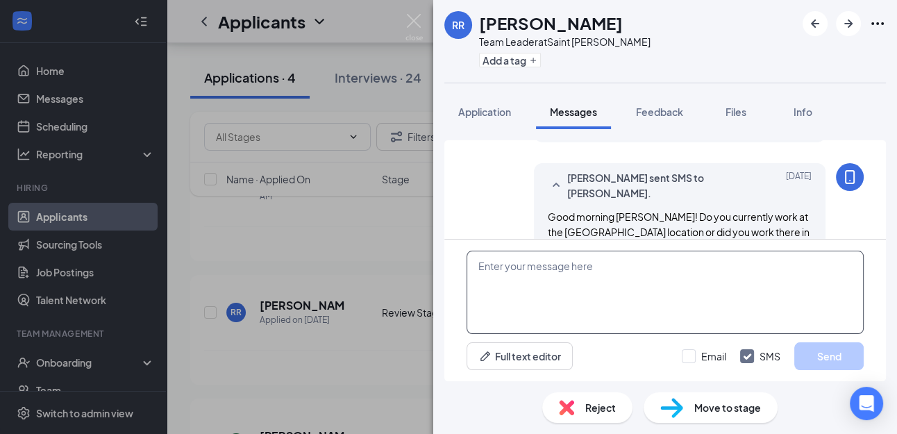
scroll to position [267, 0]
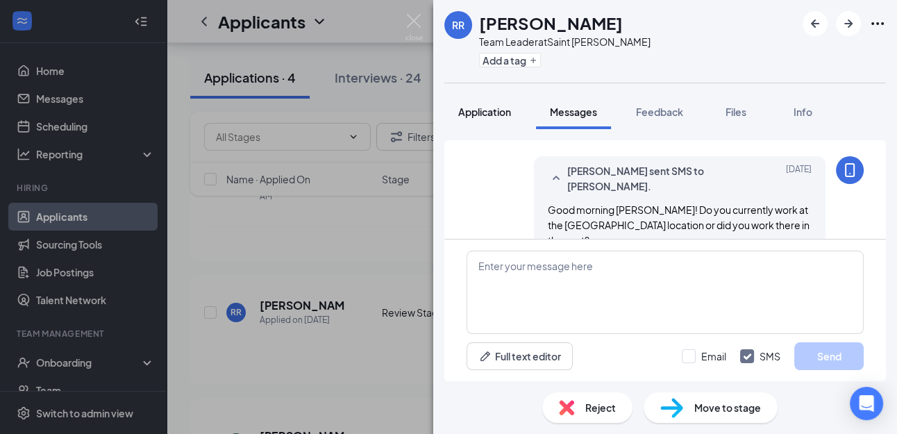
click at [491, 116] on span "Application" at bounding box center [484, 111] width 53 height 12
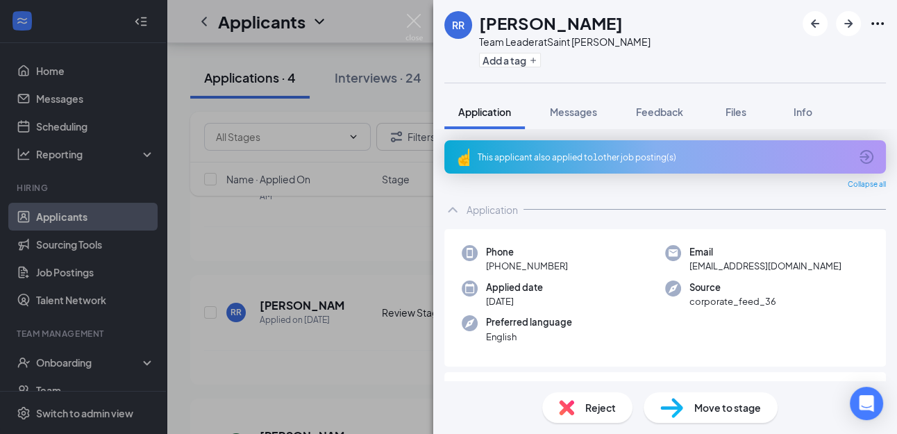
click at [718, 407] on span "Move to stage" at bounding box center [727, 407] width 67 height 15
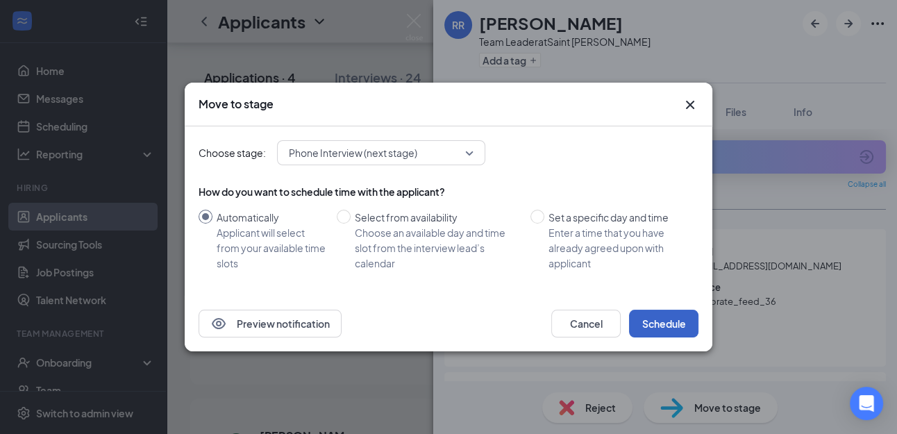
click at [668, 330] on button "Schedule" at bounding box center [663, 324] width 69 height 28
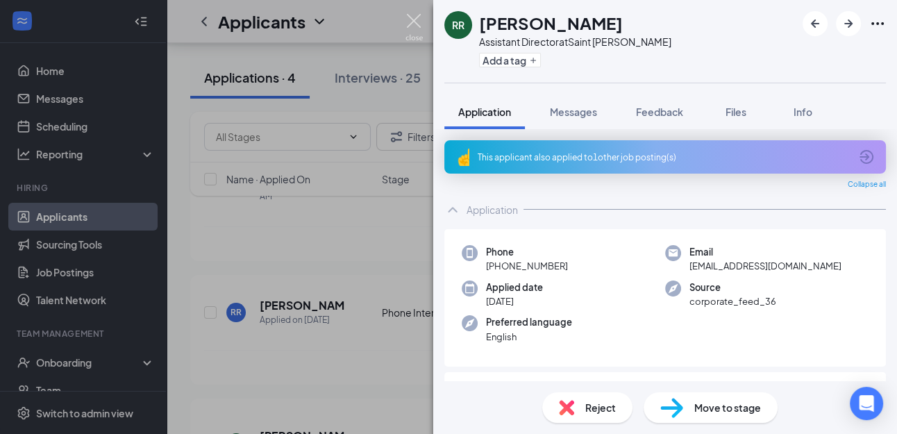
click at [412, 19] on img at bounding box center [413, 27] width 17 height 27
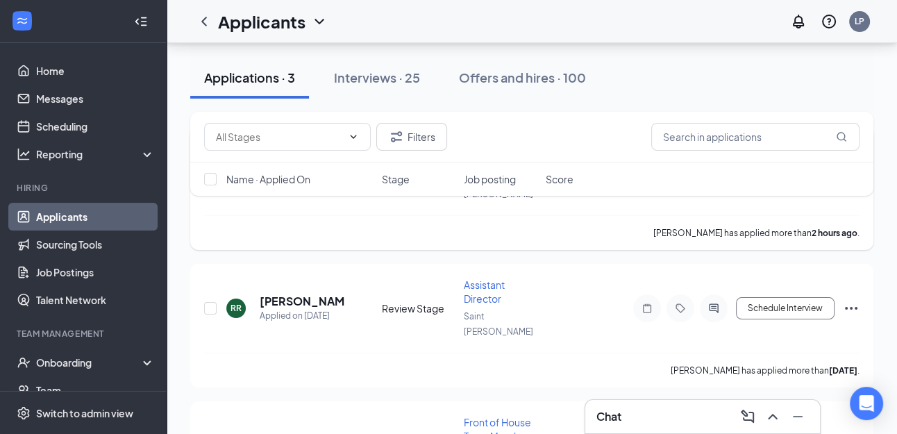
scroll to position [140, 0]
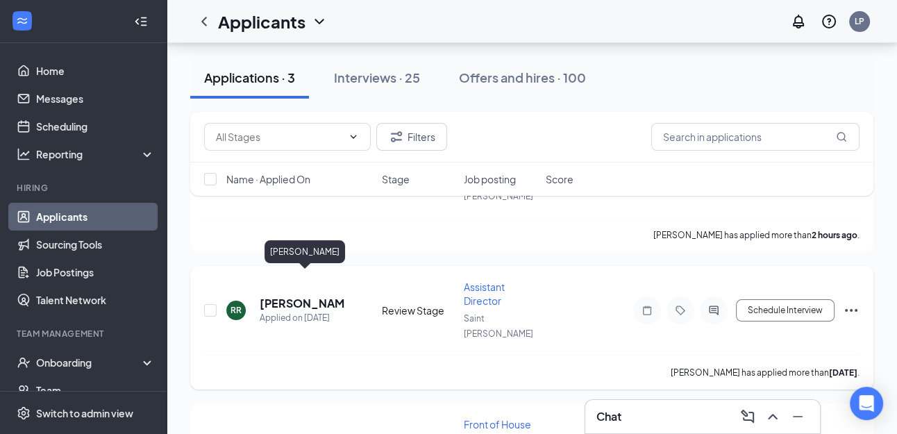
click at [281, 296] on h5 "[PERSON_NAME]" at bounding box center [302, 303] width 85 height 15
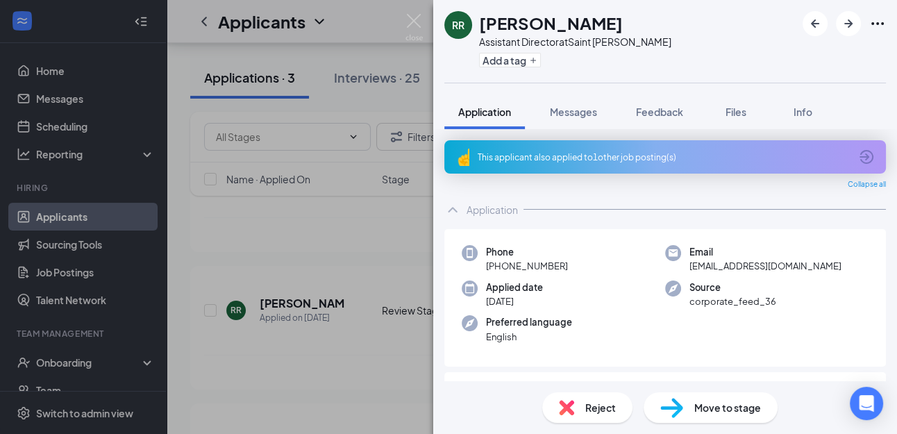
click at [600, 401] on span "Reject" at bounding box center [600, 407] width 31 height 15
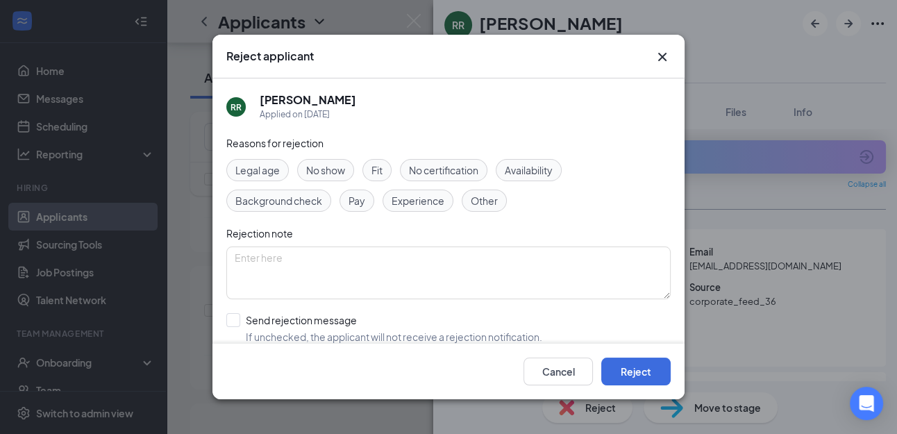
click at [477, 202] on span "Other" at bounding box center [484, 200] width 27 height 15
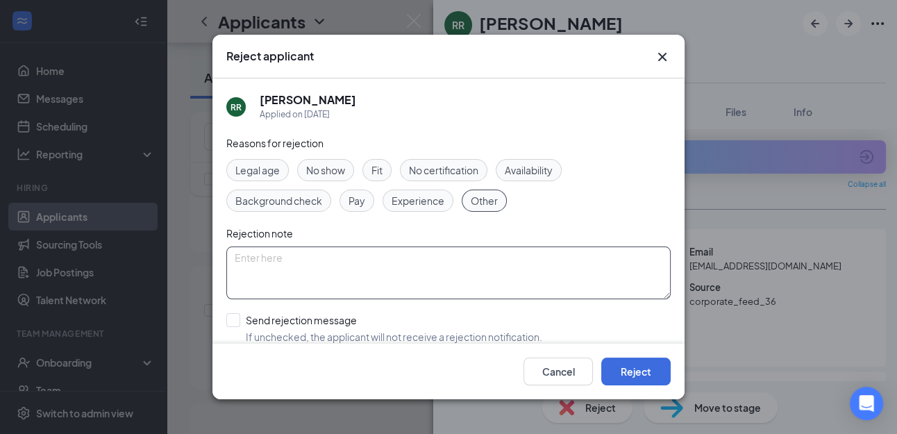
click at [428, 267] on textarea at bounding box center [448, 272] width 444 height 53
type textarea "Applied for two positions"
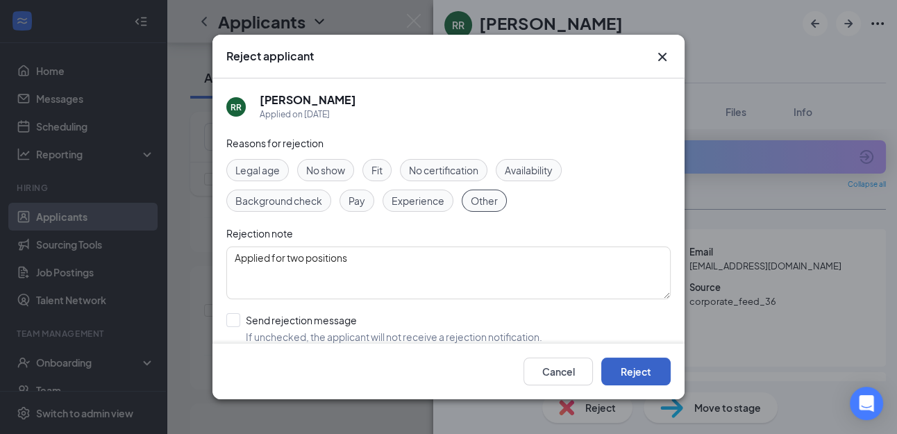
click at [648, 366] on button "Reject" at bounding box center [635, 371] width 69 height 28
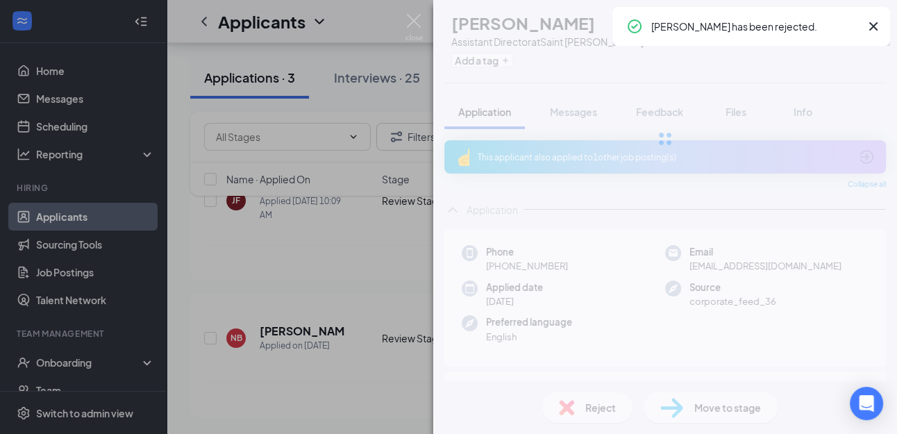
scroll to position [79, 0]
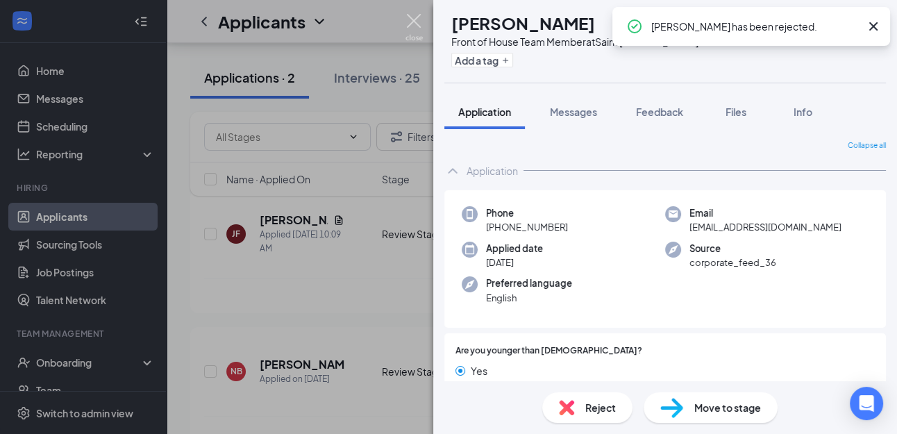
click at [411, 24] on img at bounding box center [413, 27] width 17 height 27
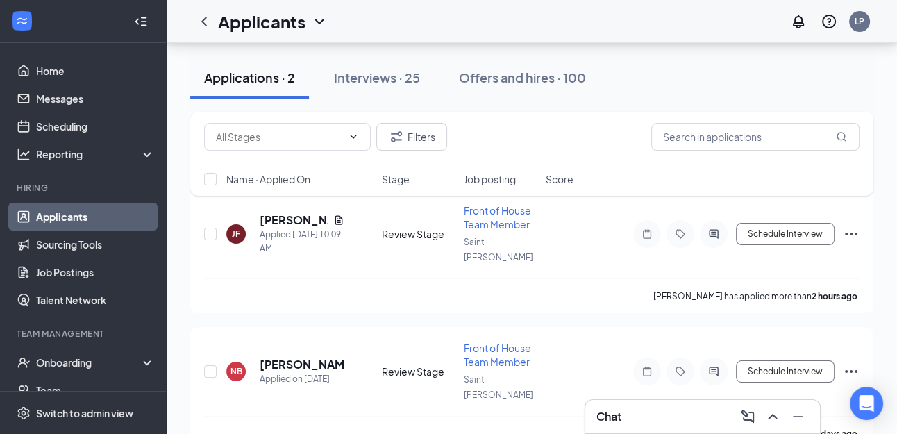
click at [273, 205] on div "Filters Name · Applied On Stage Job posting Score" at bounding box center [531, 161] width 683 height 98
click at [274, 212] on h5 "[PERSON_NAME]" at bounding box center [294, 219] width 68 height 15
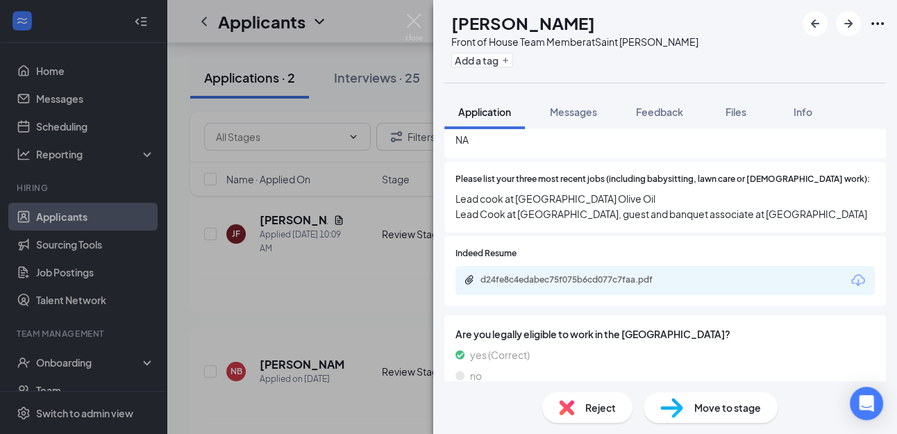
scroll to position [420, 0]
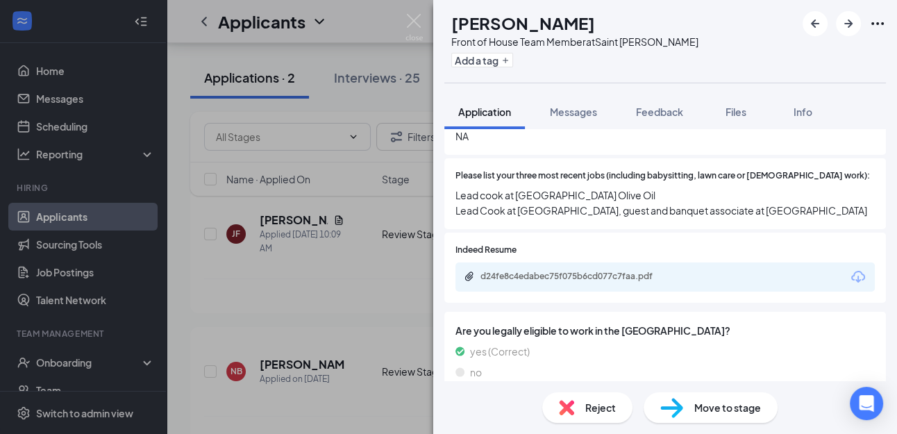
click at [341, 53] on div "JF Jacob Fennell Front of House Team Member at Saint Simons Add a tag Applicati…" at bounding box center [448, 217] width 897 height 434
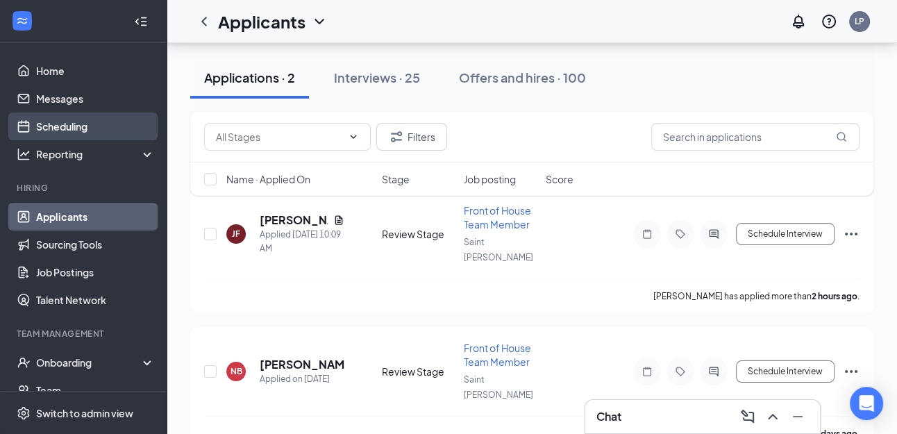
click at [109, 121] on link "Scheduling" at bounding box center [95, 126] width 119 height 28
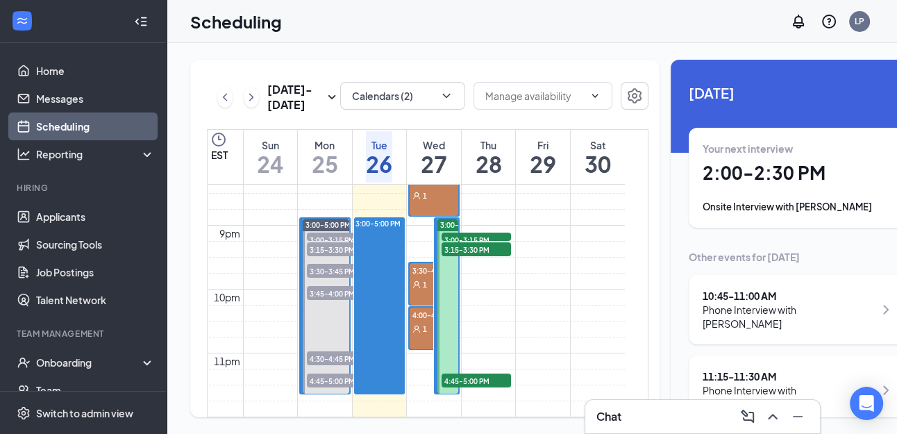
scroll to position [1317, 0]
click at [77, 217] on link "Applicants" at bounding box center [95, 217] width 119 height 28
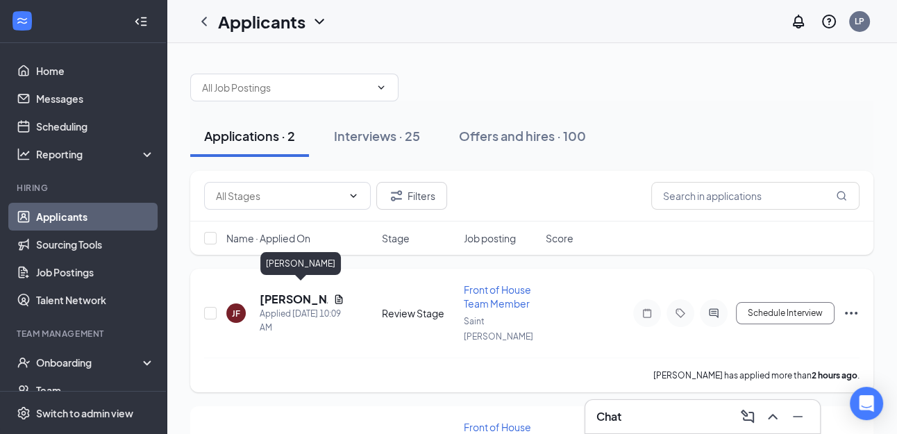
click at [276, 291] on h5 "[PERSON_NAME]" at bounding box center [294, 298] width 68 height 15
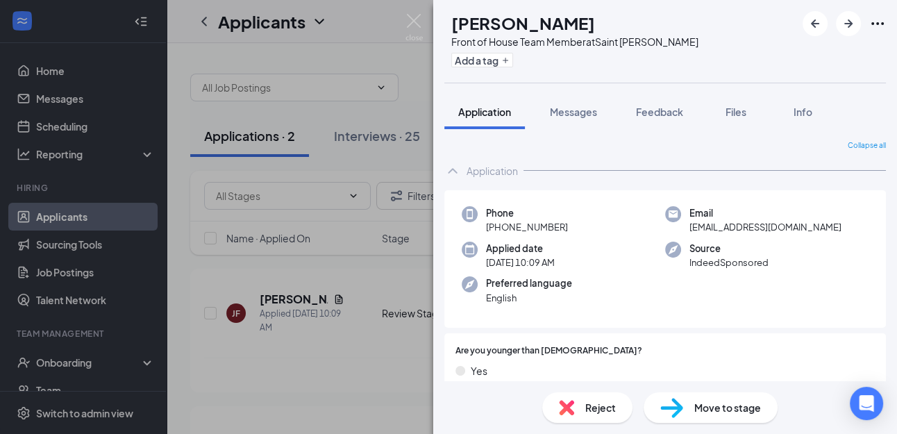
click at [739, 408] on span "Move to stage" at bounding box center [727, 407] width 67 height 15
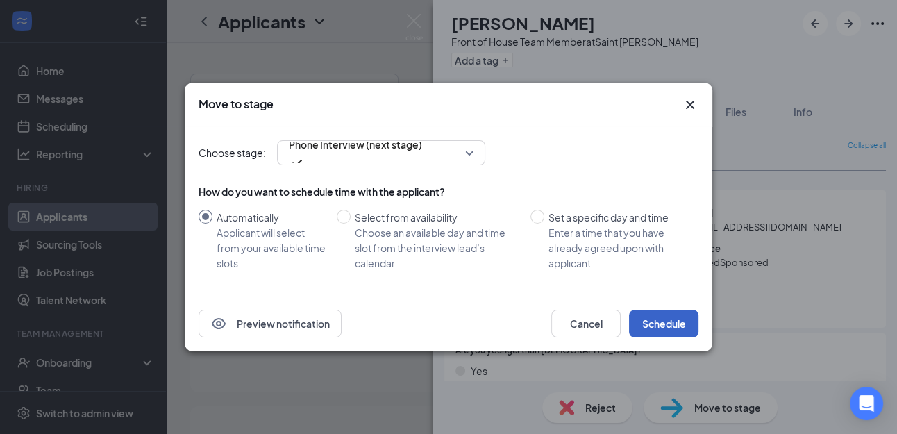
click at [664, 321] on button "Schedule" at bounding box center [663, 324] width 69 height 28
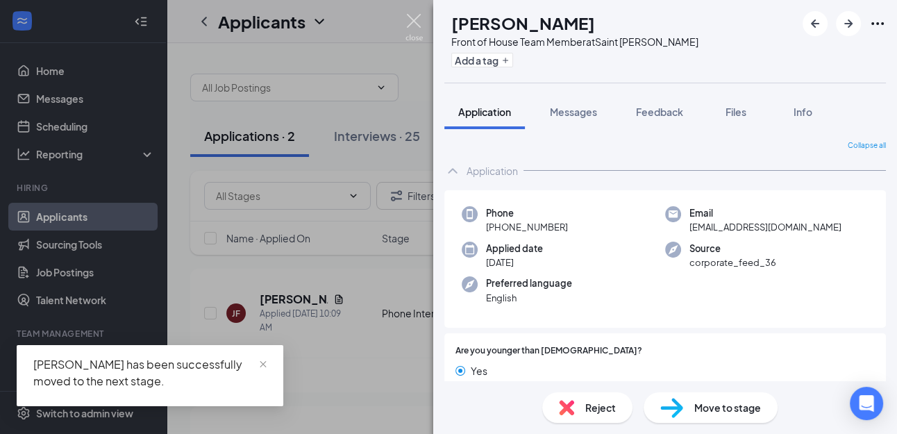
click at [414, 22] on img at bounding box center [413, 27] width 17 height 27
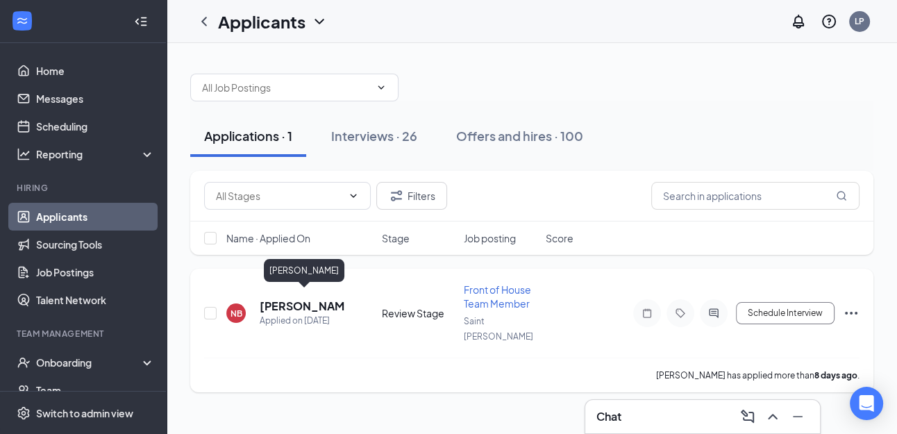
click at [292, 298] on h5 "[PERSON_NAME]" at bounding box center [302, 305] width 85 height 15
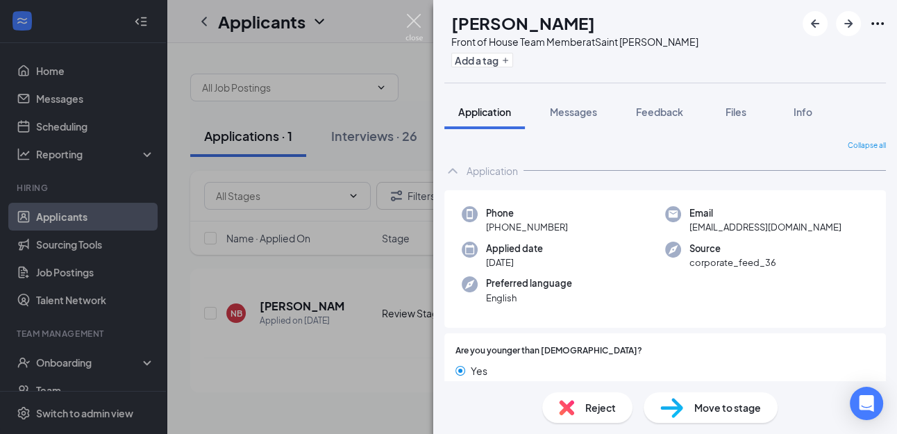
click at [410, 19] on img at bounding box center [413, 27] width 17 height 27
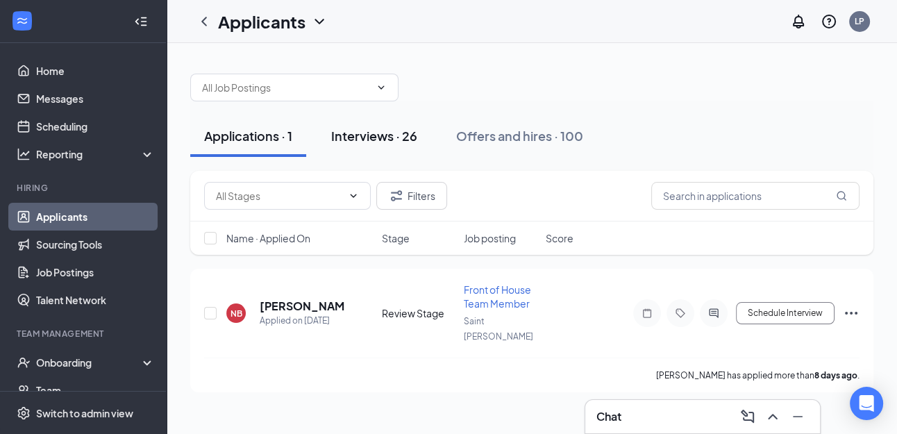
click at [353, 138] on div "Interviews · 26" at bounding box center [374, 135] width 86 height 17
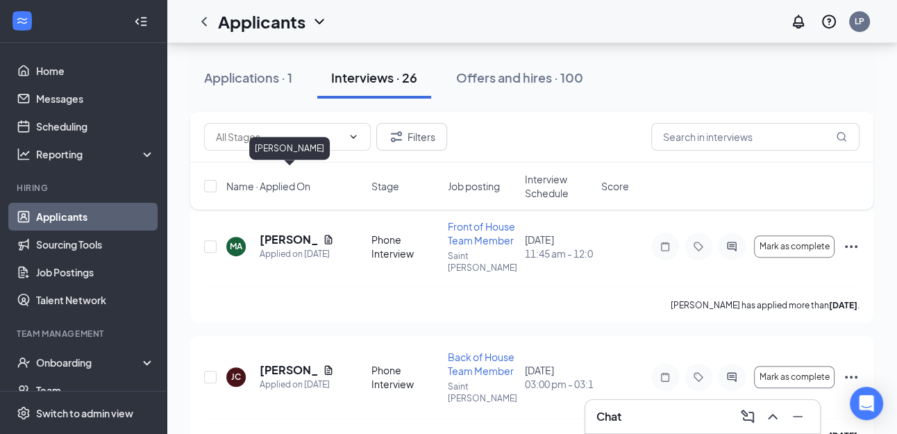
scroll to position [734, 0]
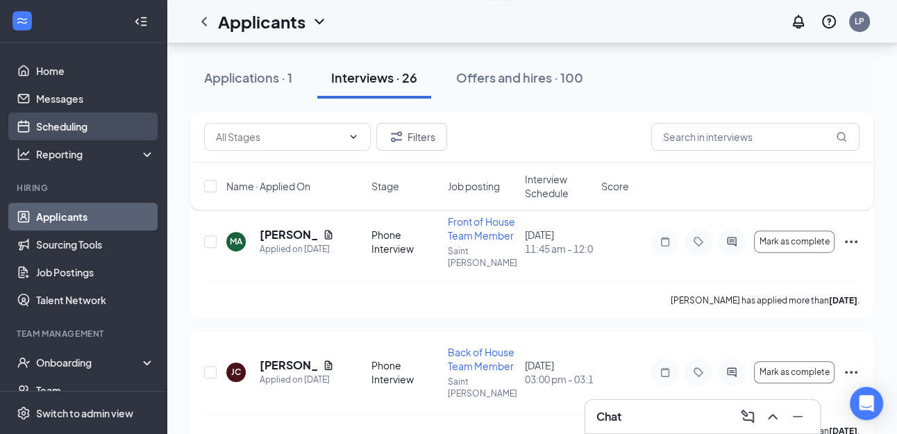
click at [63, 124] on link "Scheduling" at bounding box center [95, 126] width 119 height 28
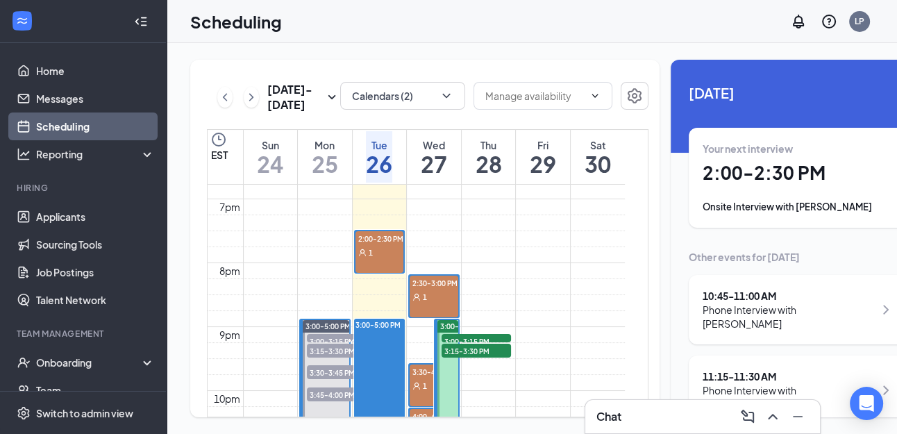
scroll to position [1183, 0]
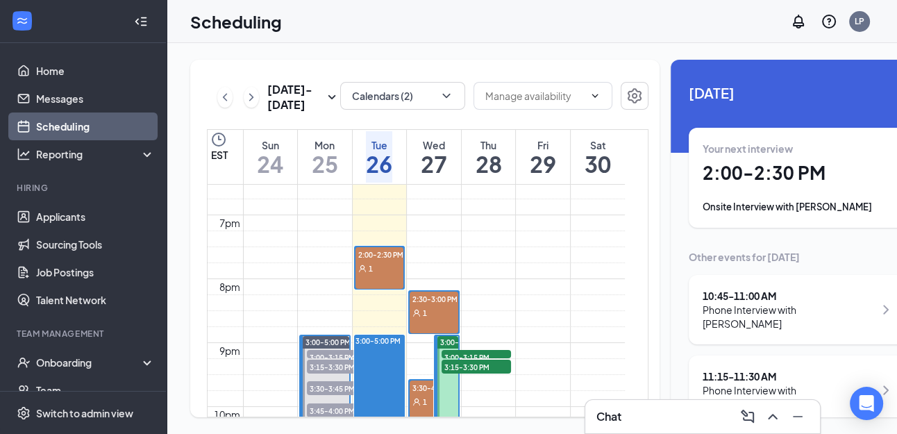
click at [431, 319] on div "1" at bounding box center [433, 312] width 49 height 14
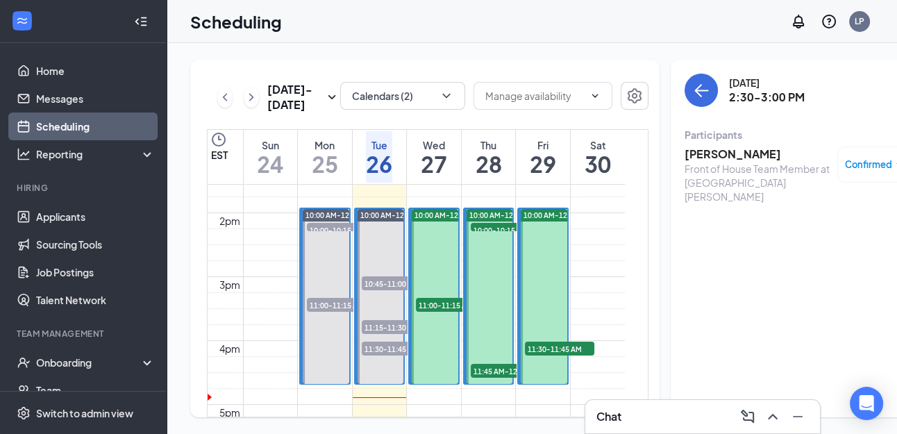
scroll to position [872, 0]
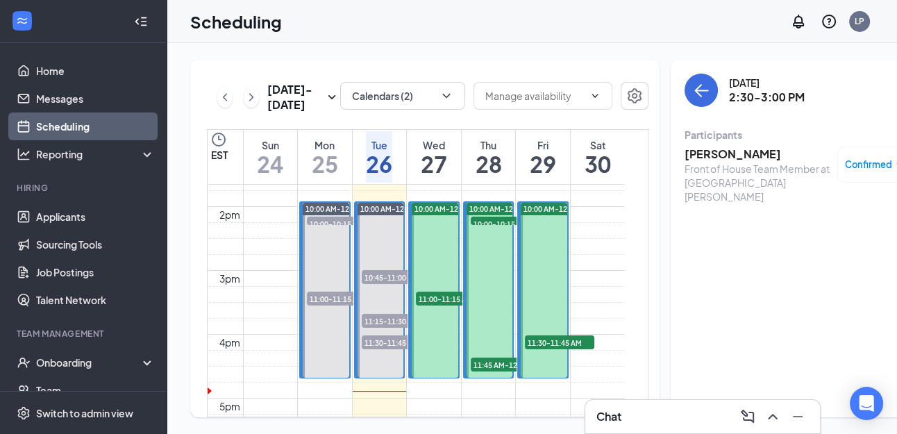
click at [436, 305] on span "11:00-11:15 AM" at bounding box center [450, 298] width 69 height 14
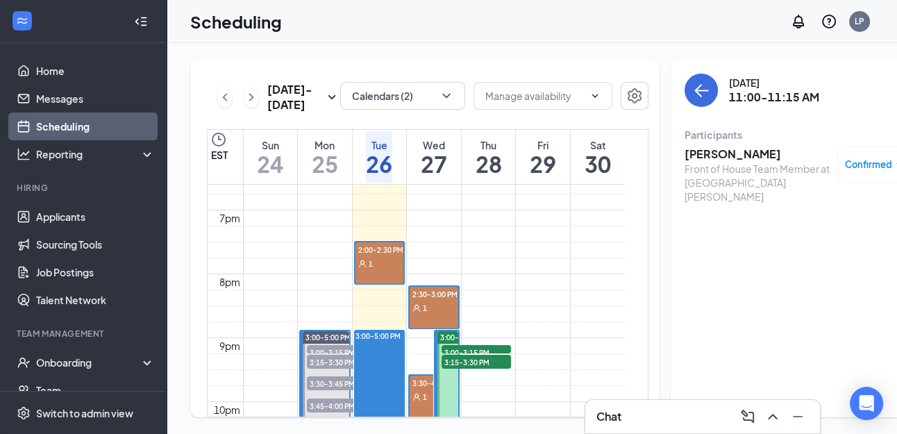
scroll to position [1188, 0]
click at [439, 102] on icon "ChevronDown" at bounding box center [446, 96] width 14 height 14
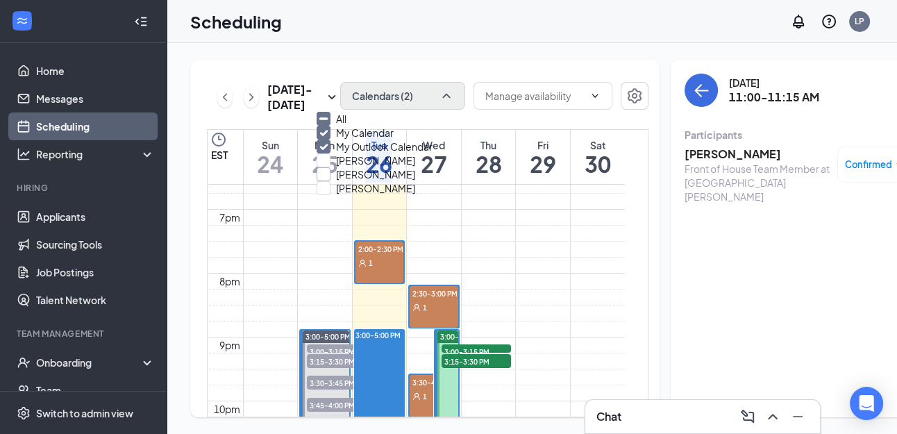
click at [337, 181] on input "Mackenzie Potts" at bounding box center [365, 174] width 99 height 14
checkbox input "true"
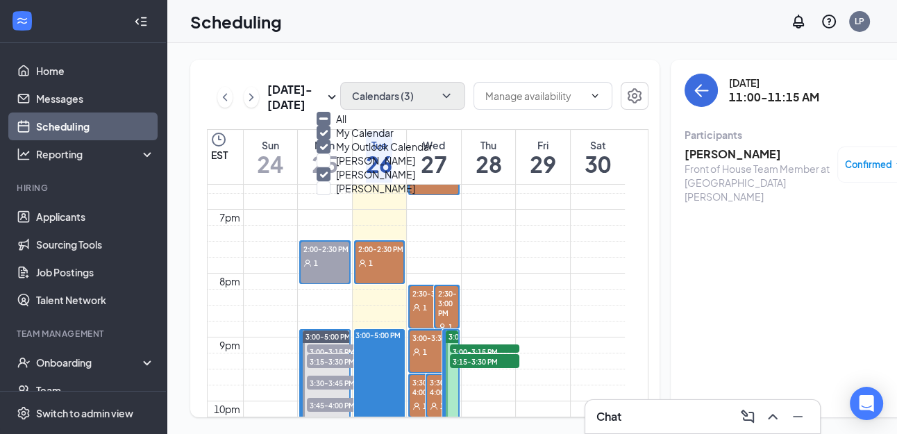
click at [559, 112] on div at bounding box center [542, 97] width 139 height 31
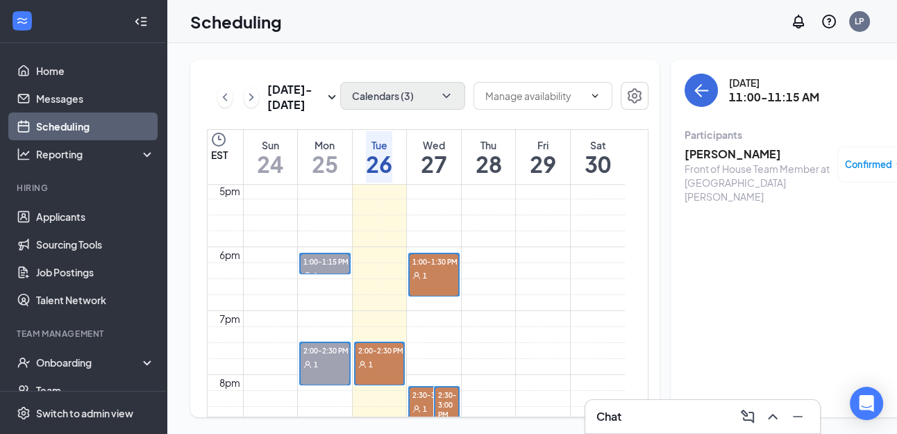
scroll to position [1085, 0]
click at [441, 297] on div "1:00-1:30 PM 1" at bounding box center [433, 276] width 49 height 42
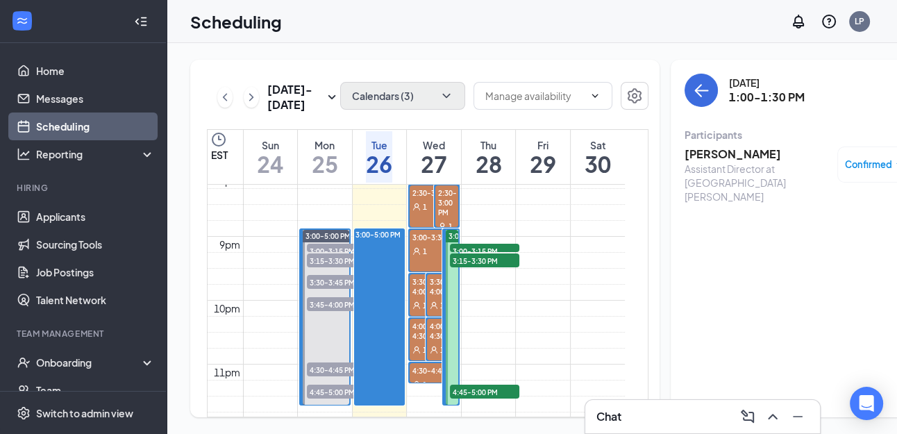
scroll to position [1282, 0]
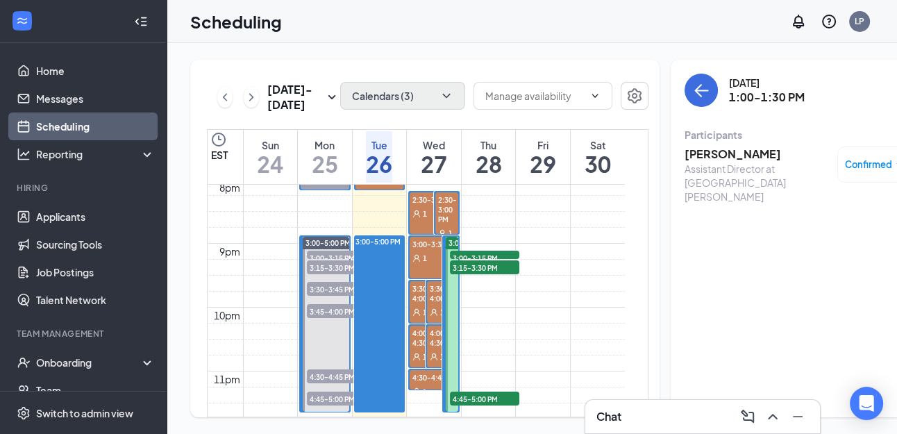
click at [450, 248] on span "3:00-5:00 PM" at bounding box center [470, 243] width 45 height 10
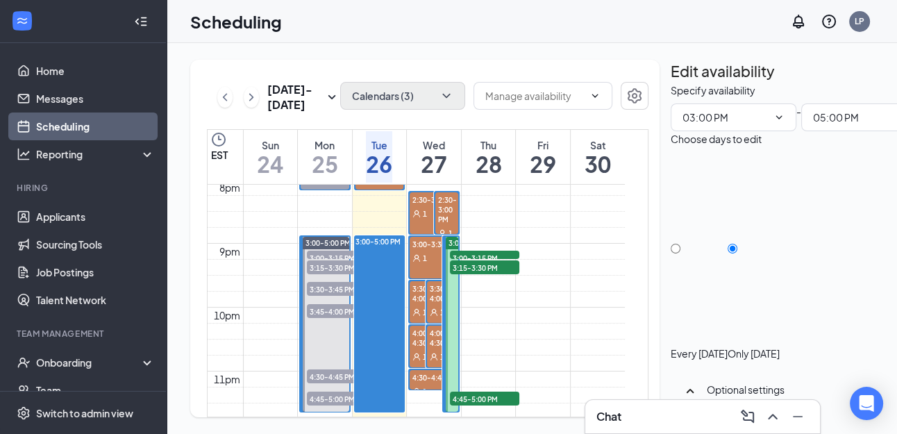
click at [460, 264] on span "3:00-3:15 PM" at bounding box center [484, 258] width 69 height 14
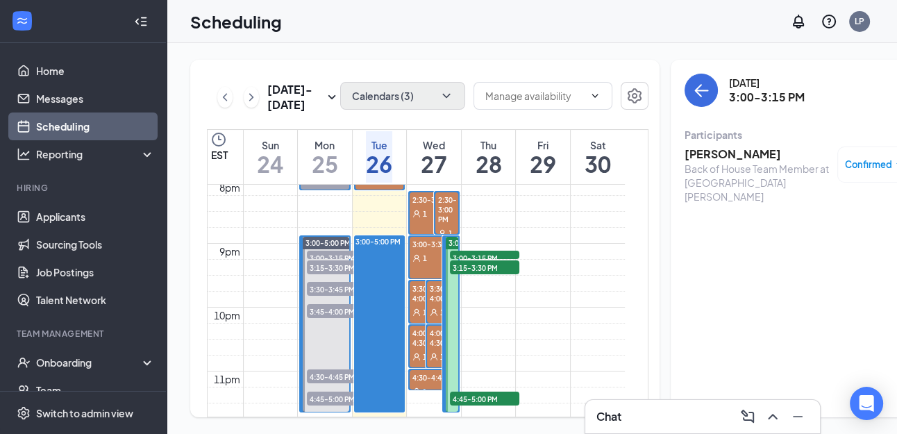
click at [463, 274] on span "3:15-3:30 PM" at bounding box center [484, 267] width 69 height 14
click at [693, 97] on icon "ArrowLeft" at bounding box center [701, 90] width 17 height 17
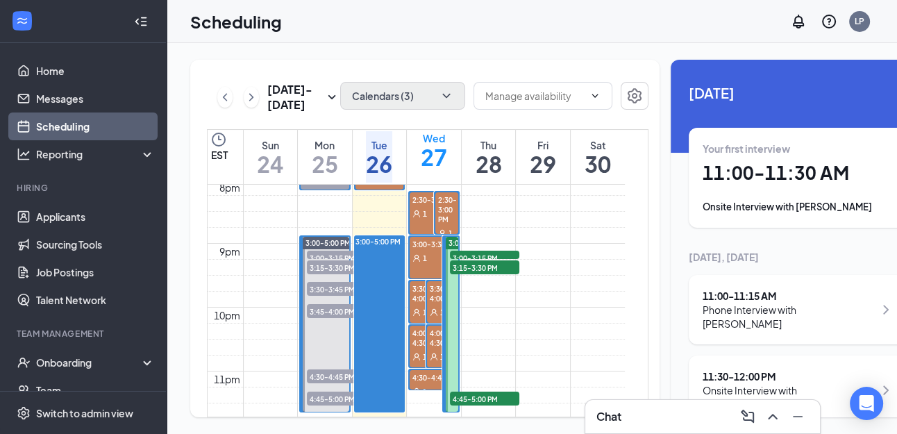
click at [378, 176] on h1 "26" at bounding box center [379, 164] width 26 height 24
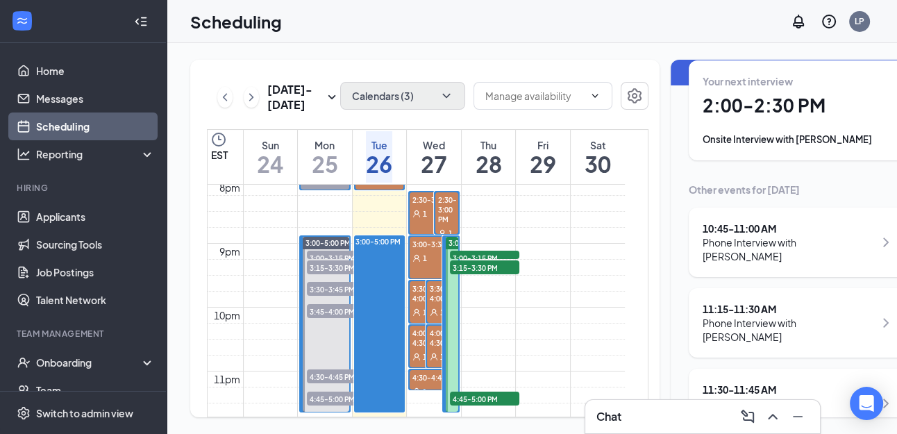
scroll to position [69, 0]
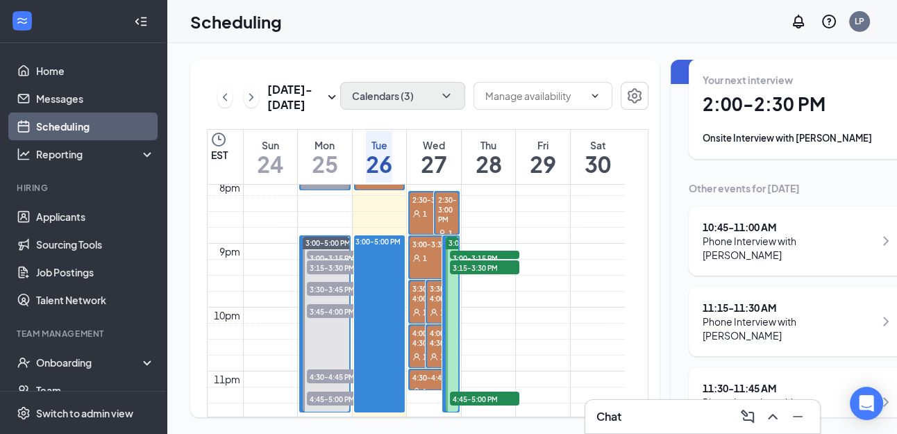
click at [712, 395] on div "Phone Interview with [PERSON_NAME]" at bounding box center [787, 409] width 171 height 28
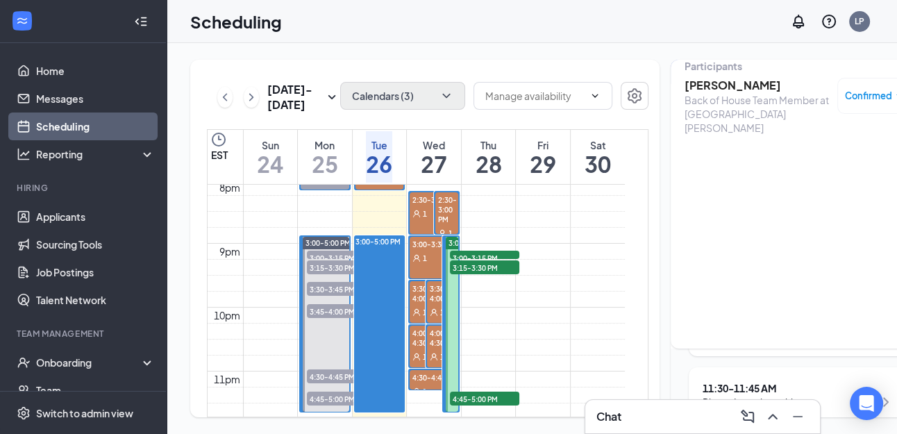
click at [489, 264] on span "3:00-3:15 PM" at bounding box center [484, 258] width 69 height 14
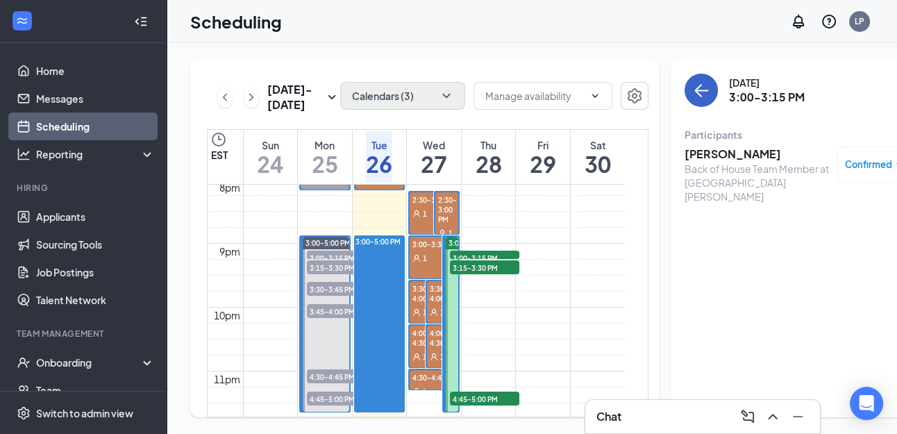
click at [693, 93] on icon "ArrowLeft" at bounding box center [701, 90] width 17 height 17
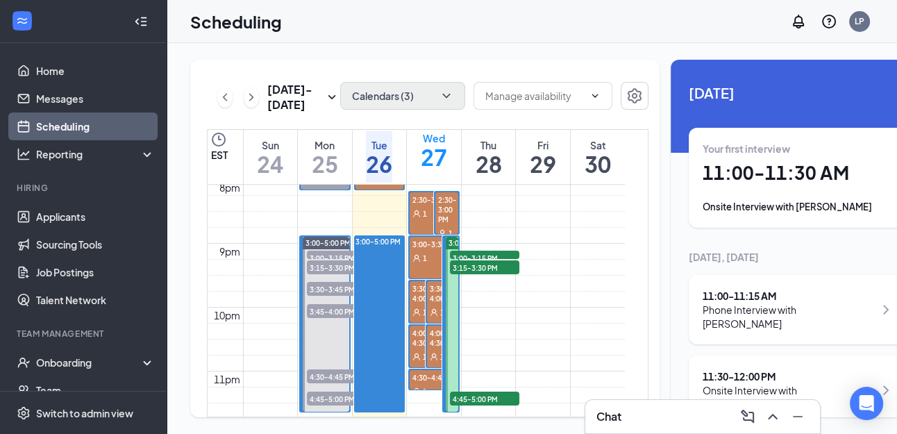
click at [389, 176] on h1 "26" at bounding box center [379, 164] width 26 height 24
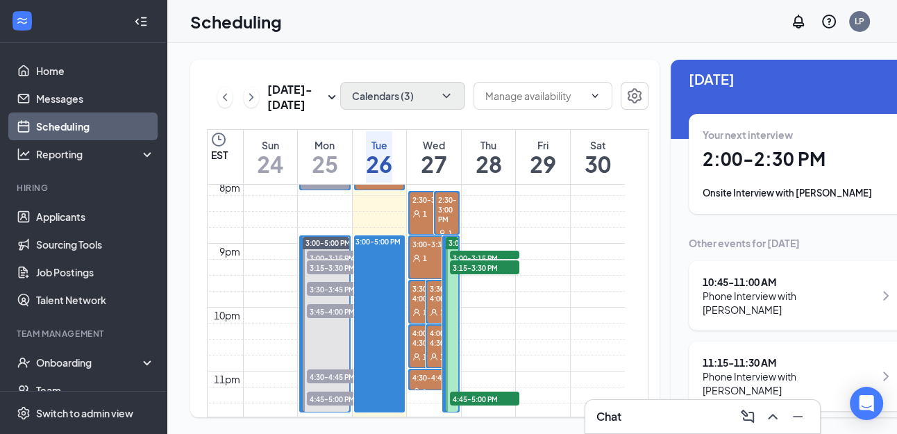
scroll to position [69, 0]
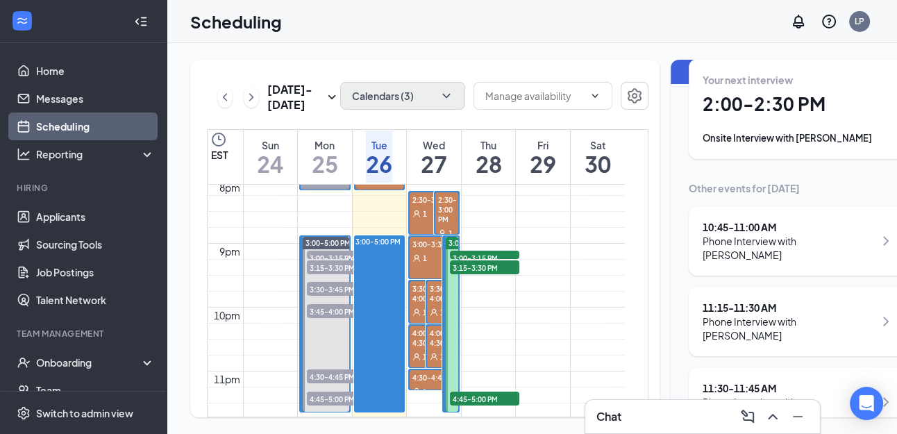
click at [726, 381] on div "11:30 - 11:45 AM" at bounding box center [787, 388] width 171 height 14
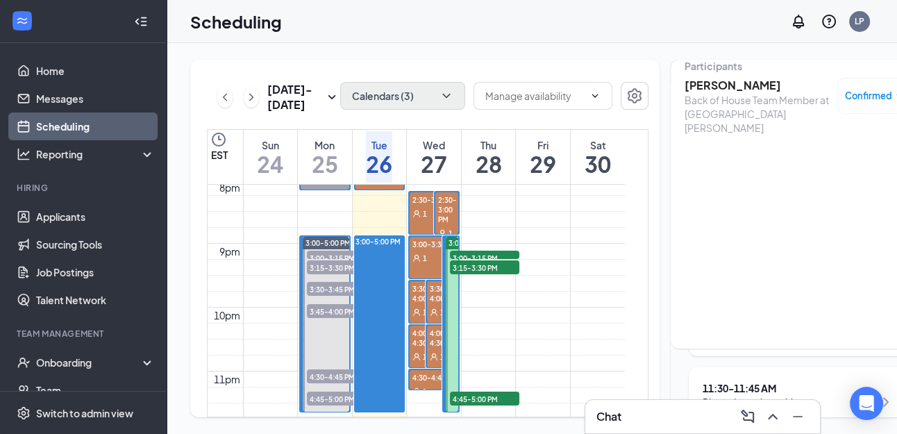
click at [707, 90] on h3 "[PERSON_NAME]" at bounding box center [757, 85] width 146 height 15
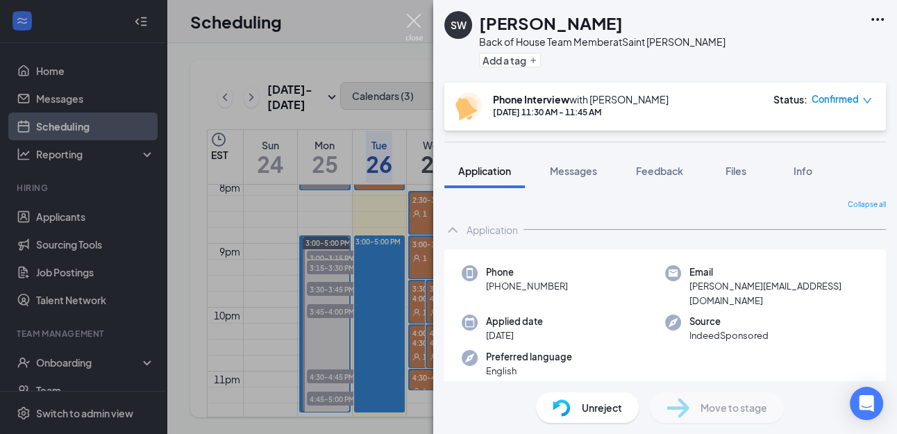
click at [419, 18] on img at bounding box center [413, 27] width 17 height 27
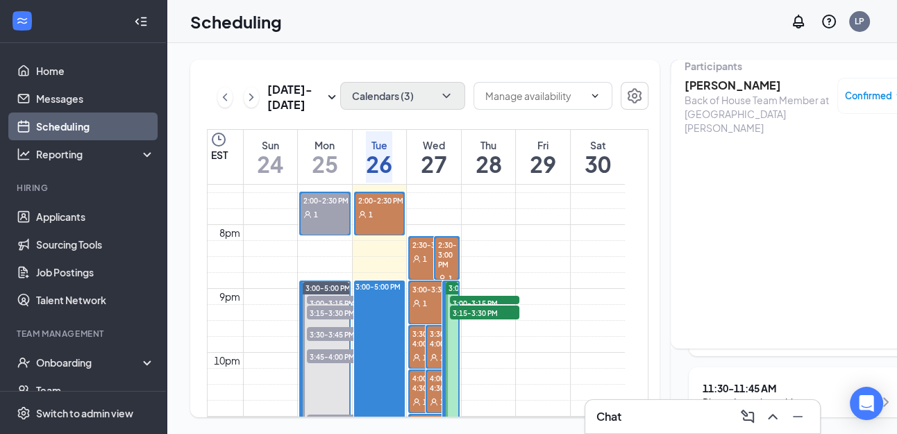
scroll to position [1190, 0]
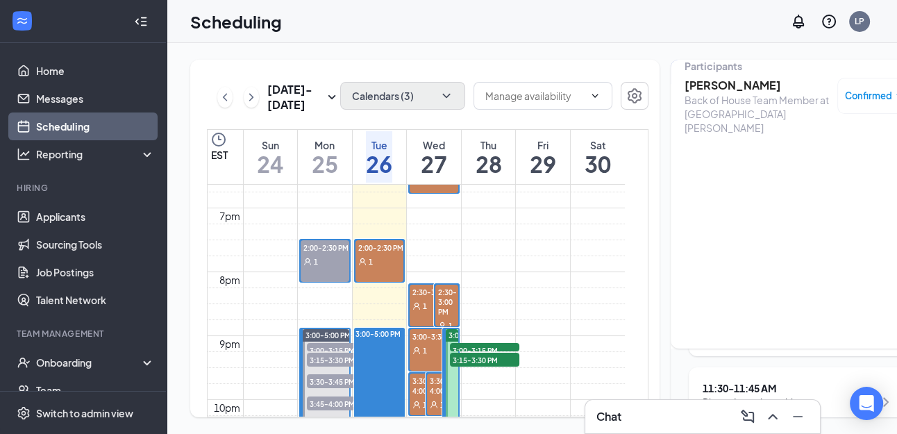
click at [383, 268] on div "1" at bounding box center [379, 261] width 49 height 14
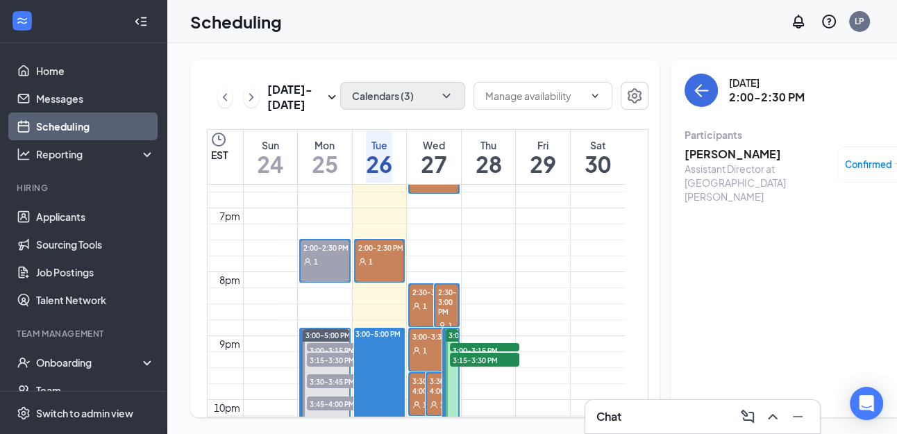
click at [723, 151] on h3 "[PERSON_NAME]" at bounding box center [757, 153] width 146 height 15
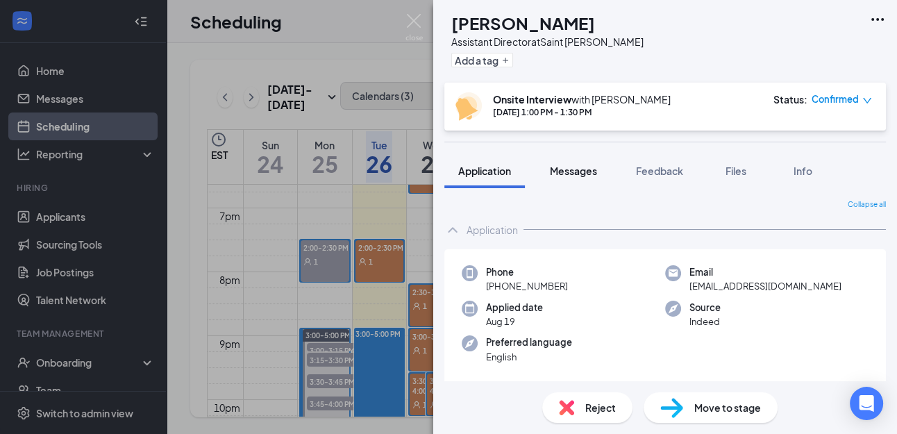
click at [579, 171] on span "Messages" at bounding box center [573, 170] width 47 height 12
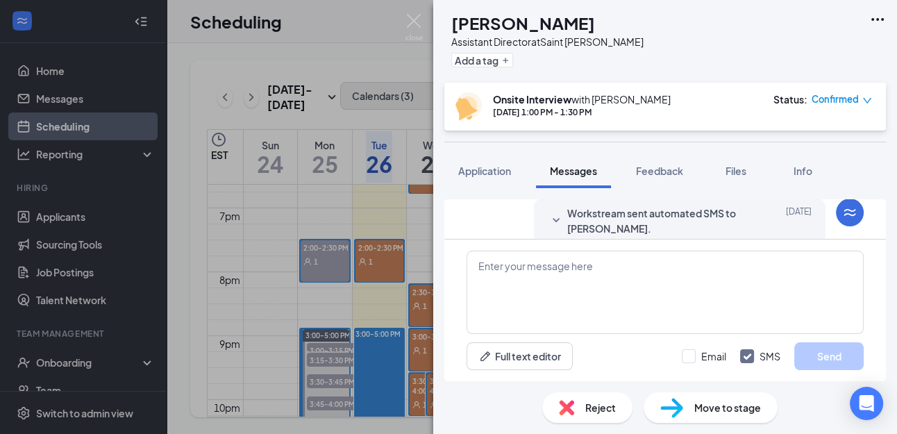
scroll to position [489, 0]
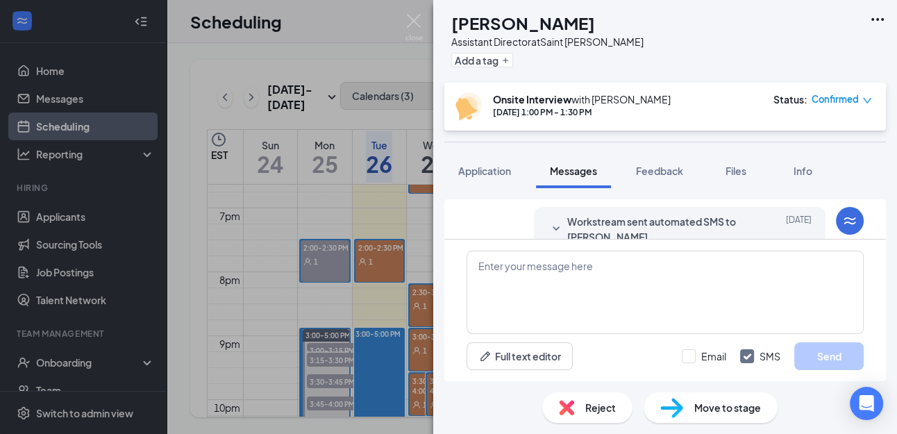
click at [659, 183] on span "Applicant System Update (1)" at bounding box center [678, 175] width 111 height 17
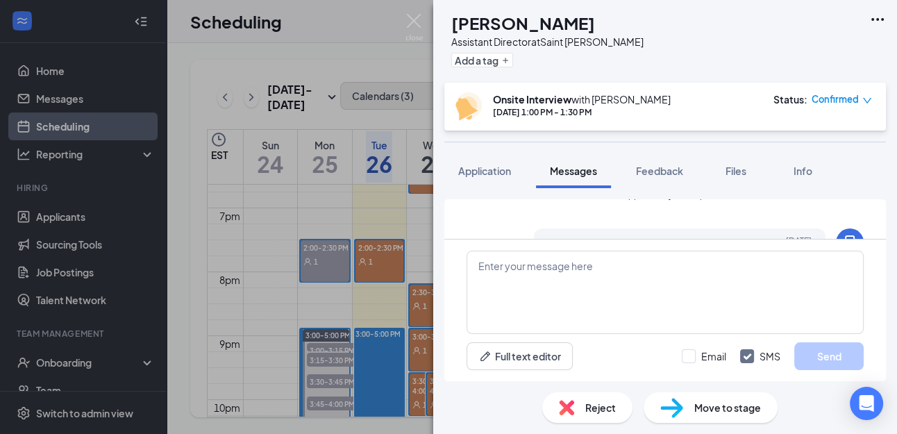
scroll to position [108, 0]
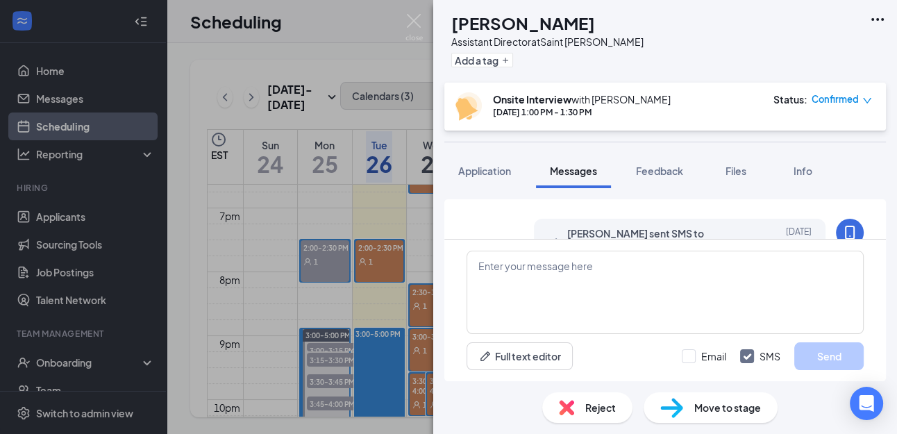
click at [656, 195] on span "Applicant System Update (1)" at bounding box center [678, 186] width 111 height 17
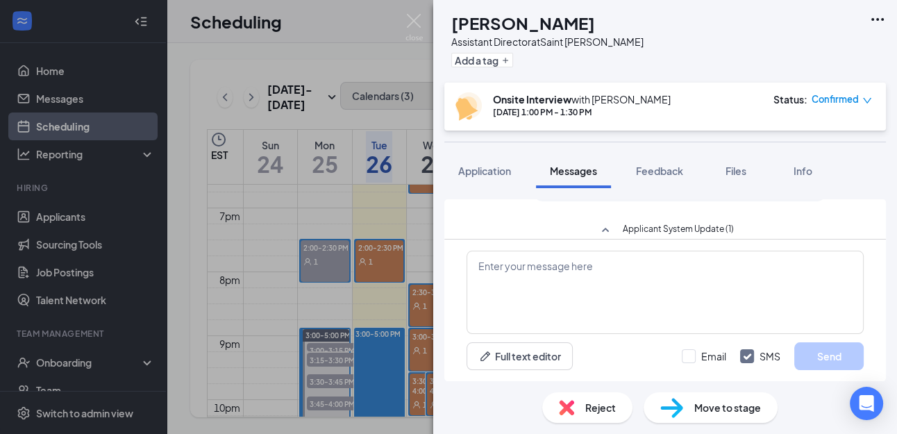
scroll to position [0, 0]
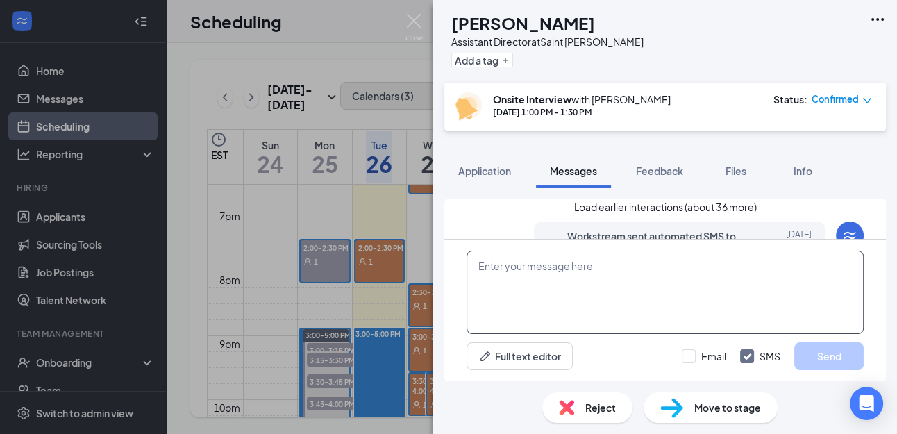
click at [514, 264] on textarea at bounding box center [664, 292] width 397 height 83
click at [511, 276] on textarea at bounding box center [664, 292] width 397 height 83
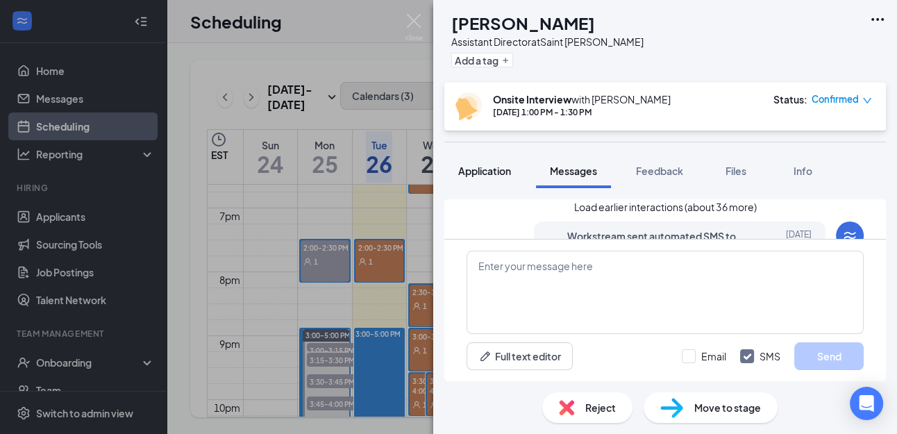
click at [482, 173] on span "Application" at bounding box center [484, 170] width 53 height 12
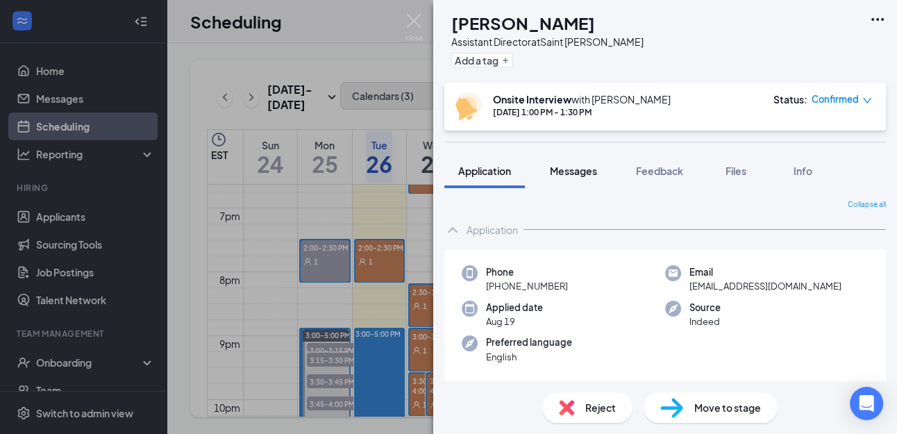
click at [580, 169] on span "Messages" at bounding box center [573, 170] width 47 height 12
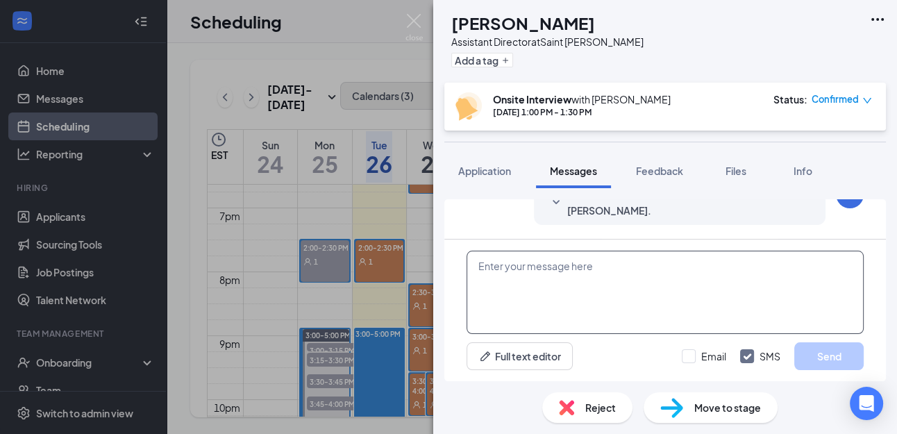
scroll to position [631, 0]
click at [488, 269] on textarea at bounding box center [664, 292] width 397 height 83
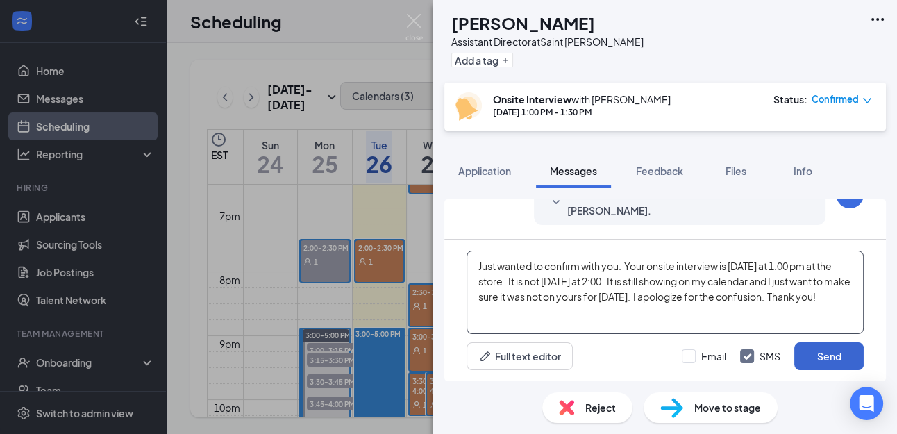
type textarea "Just wanted to confirm with you. Your onsite interview is tomorrow at 1:00 pm a…"
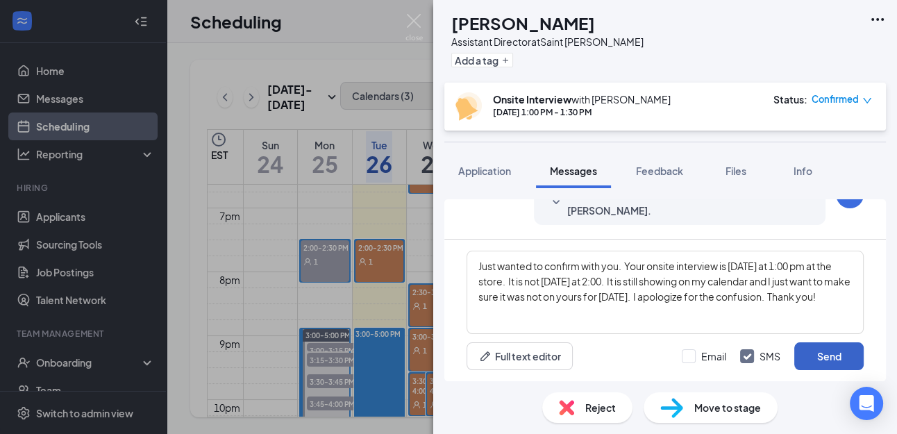
click at [821, 355] on button "Send" at bounding box center [828, 356] width 69 height 28
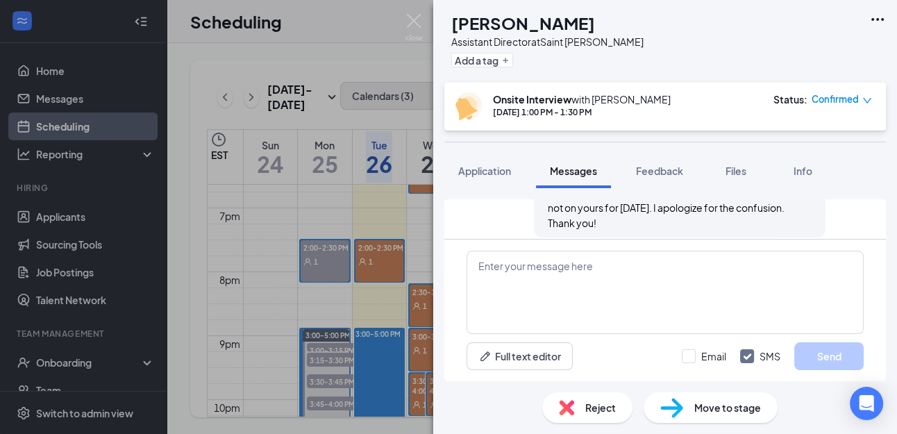
scroll to position [767, 0]
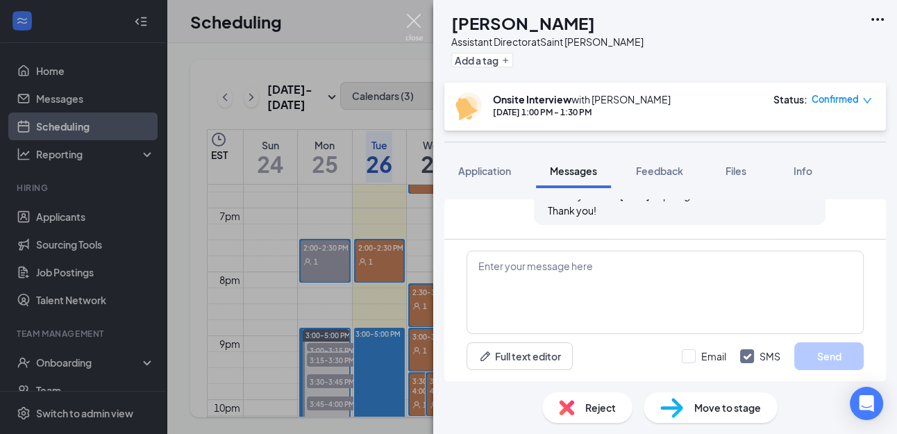
click at [414, 19] on img at bounding box center [413, 27] width 17 height 27
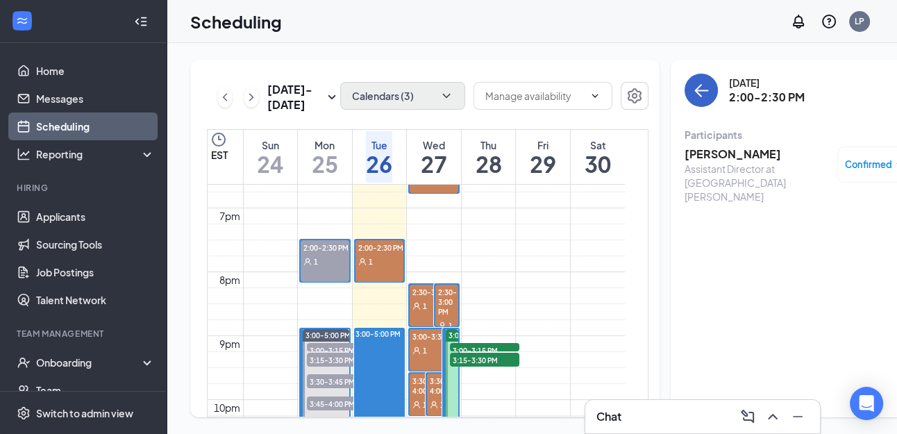
click at [695, 90] on icon "ArrowLeft" at bounding box center [701, 90] width 13 height 1
